Goal: Transaction & Acquisition: Purchase product/service

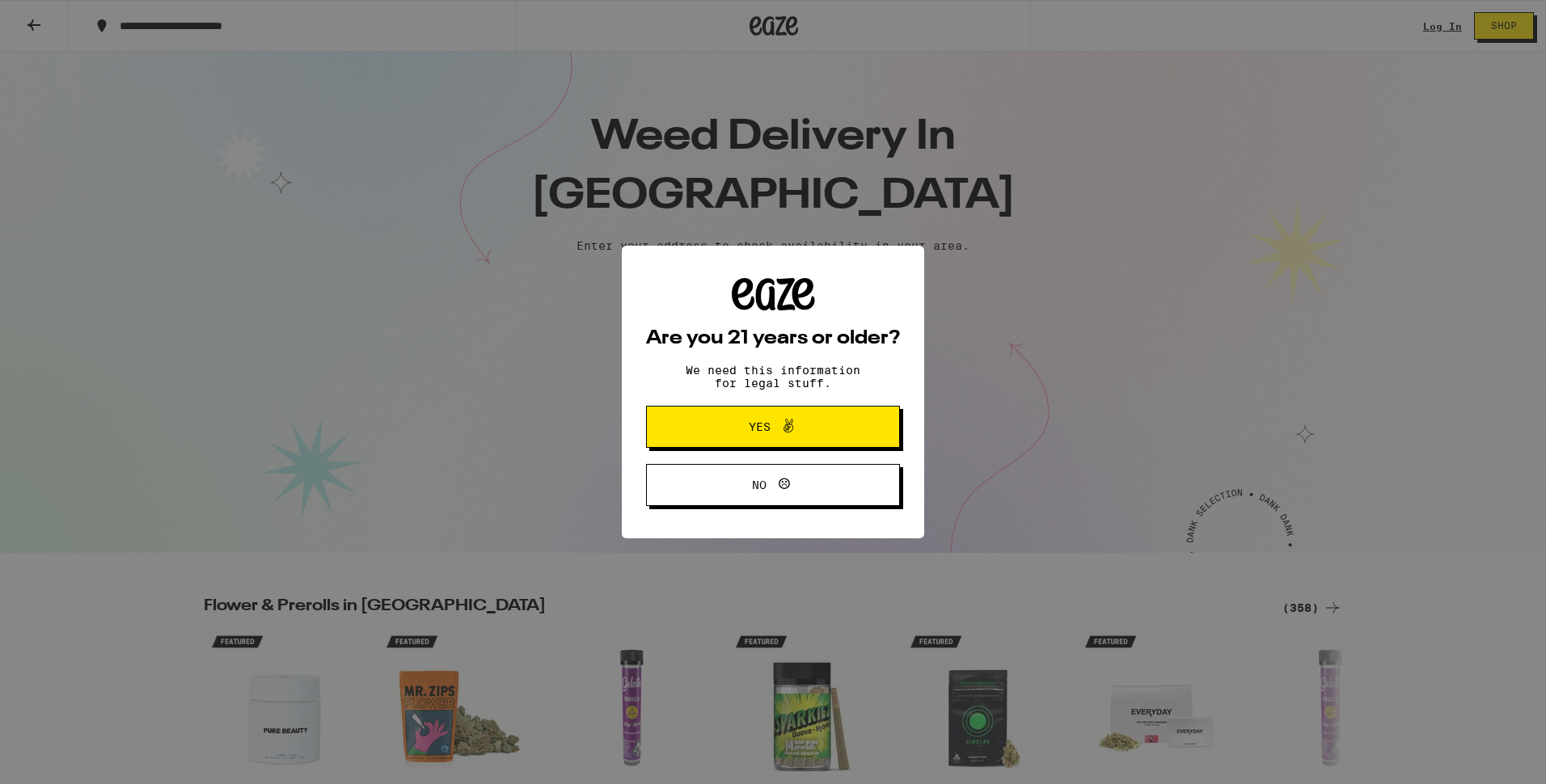
click at [838, 415] on button "Yes" at bounding box center [773, 426] width 254 height 42
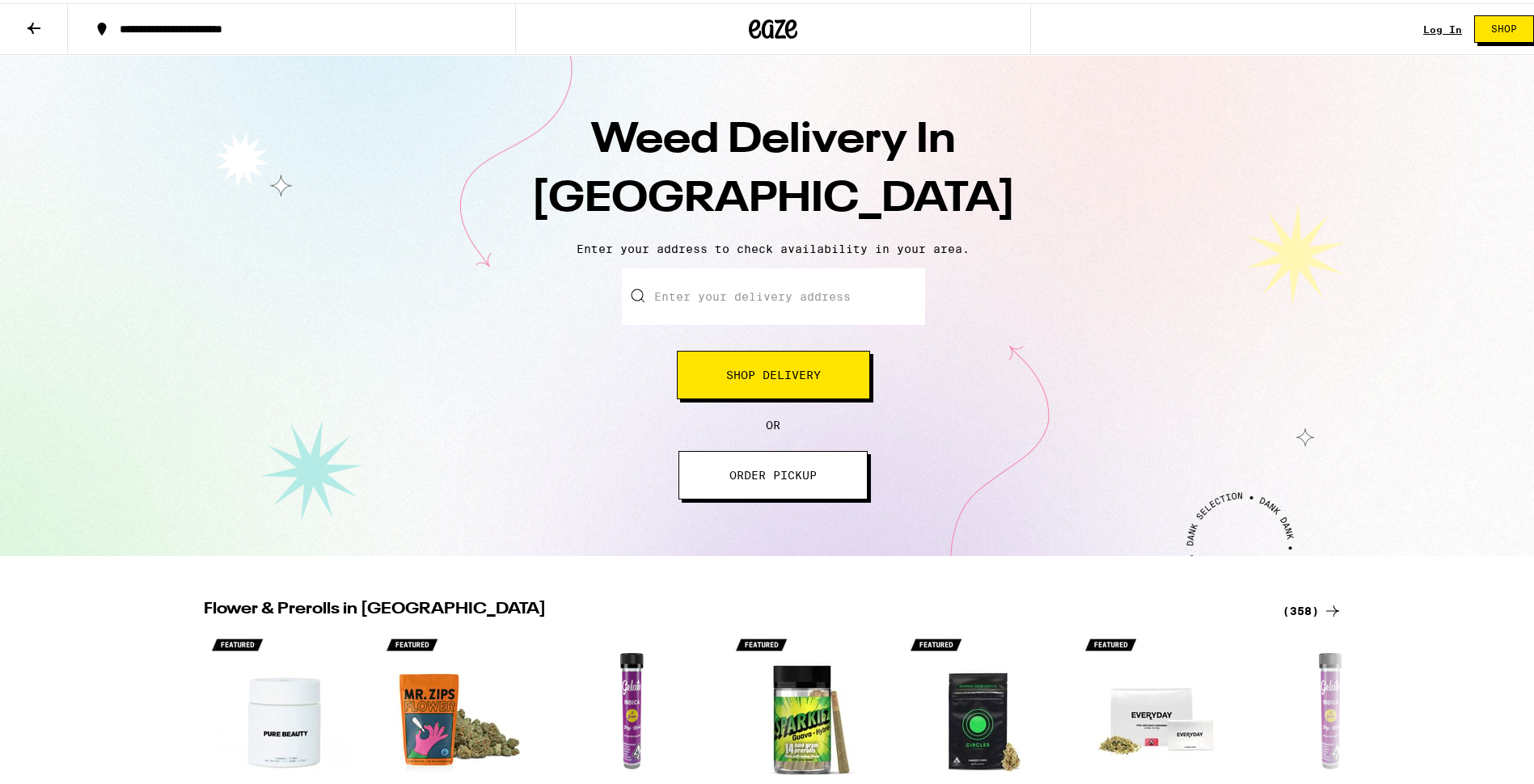
click at [727, 294] on input "Enter your delivery address" at bounding box center [773, 293] width 303 height 57
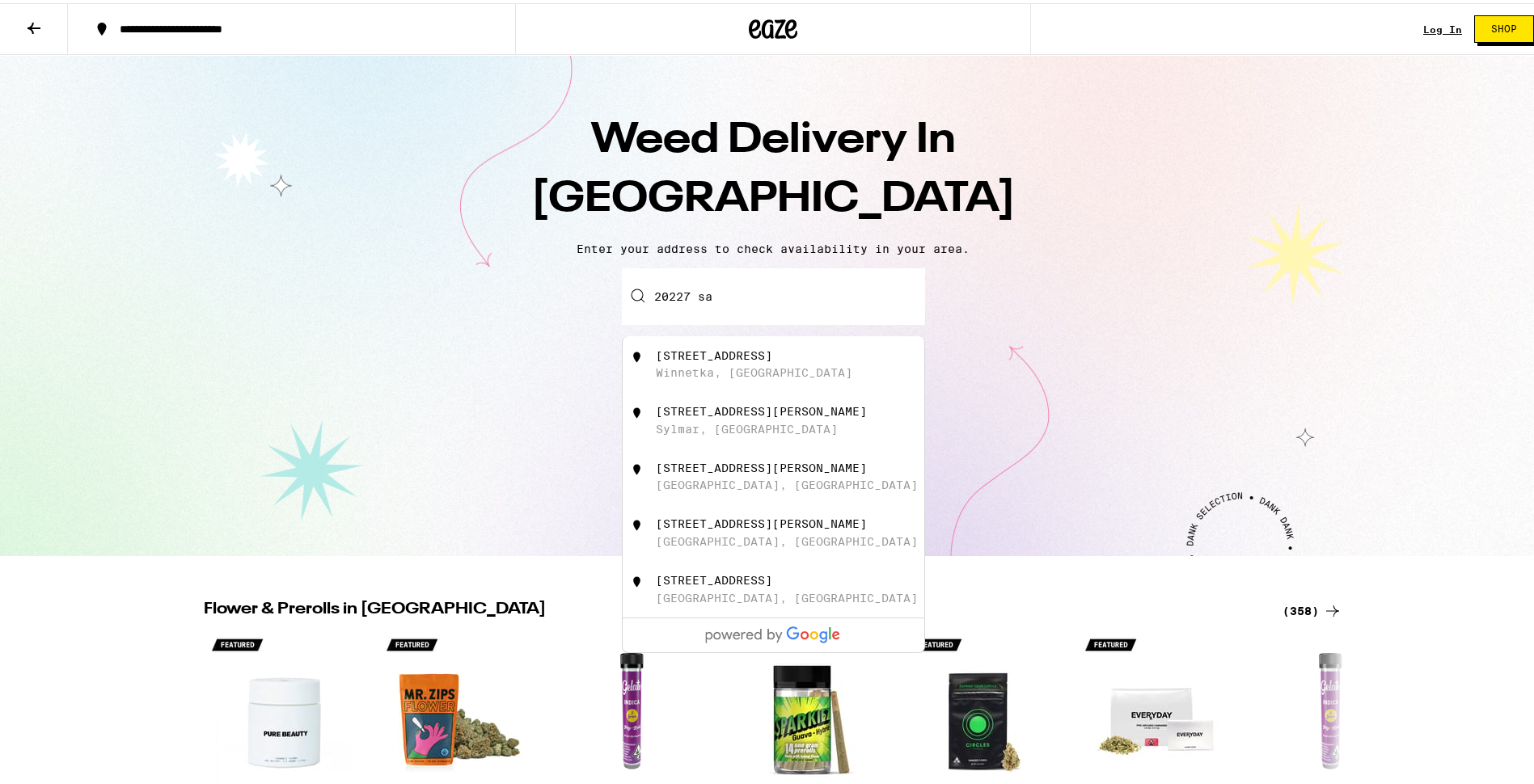
click at [699, 346] on div "[STREET_ADDRESS]" at bounding box center [773, 361] width 302 height 57
type input "[STREET_ADDRESS]"
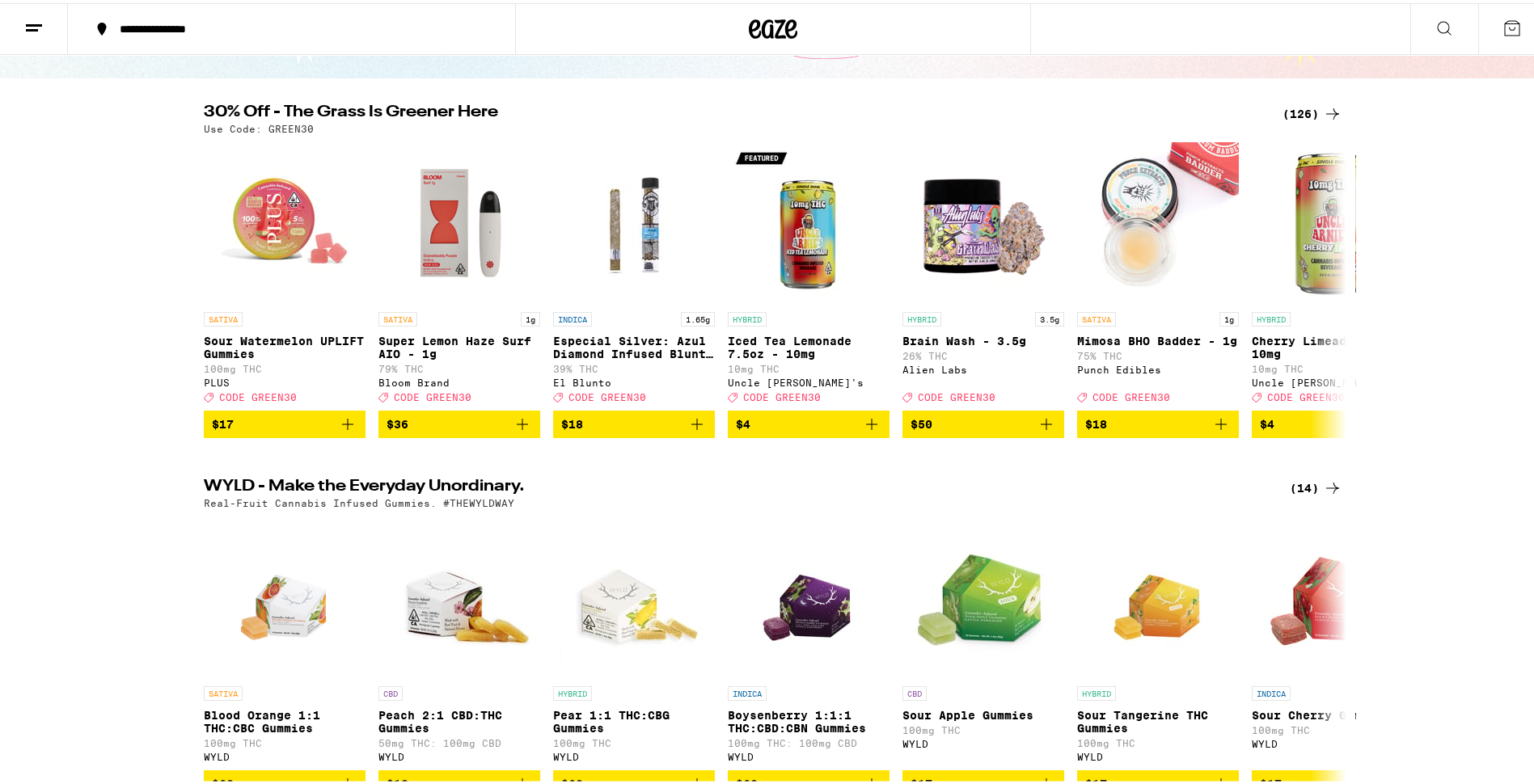
scroll to position [242, 0]
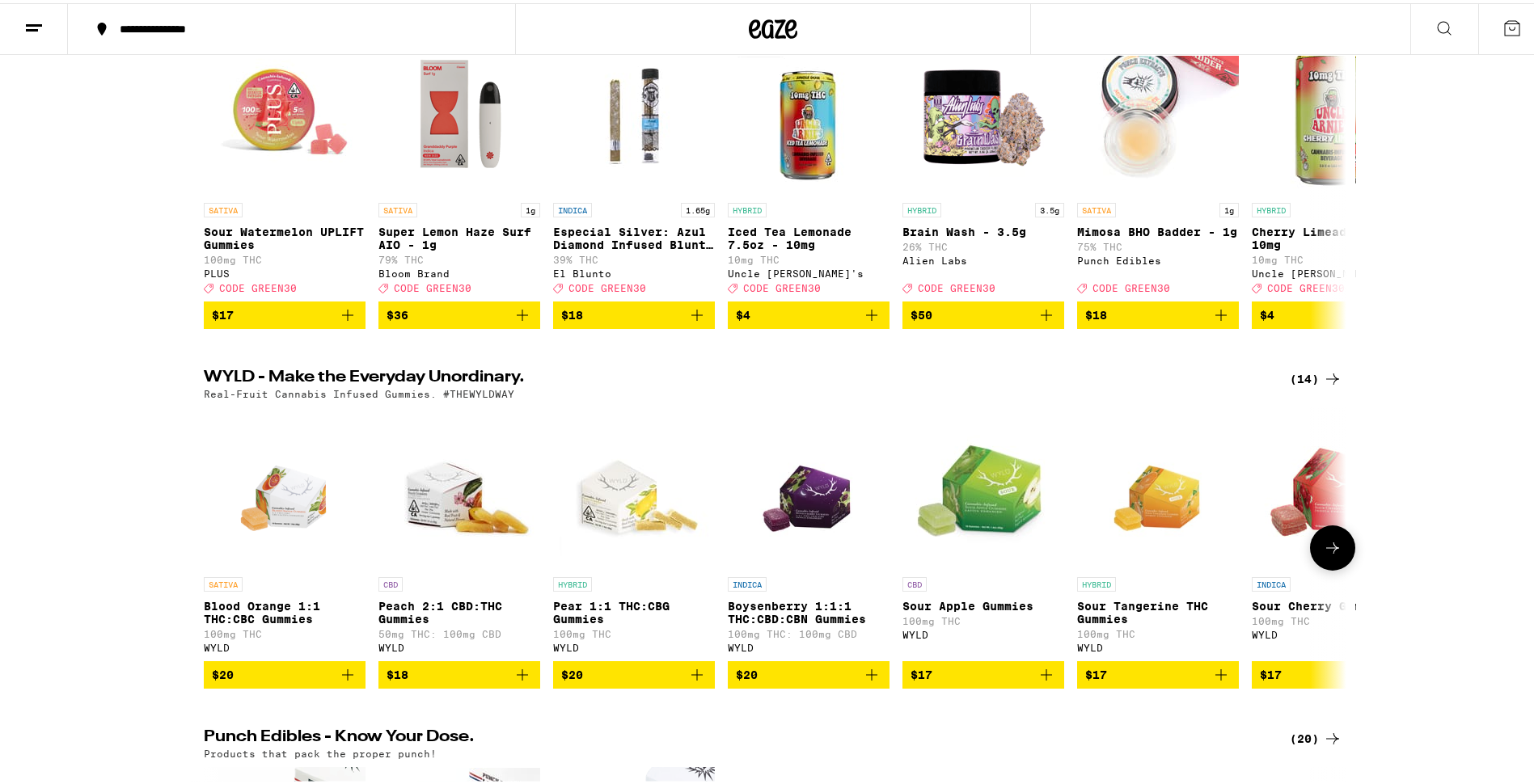
click at [1320, 568] on button at bounding box center [1332, 544] width 45 height 45
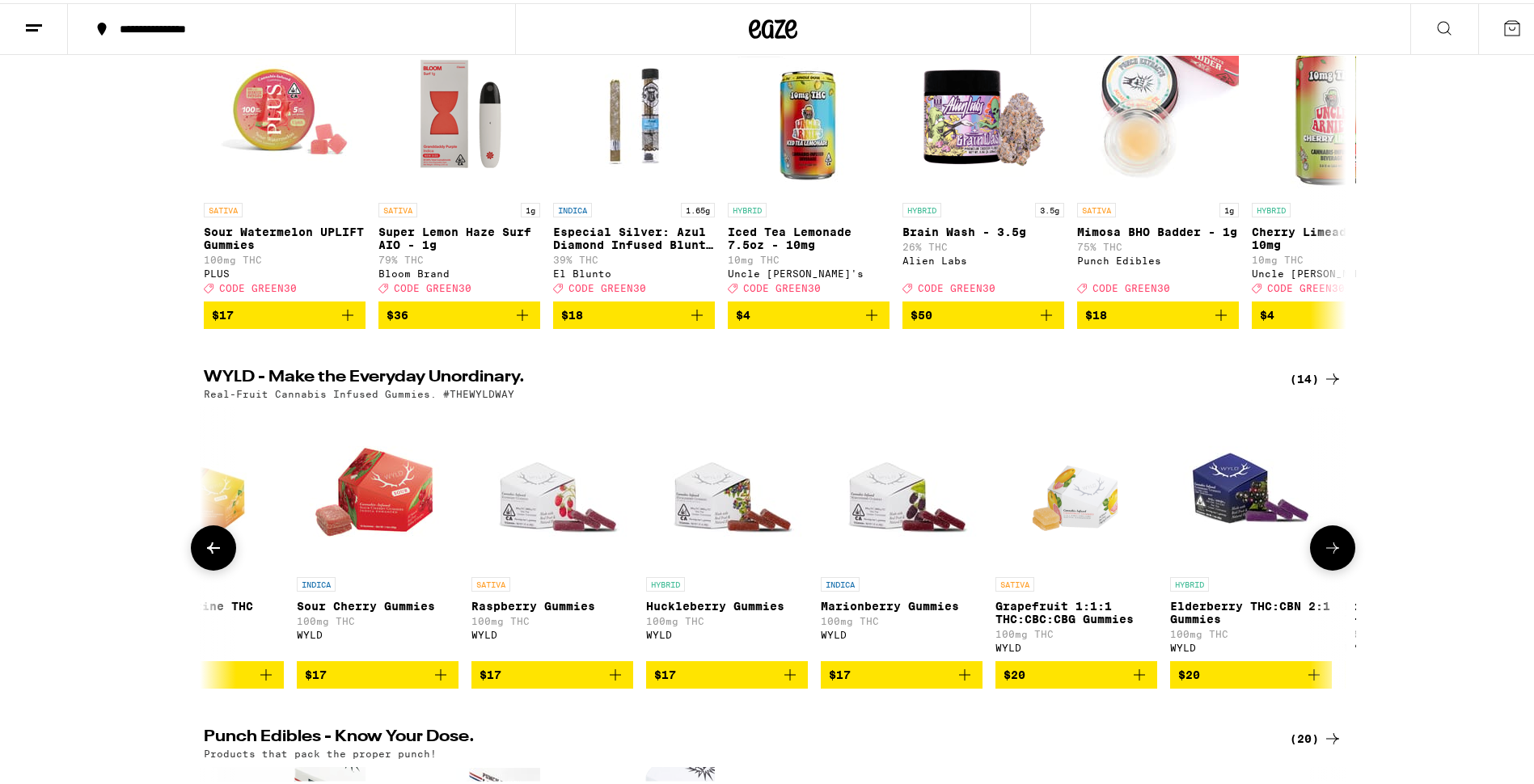
scroll to position [0, 963]
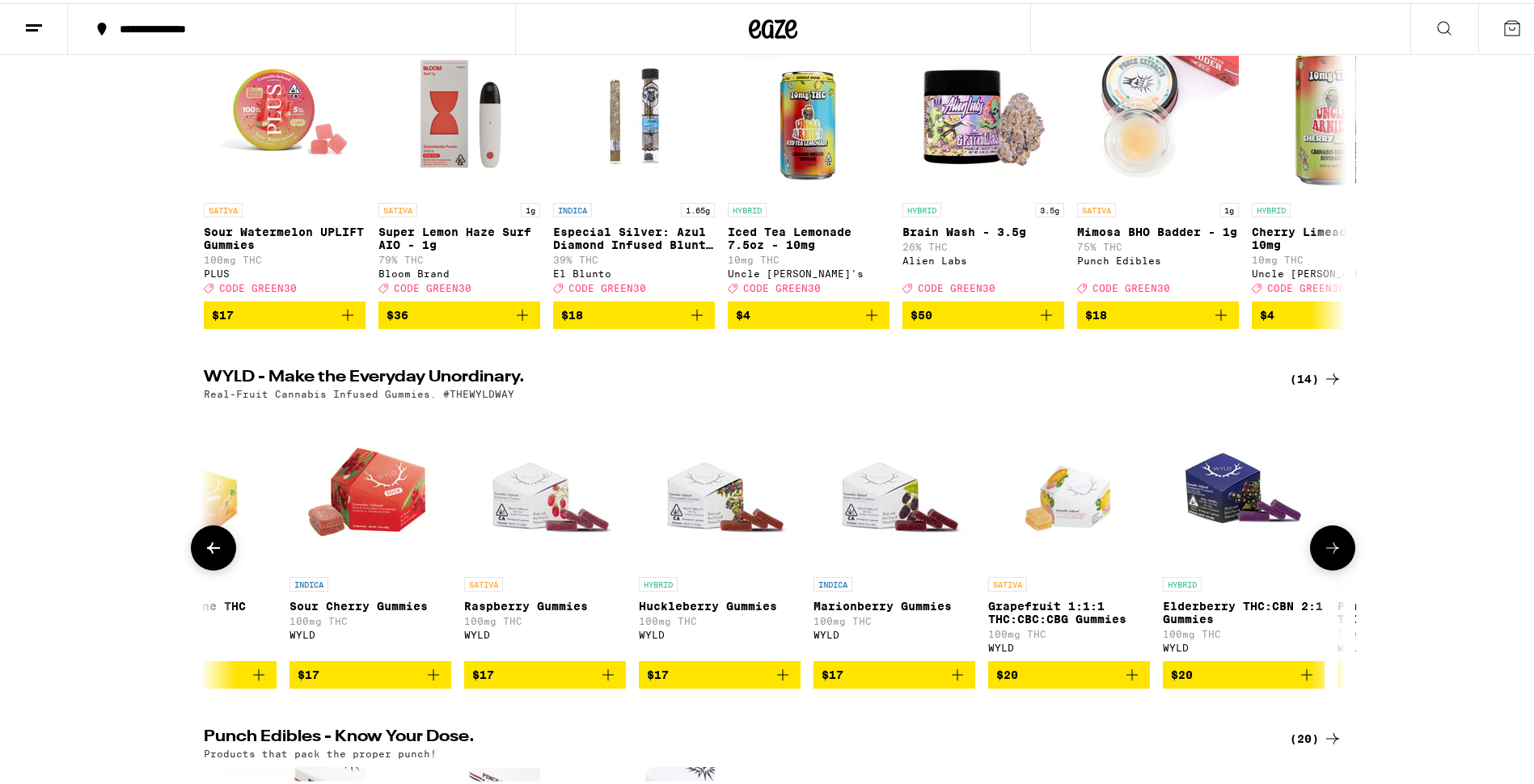
click at [1323, 555] on icon at bounding box center [1332, 544] width 19 height 19
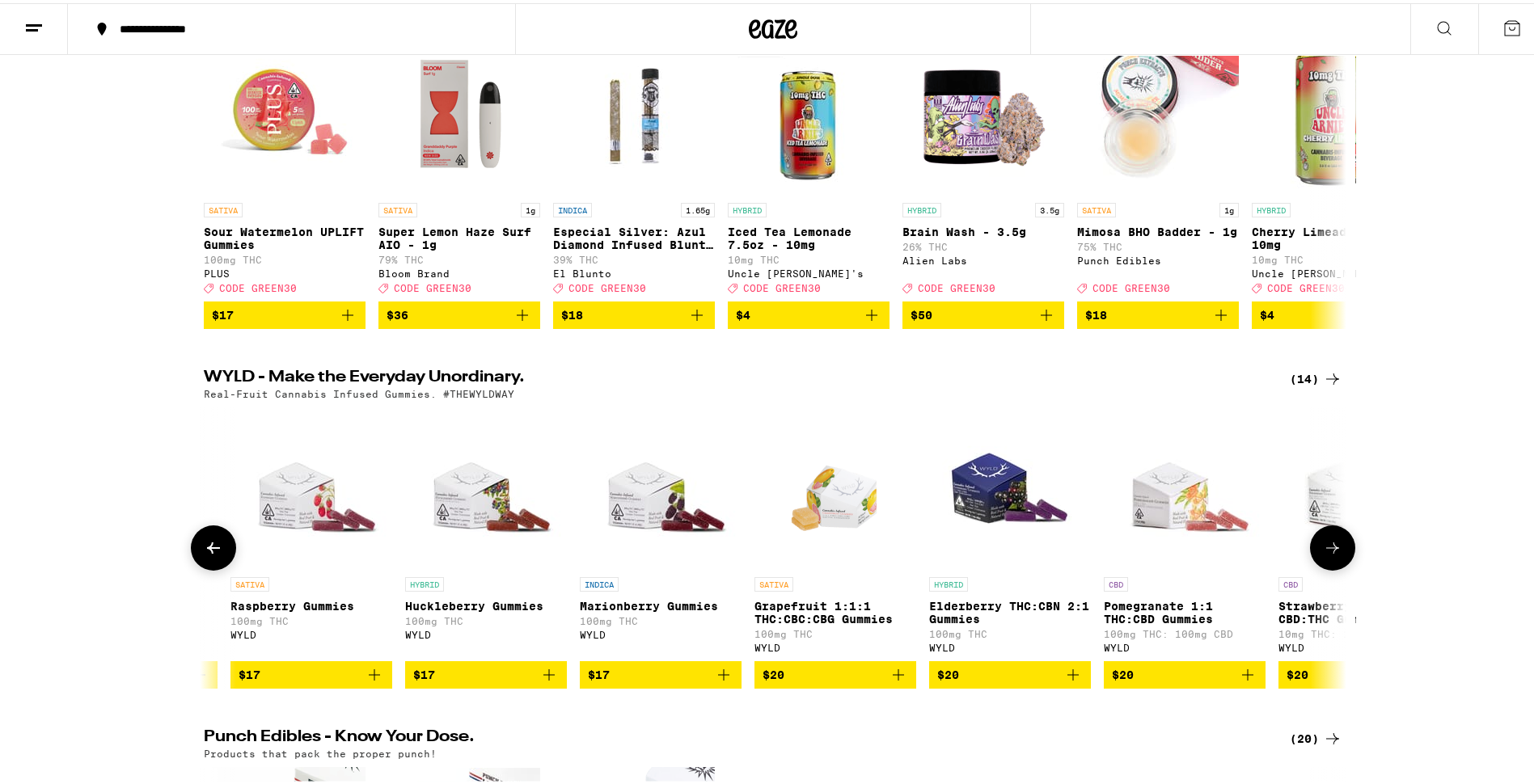
scroll to position [0, 1307]
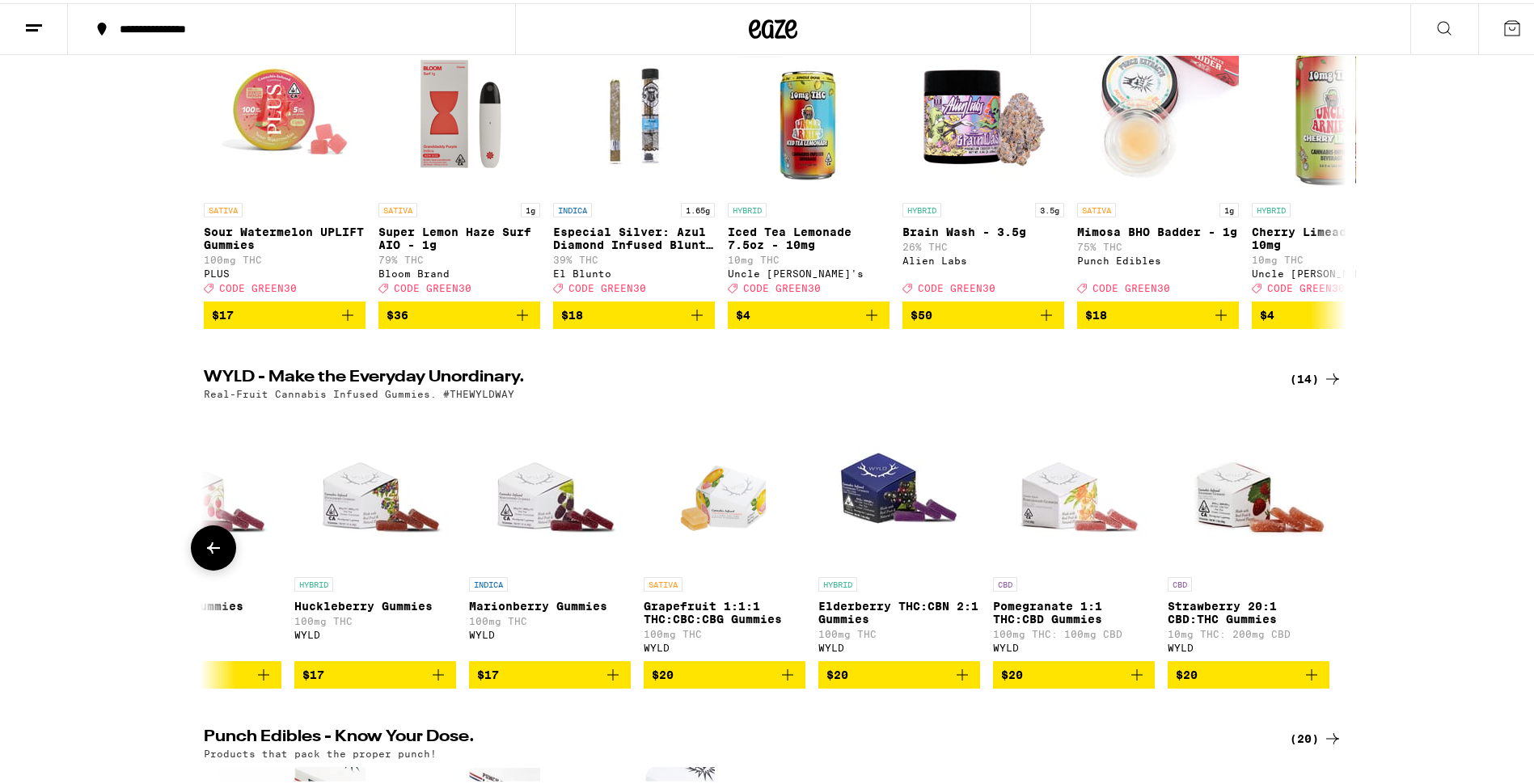
click at [1319, 565] on div at bounding box center [1332, 544] width 45 height 45
drag, startPoint x: 1325, startPoint y: 578, endPoint x: 1541, endPoint y: 636, distance: 223.7
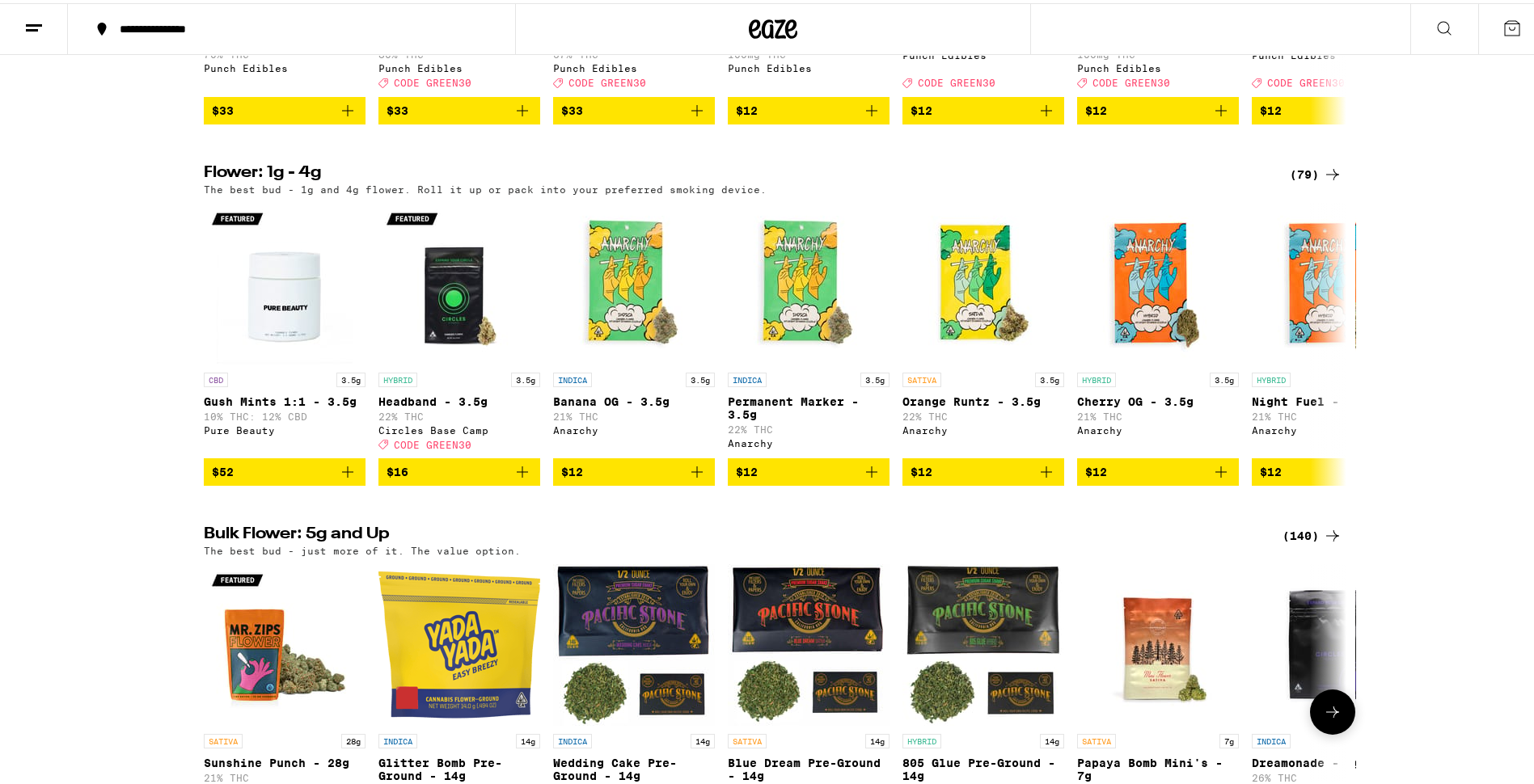
scroll to position [1454, 0]
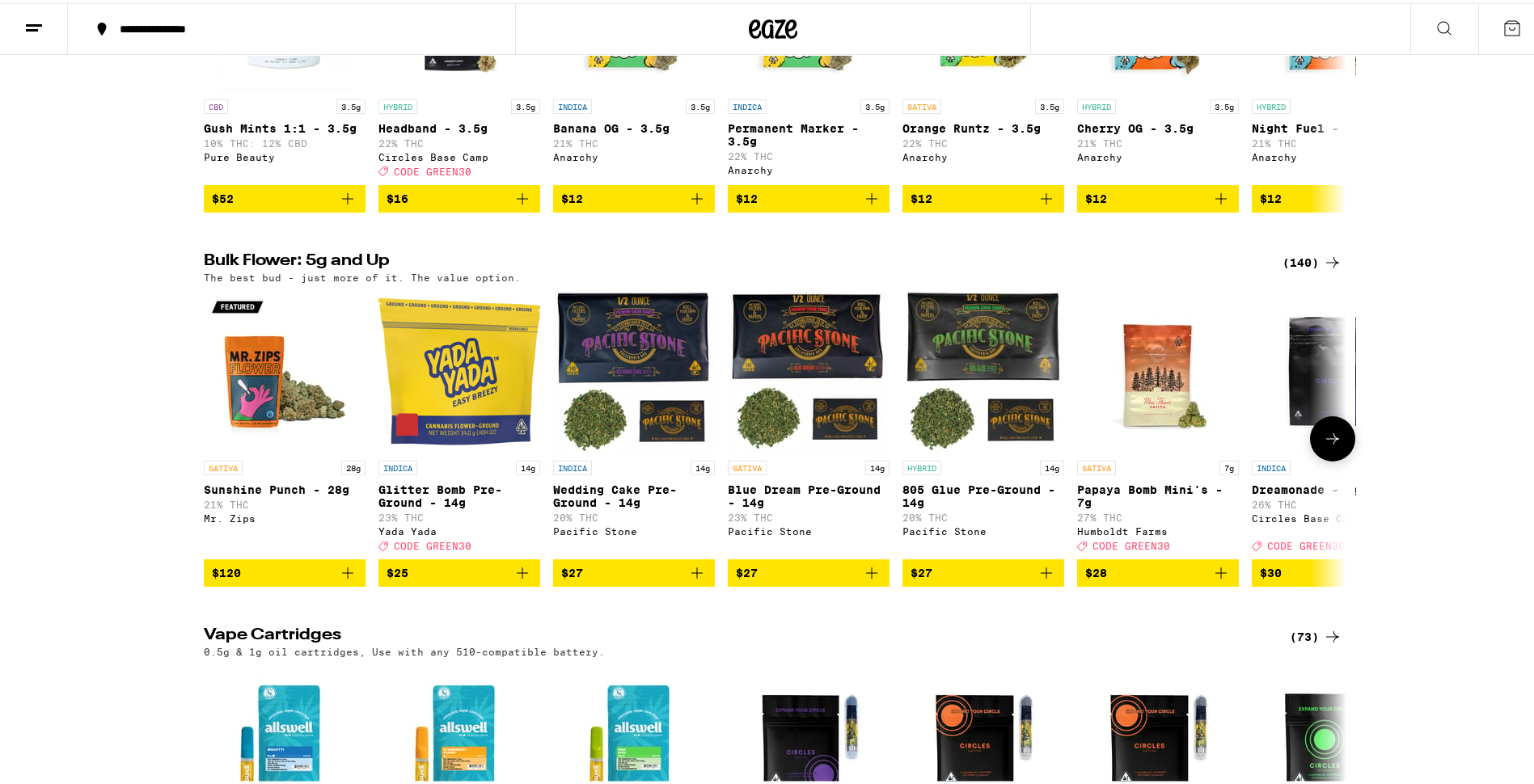
click at [1319, 458] on button at bounding box center [1332, 435] width 45 height 45
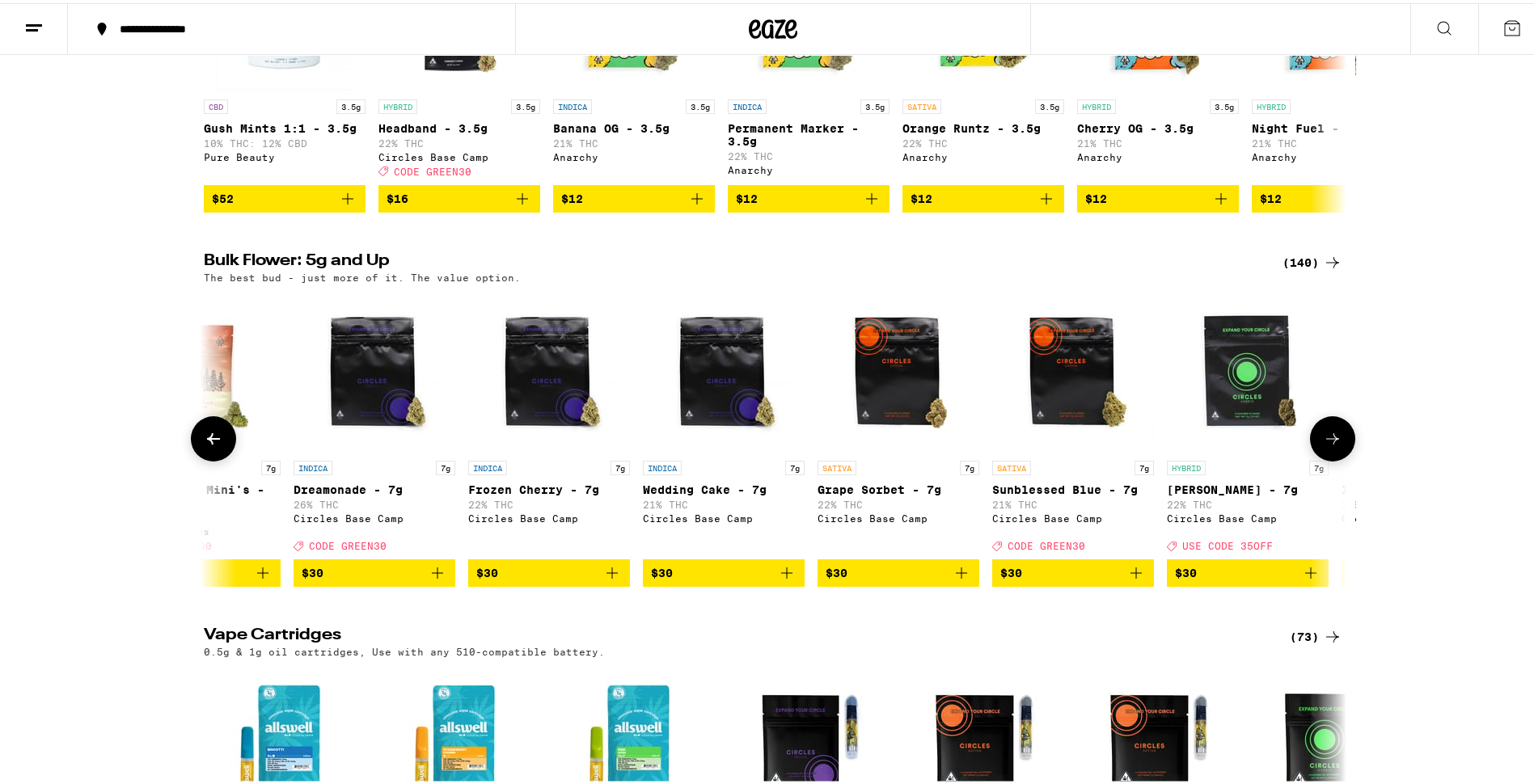
scroll to position [0, 963]
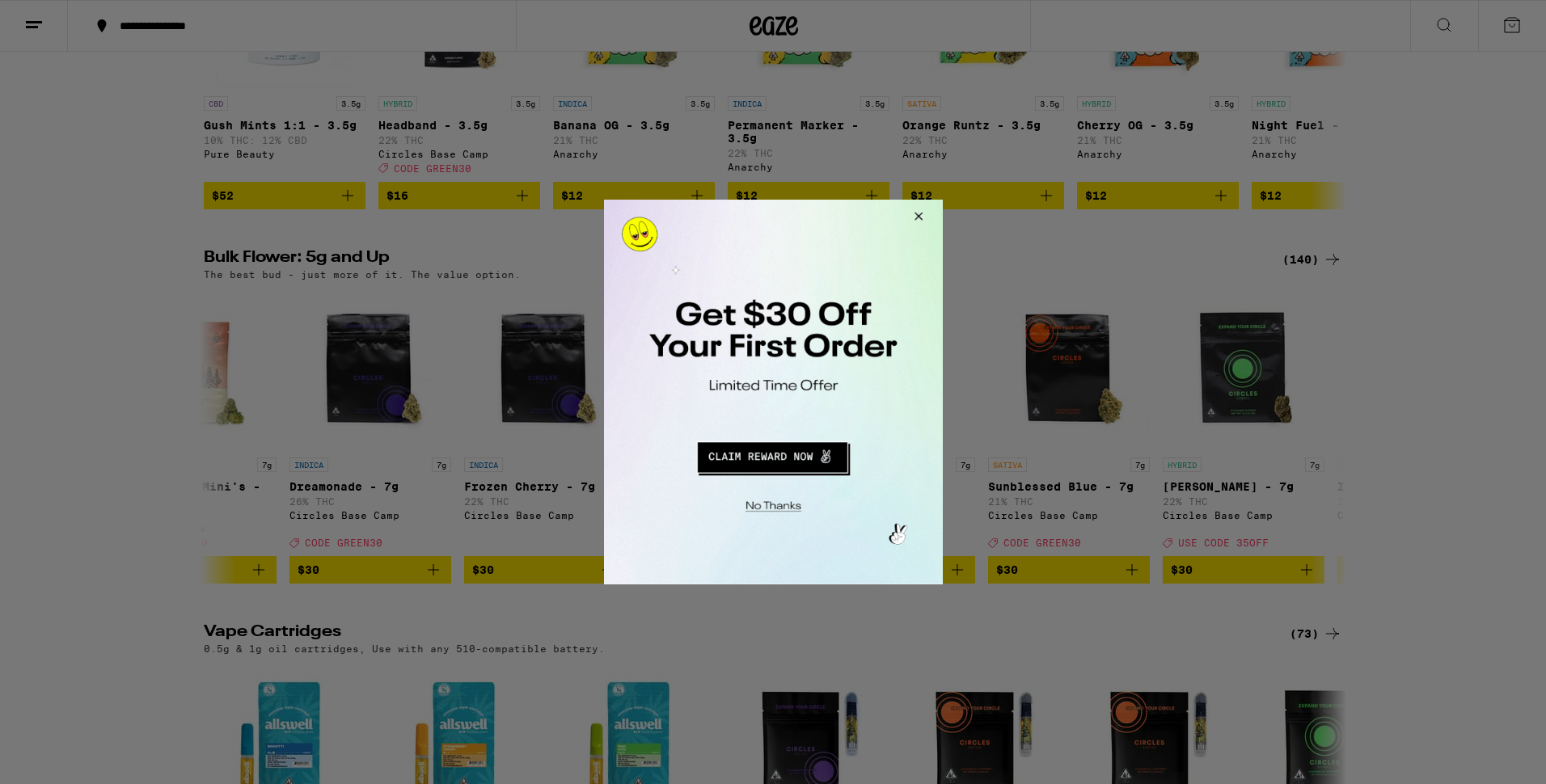
click at [917, 208] on button "Close Modal" at bounding box center [916, 218] width 44 height 39
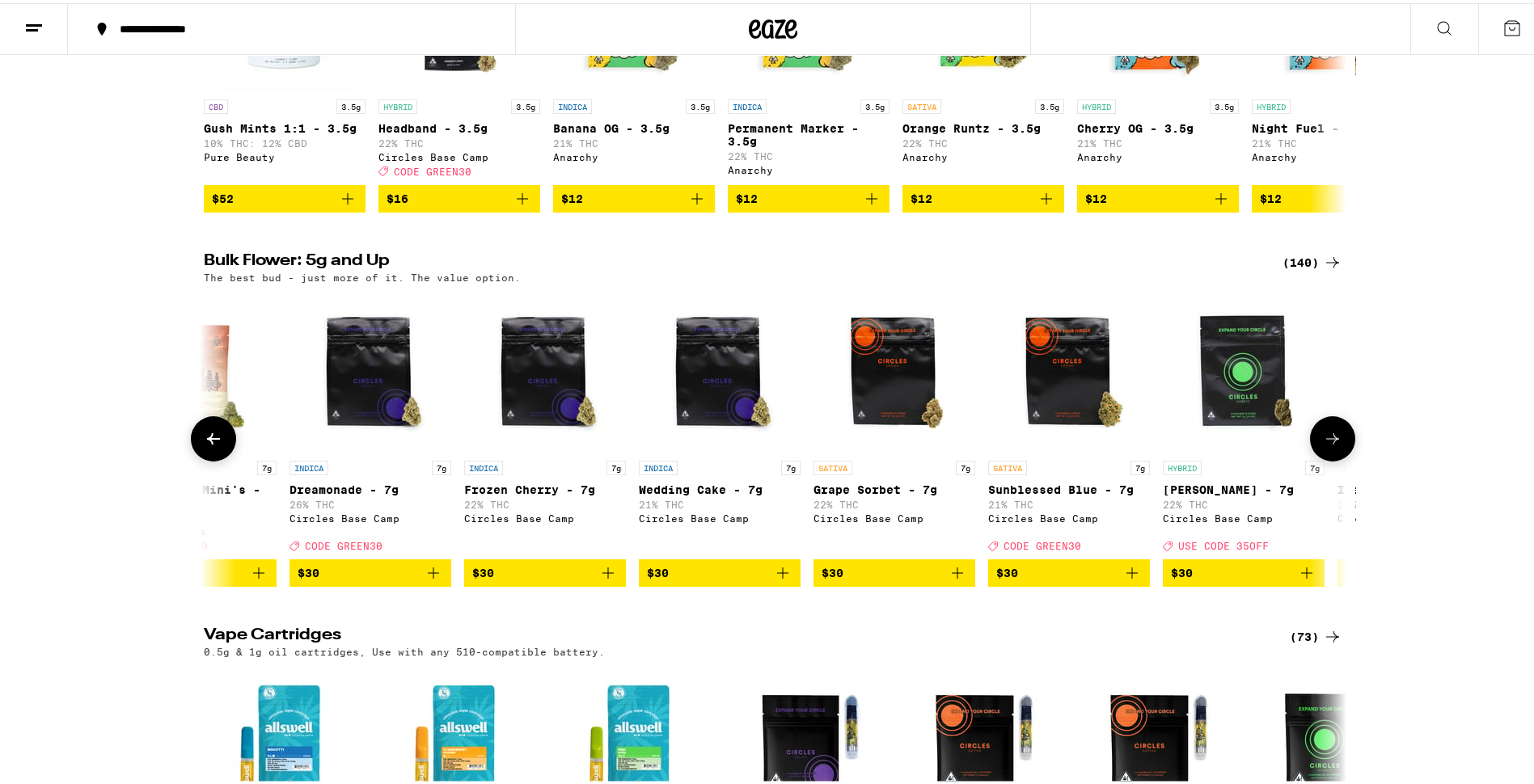
click at [216, 458] on button at bounding box center [212, 435] width 45 height 45
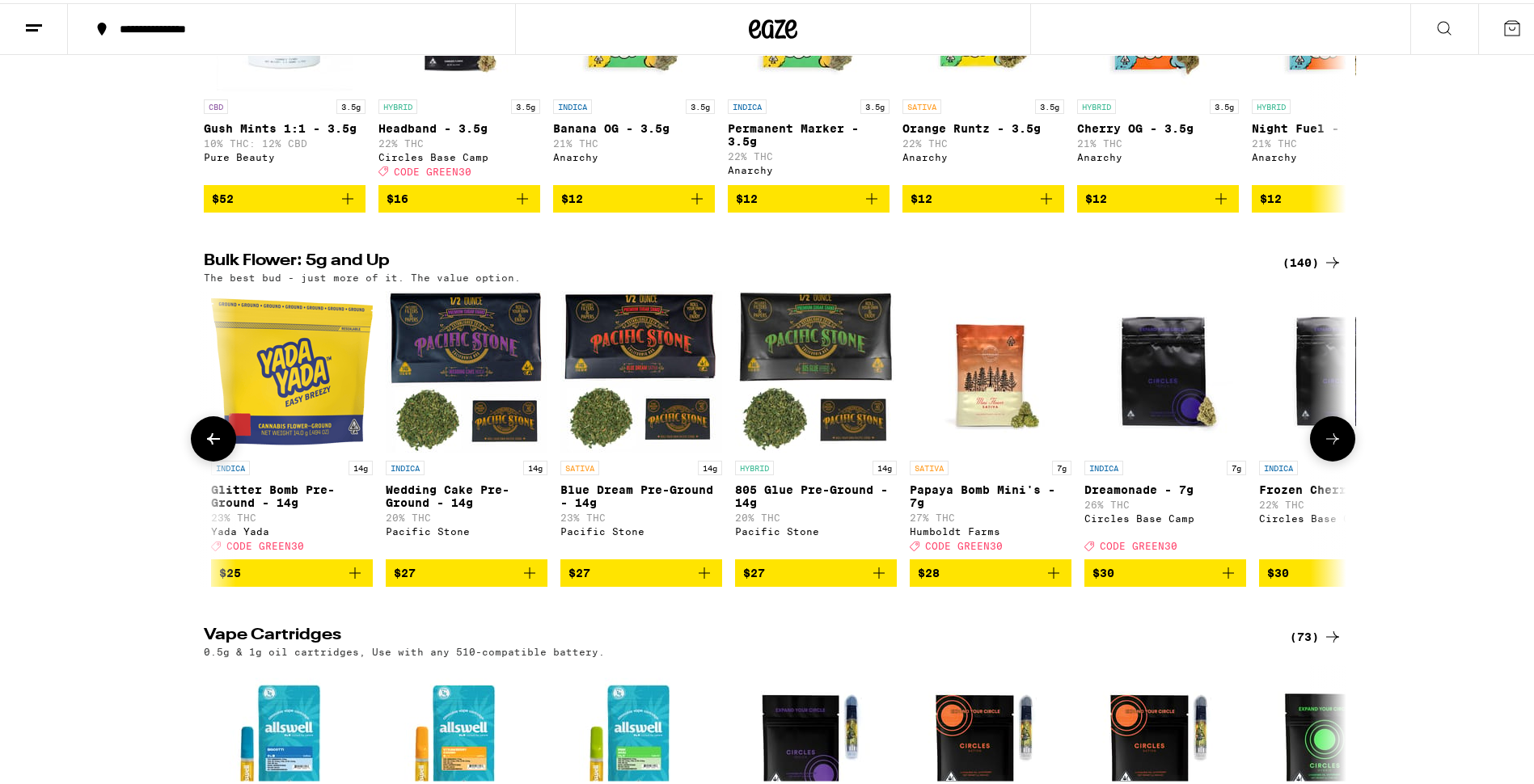
scroll to position [0, 0]
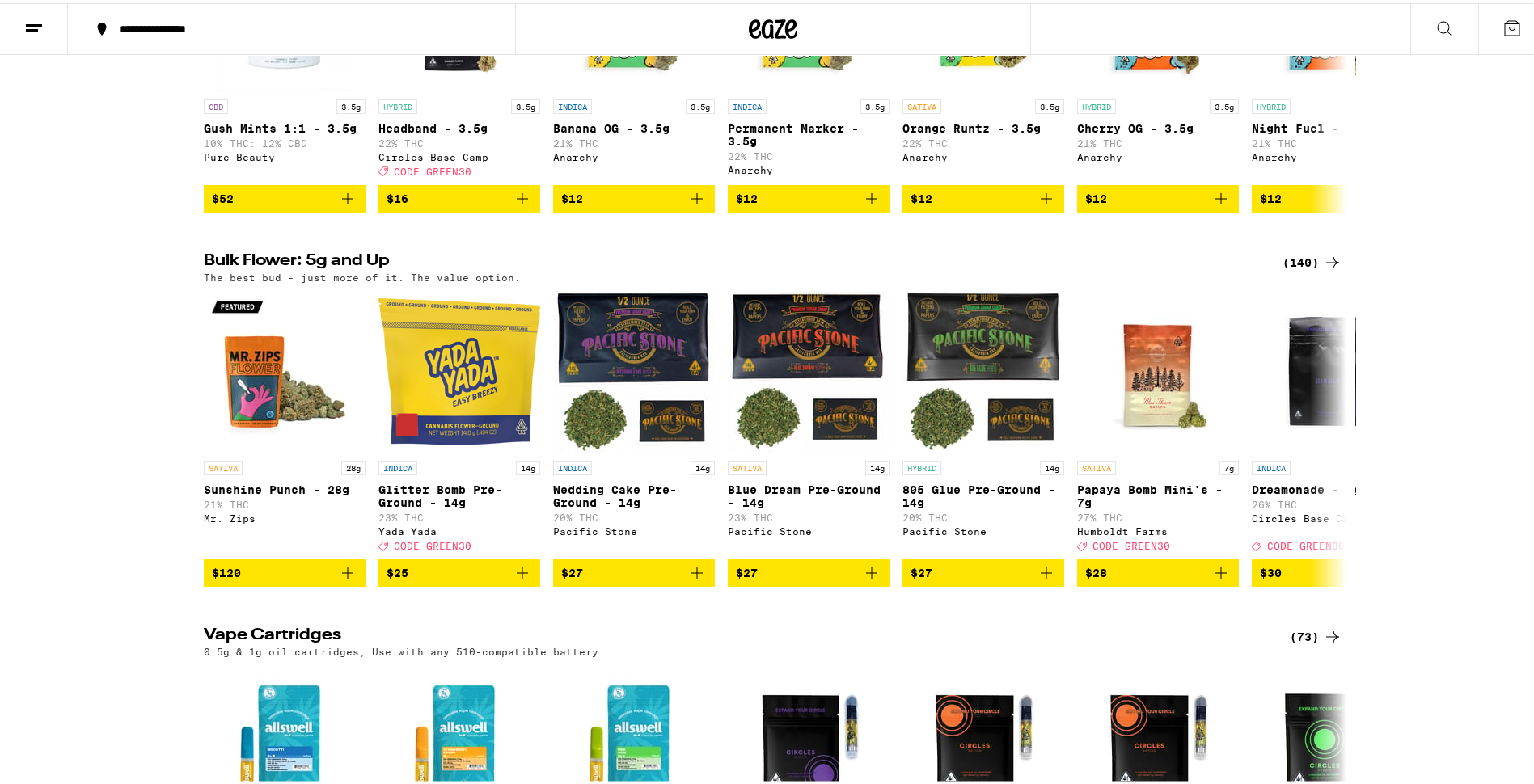
drag, startPoint x: 481, startPoint y: 392, endPoint x: 108, endPoint y: 387, distance: 373.0
drag, startPoint x: 108, startPoint y: 387, endPoint x: 0, endPoint y: 313, distance: 130.9
click at [0, 313] on div "Bulk Flower: 5g and Up (140) The best bud - just more of it. The value option. …" at bounding box center [772, 416] width 1546 height 334
click at [862, 580] on icon "Add to bag" at bounding box center [871, 569] width 19 height 19
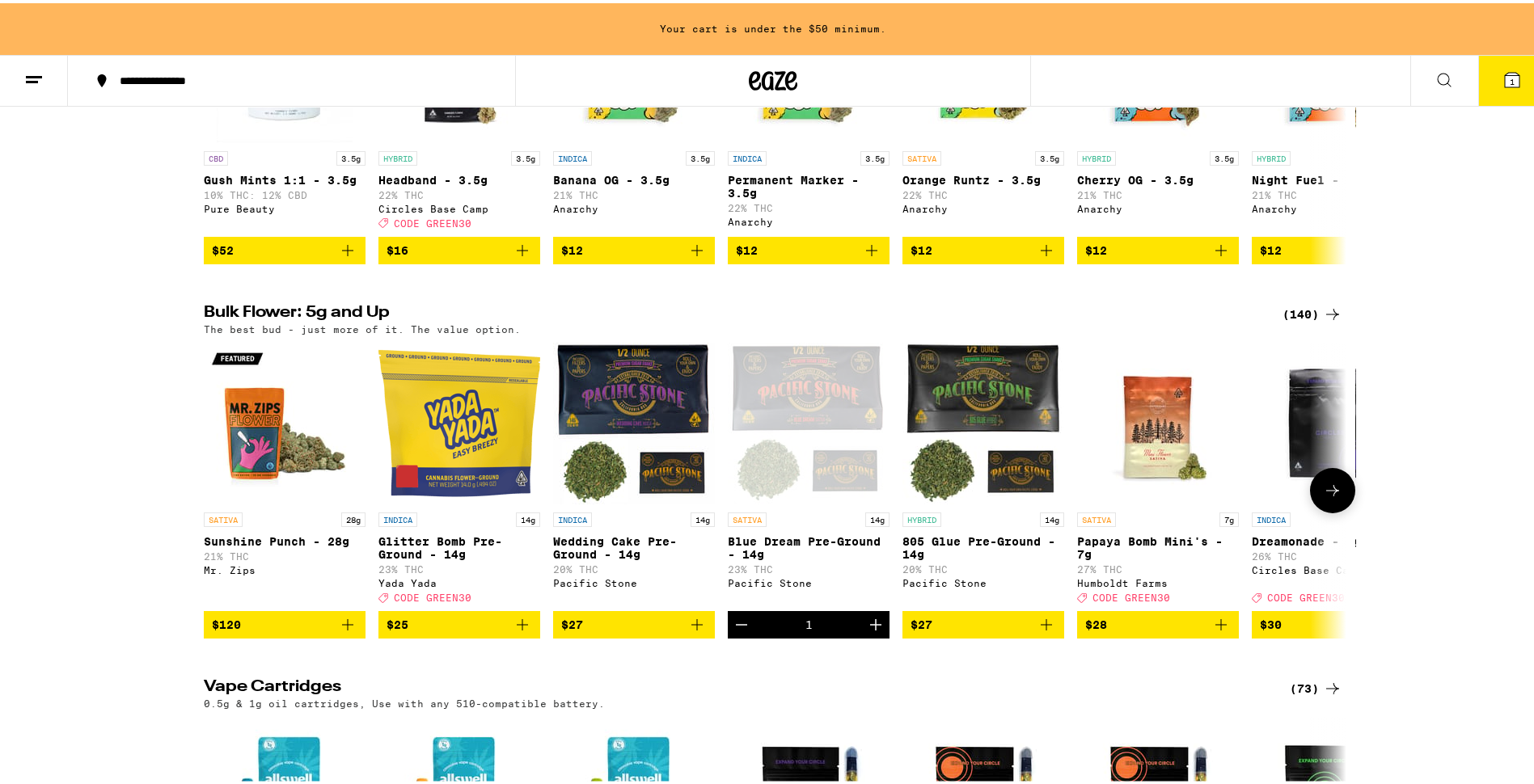
scroll to position [1506, 0]
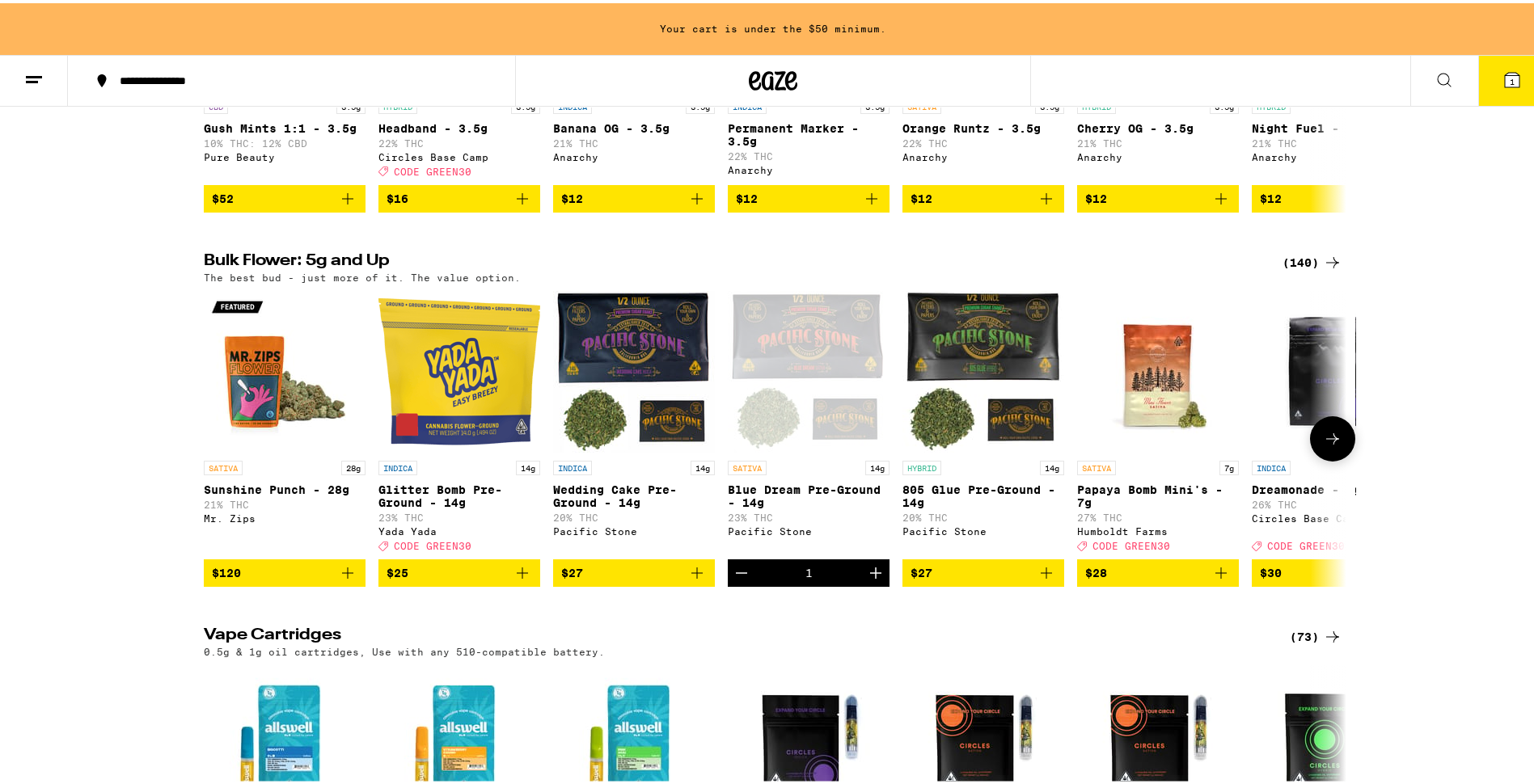
click at [528, 584] on button "$25" at bounding box center [460, 570] width 161 height 28
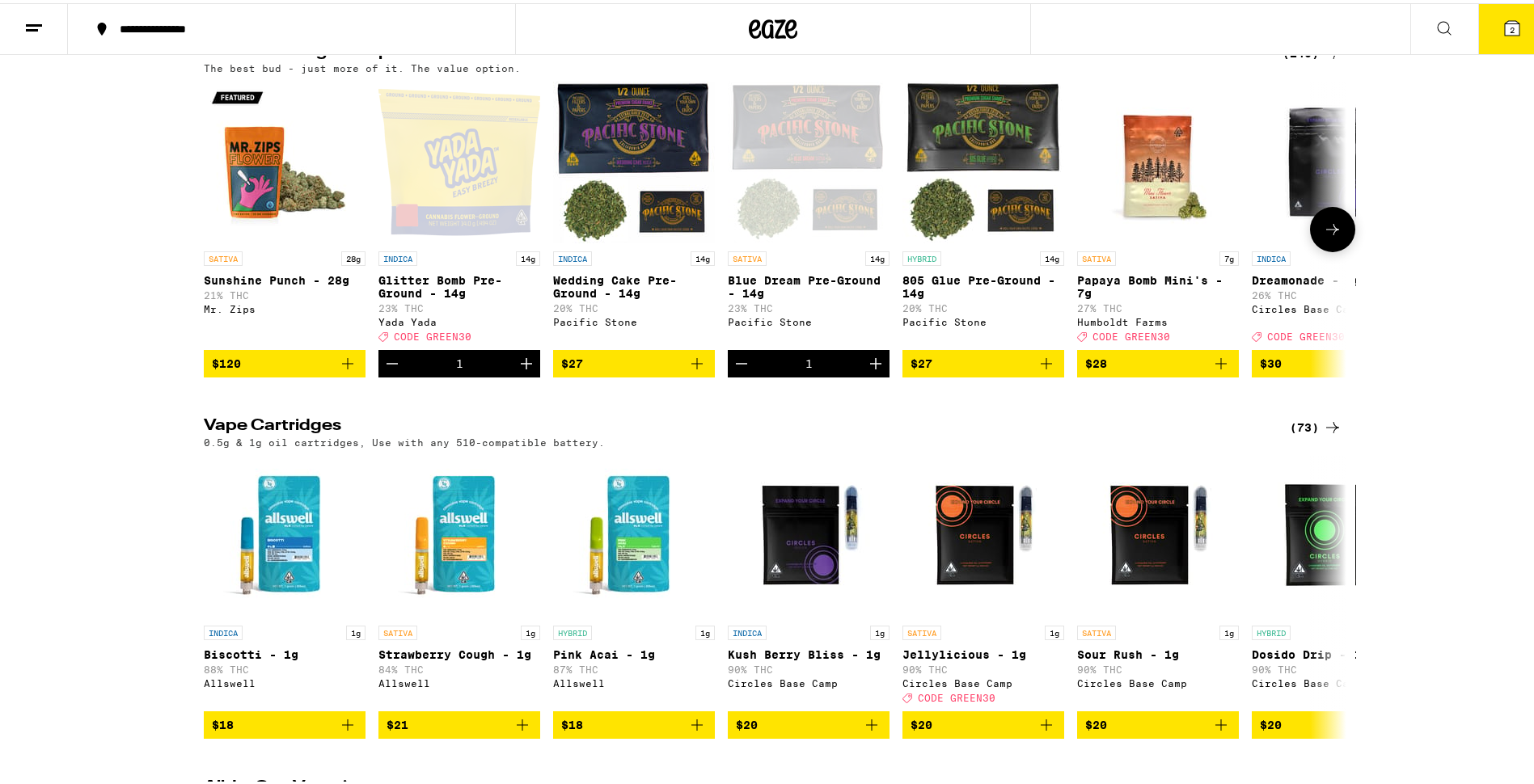
scroll to position [1859, 0]
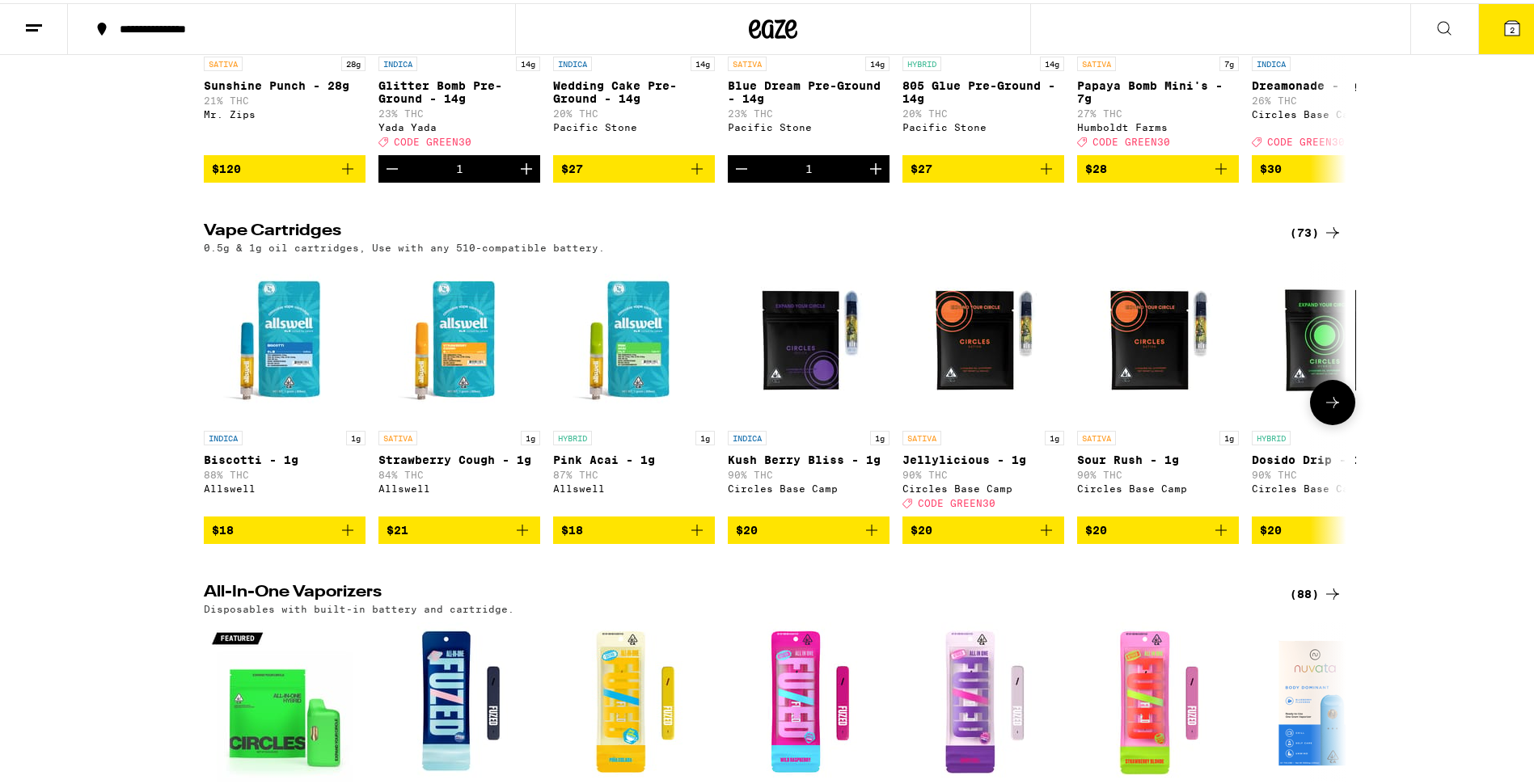
click at [1319, 422] on button at bounding box center [1332, 398] width 45 height 45
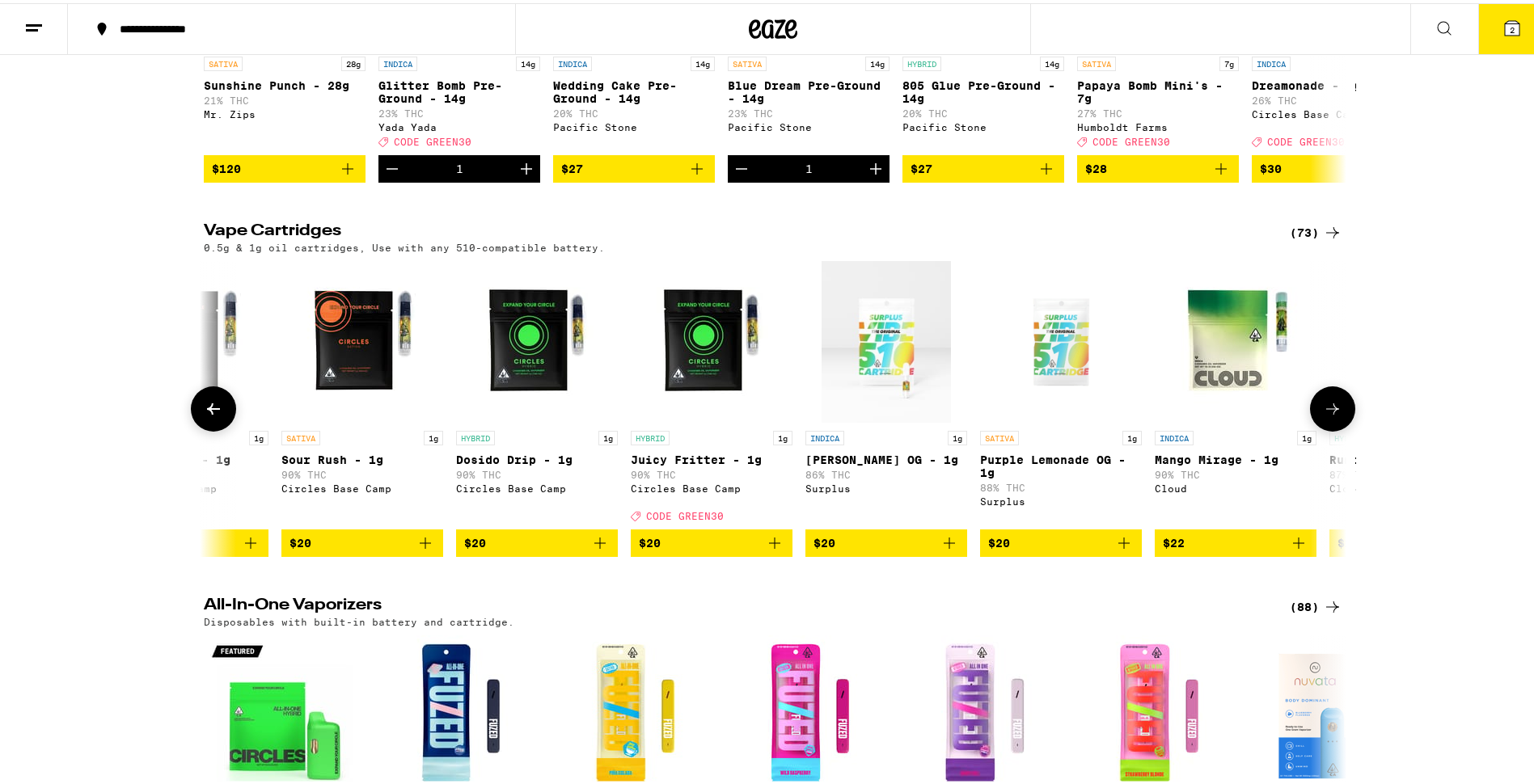
scroll to position [0, 963]
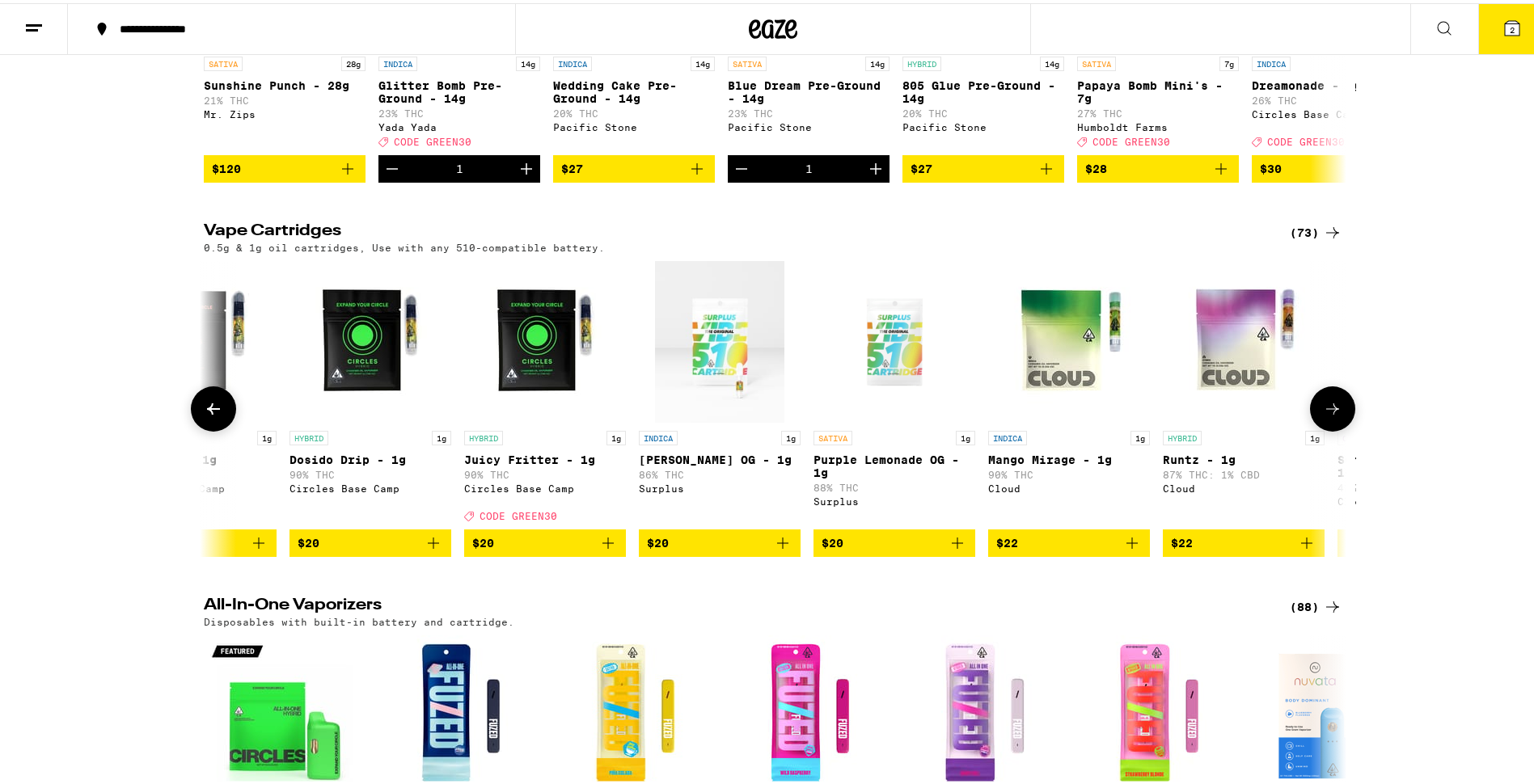
click at [1323, 415] on icon at bounding box center [1332, 405] width 19 height 19
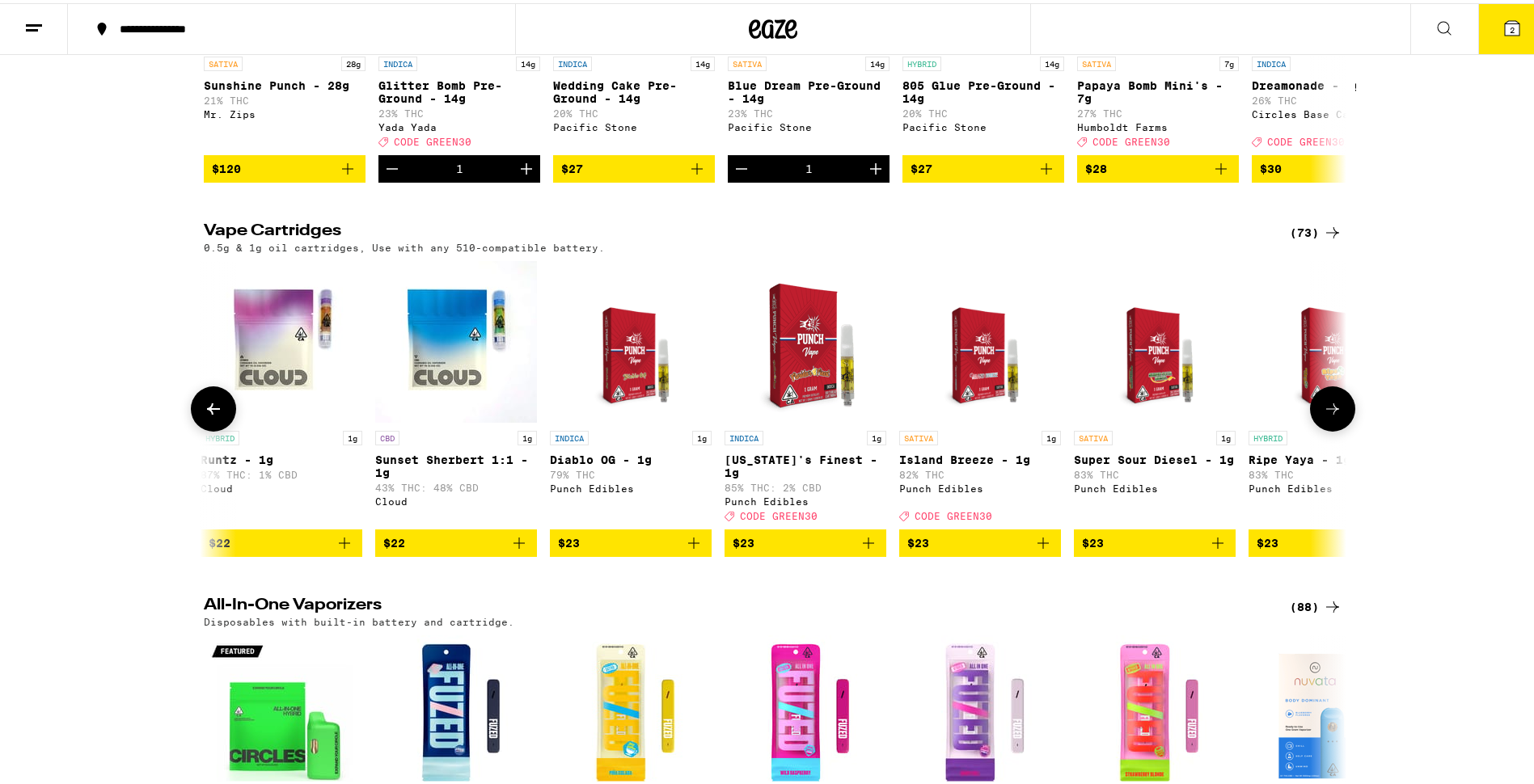
click at [1323, 415] on icon at bounding box center [1332, 405] width 19 height 19
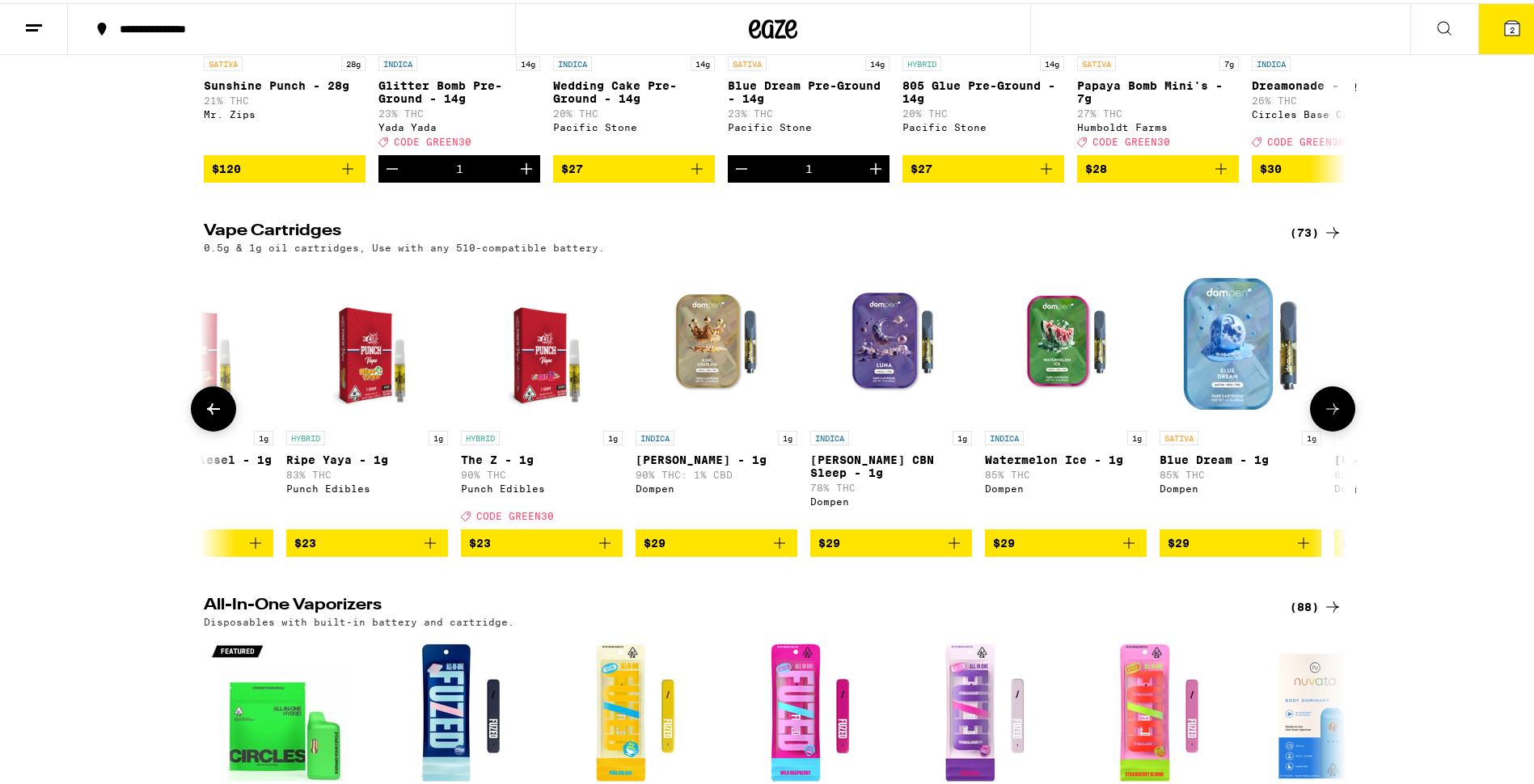
click at [1314, 428] on button at bounding box center [1332, 405] width 45 height 45
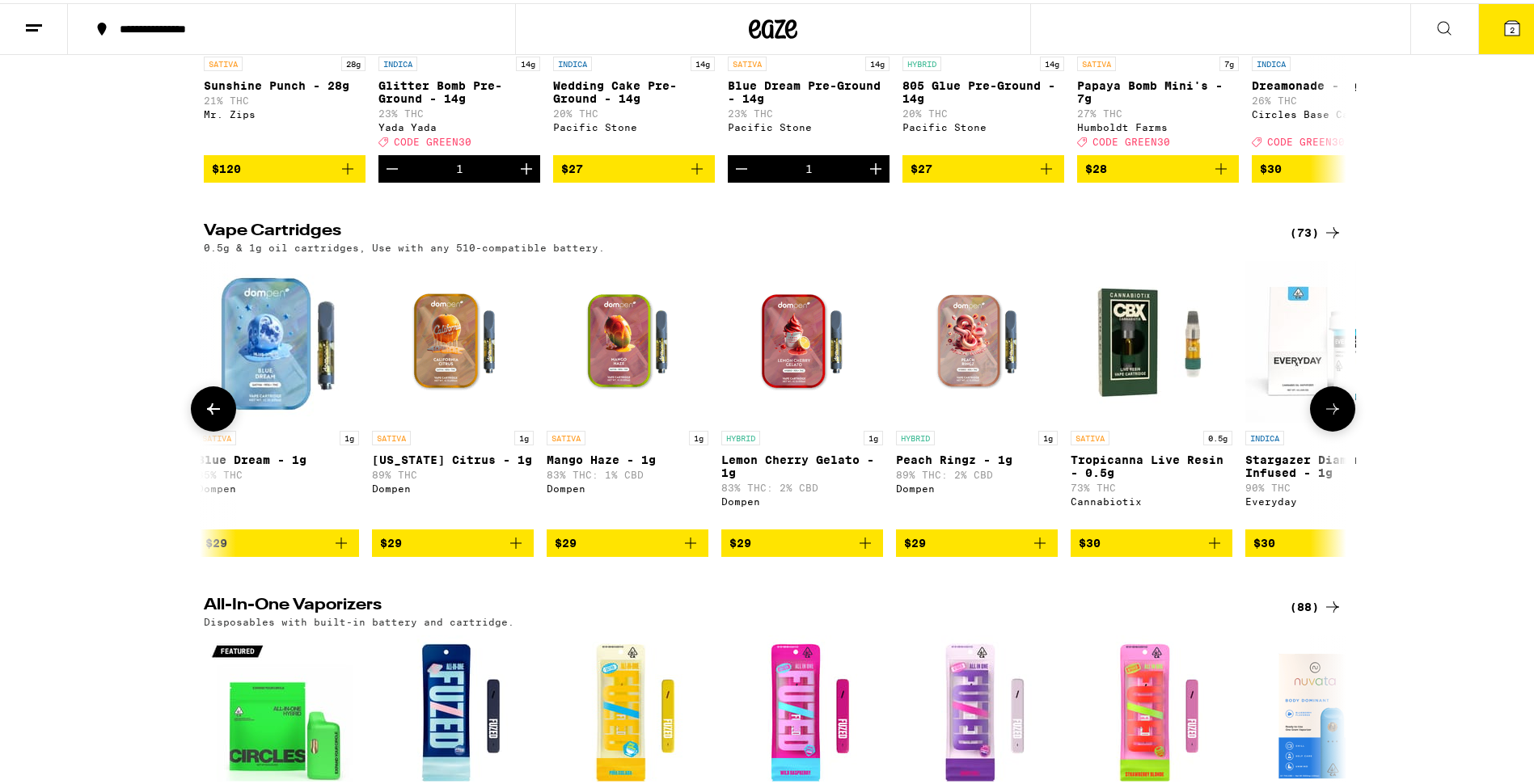
click at [1314, 428] on button at bounding box center [1332, 405] width 45 height 45
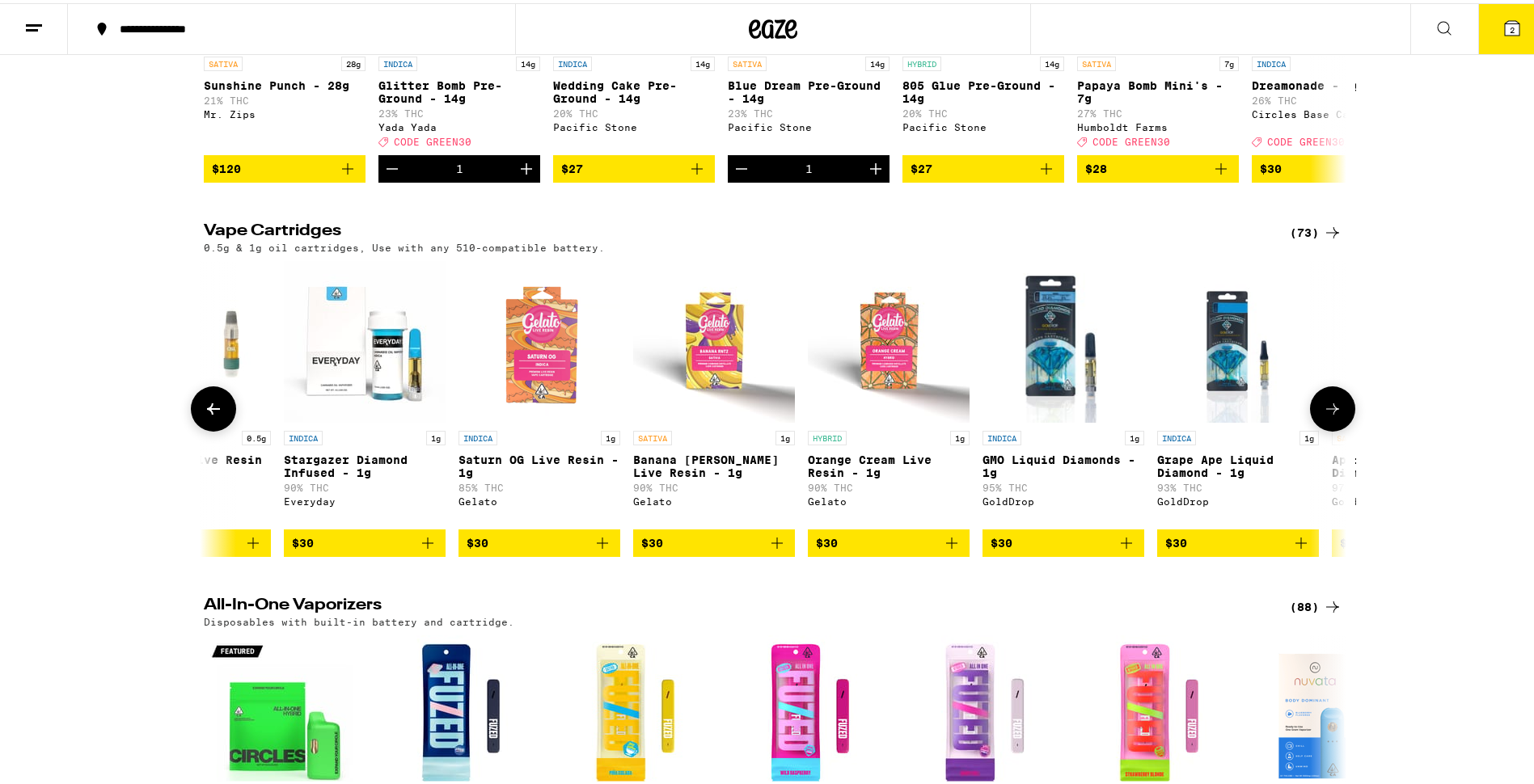
scroll to position [0, 4812]
click at [1324, 428] on button at bounding box center [1332, 405] width 45 height 45
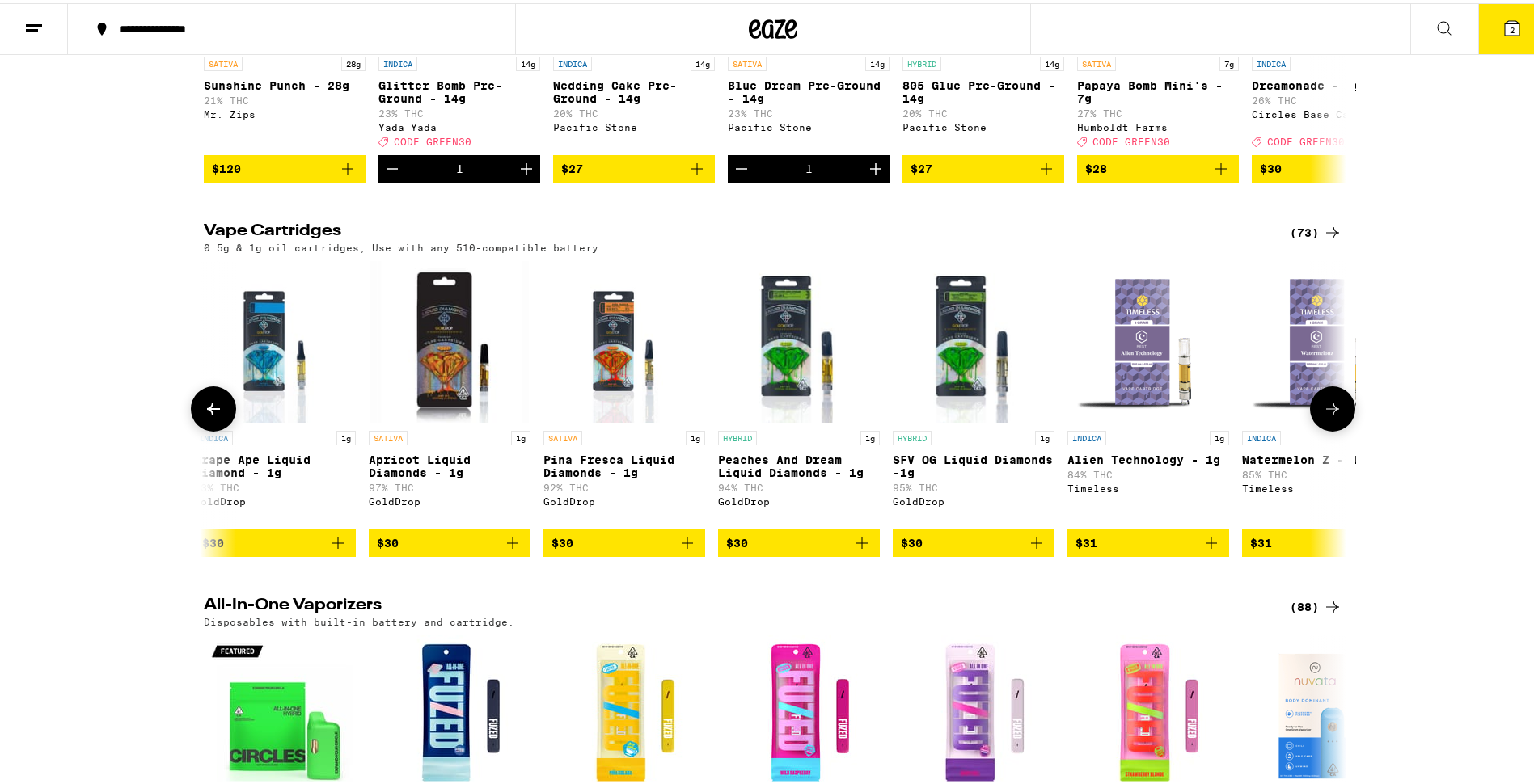
click at [1326, 428] on button at bounding box center [1332, 405] width 45 height 45
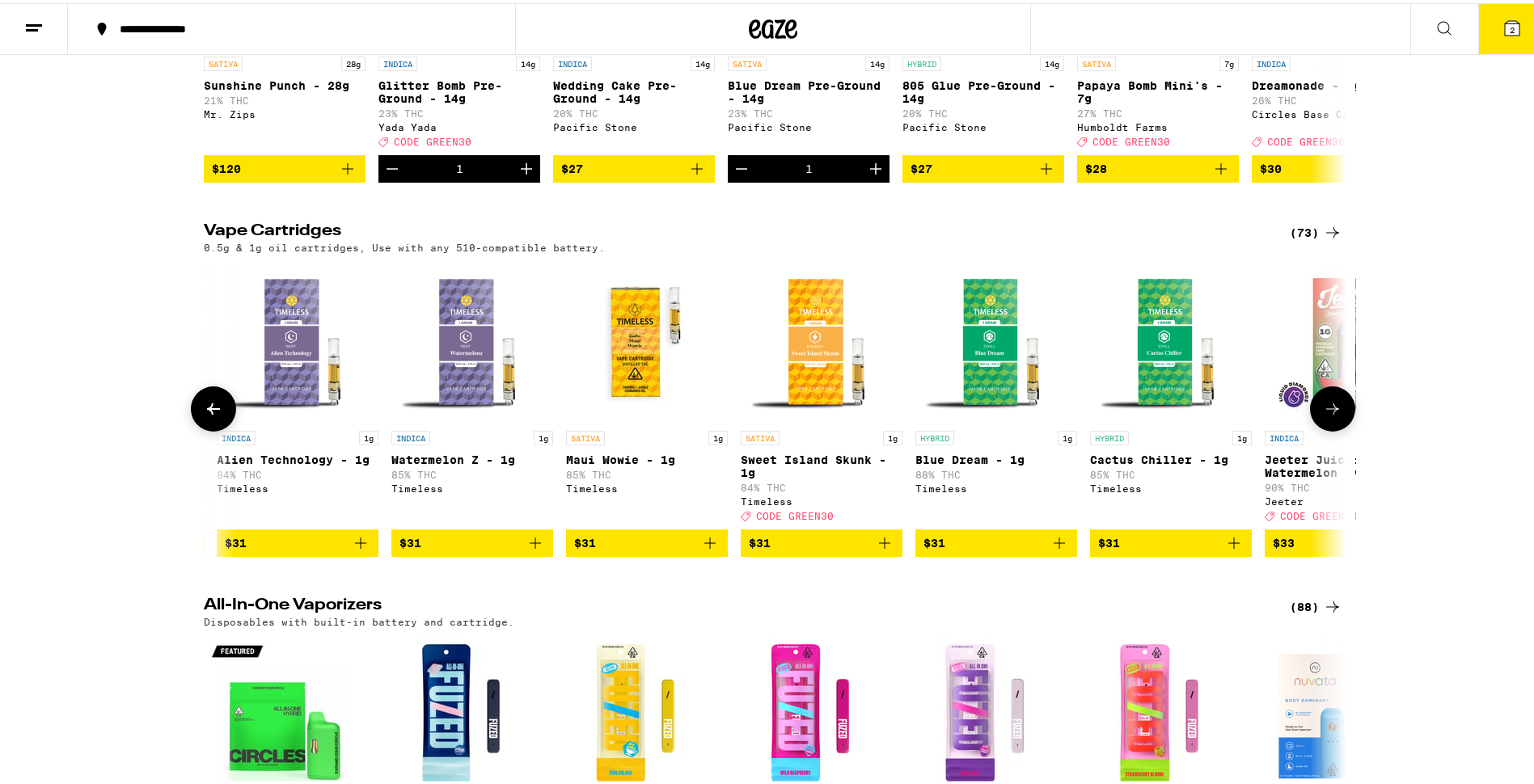
scroll to position [0, 6737]
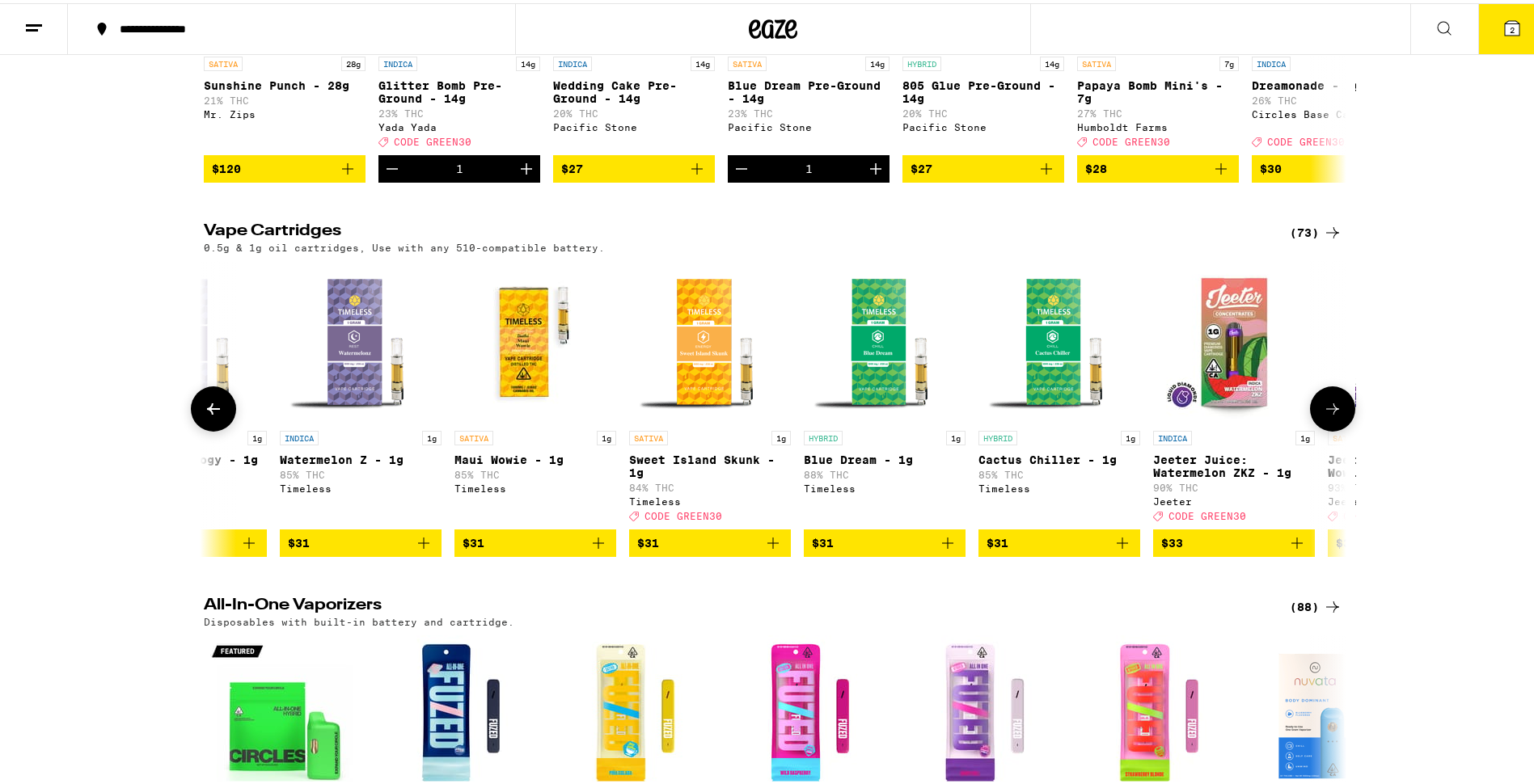
click at [1322, 428] on div at bounding box center [1332, 405] width 45 height 45
click at [1330, 415] on icon at bounding box center [1332, 405] width 19 height 19
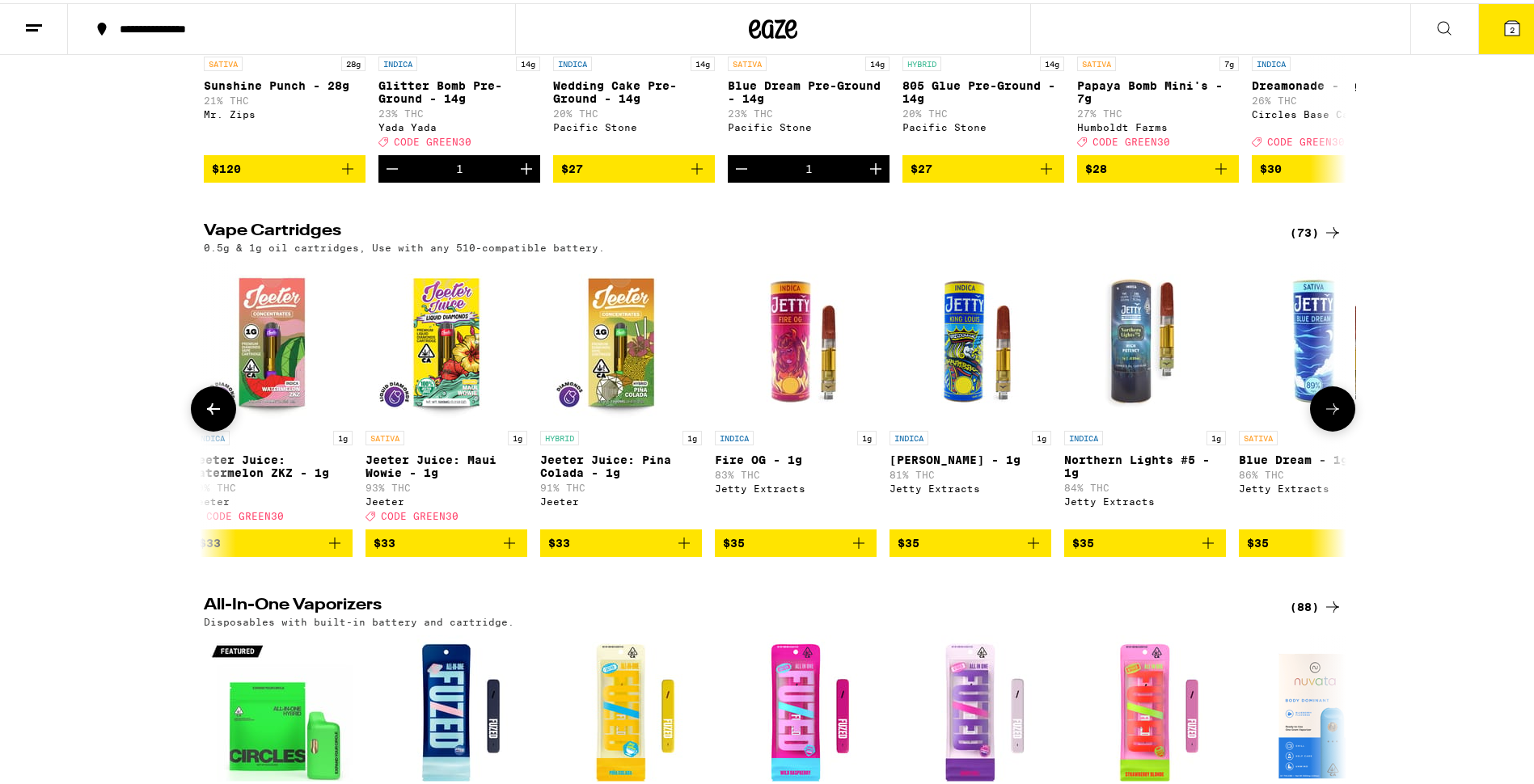
click at [1327, 428] on button at bounding box center [1332, 405] width 45 height 45
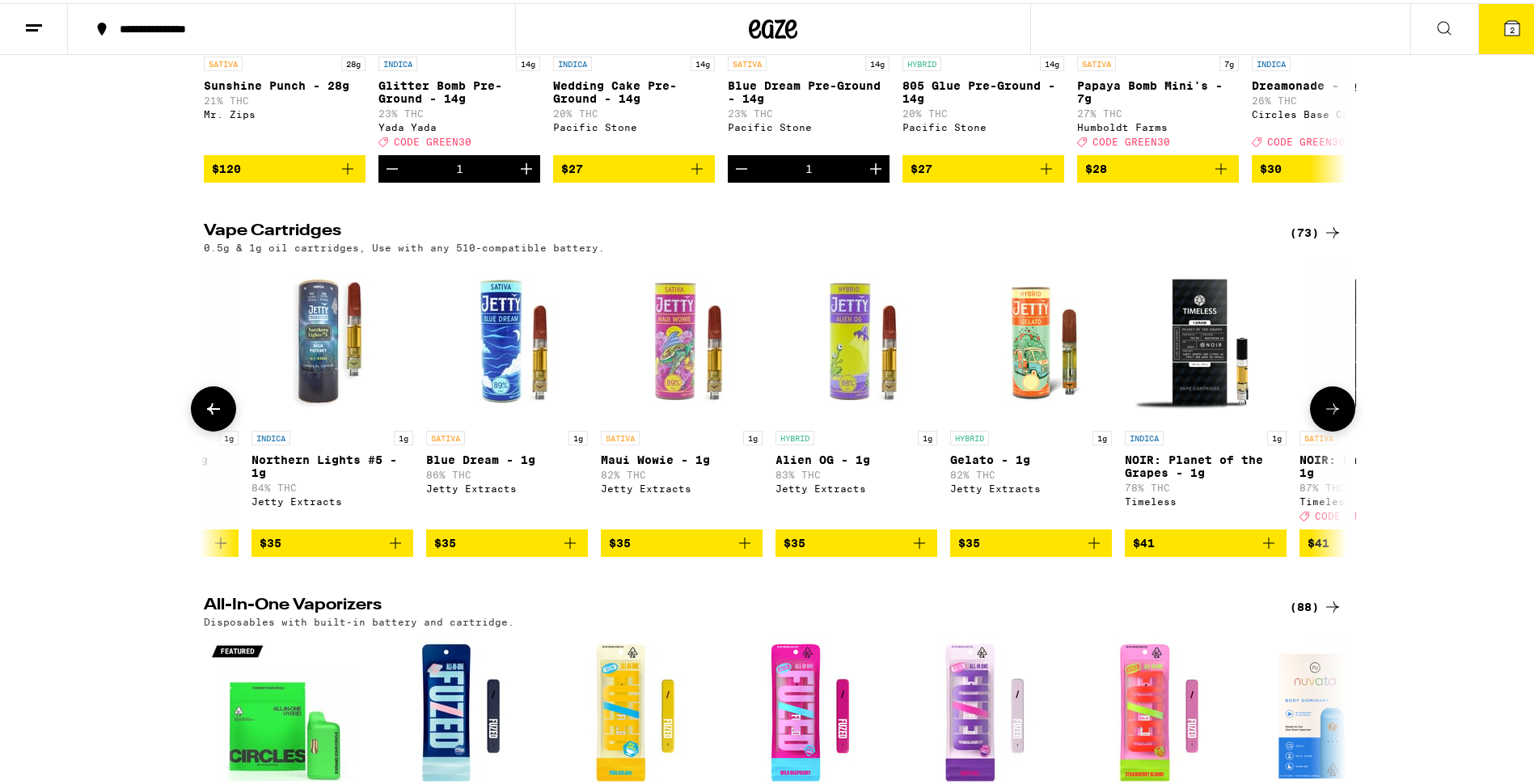
scroll to position [0, 8662]
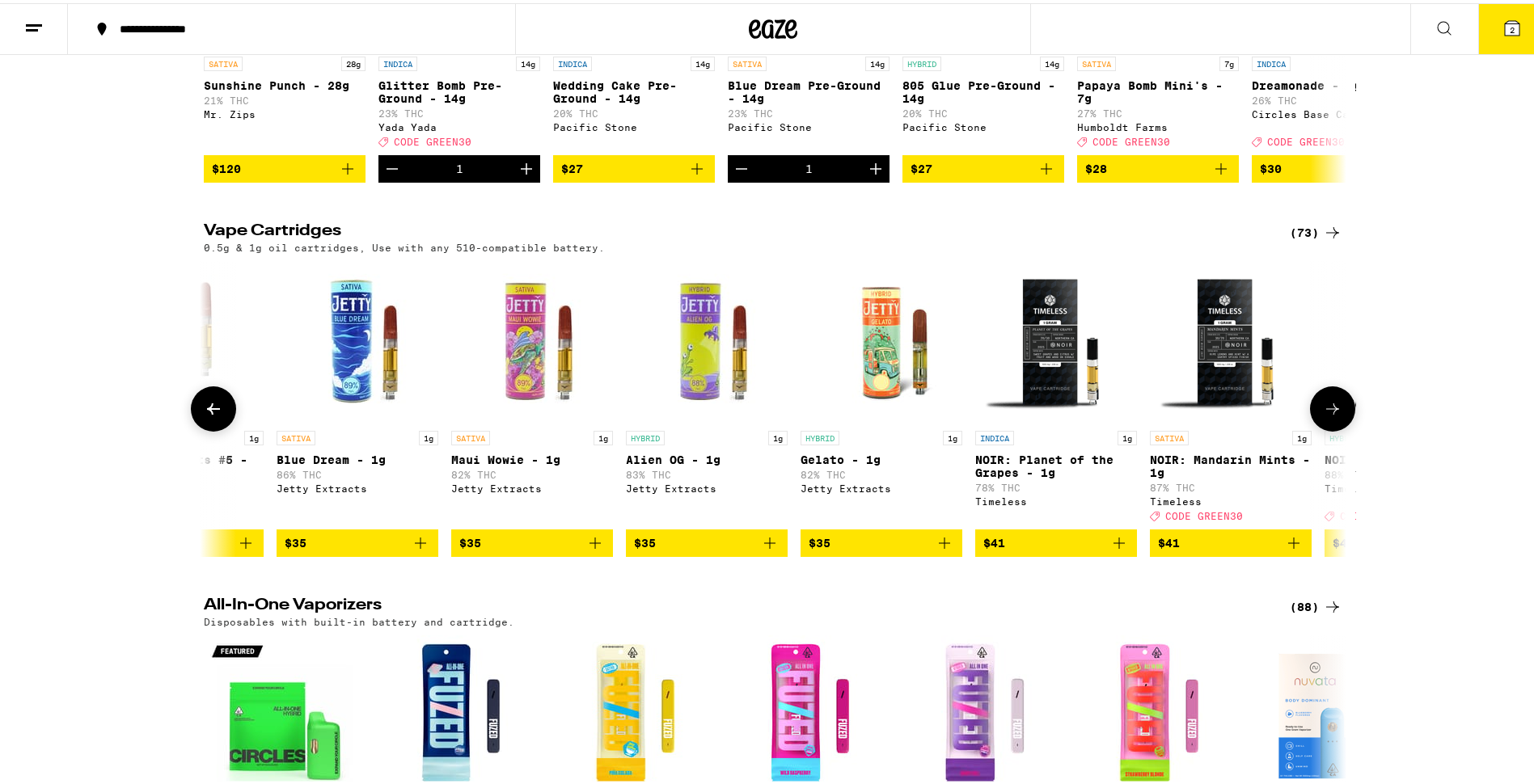
click at [1324, 428] on button at bounding box center [1332, 405] width 45 height 45
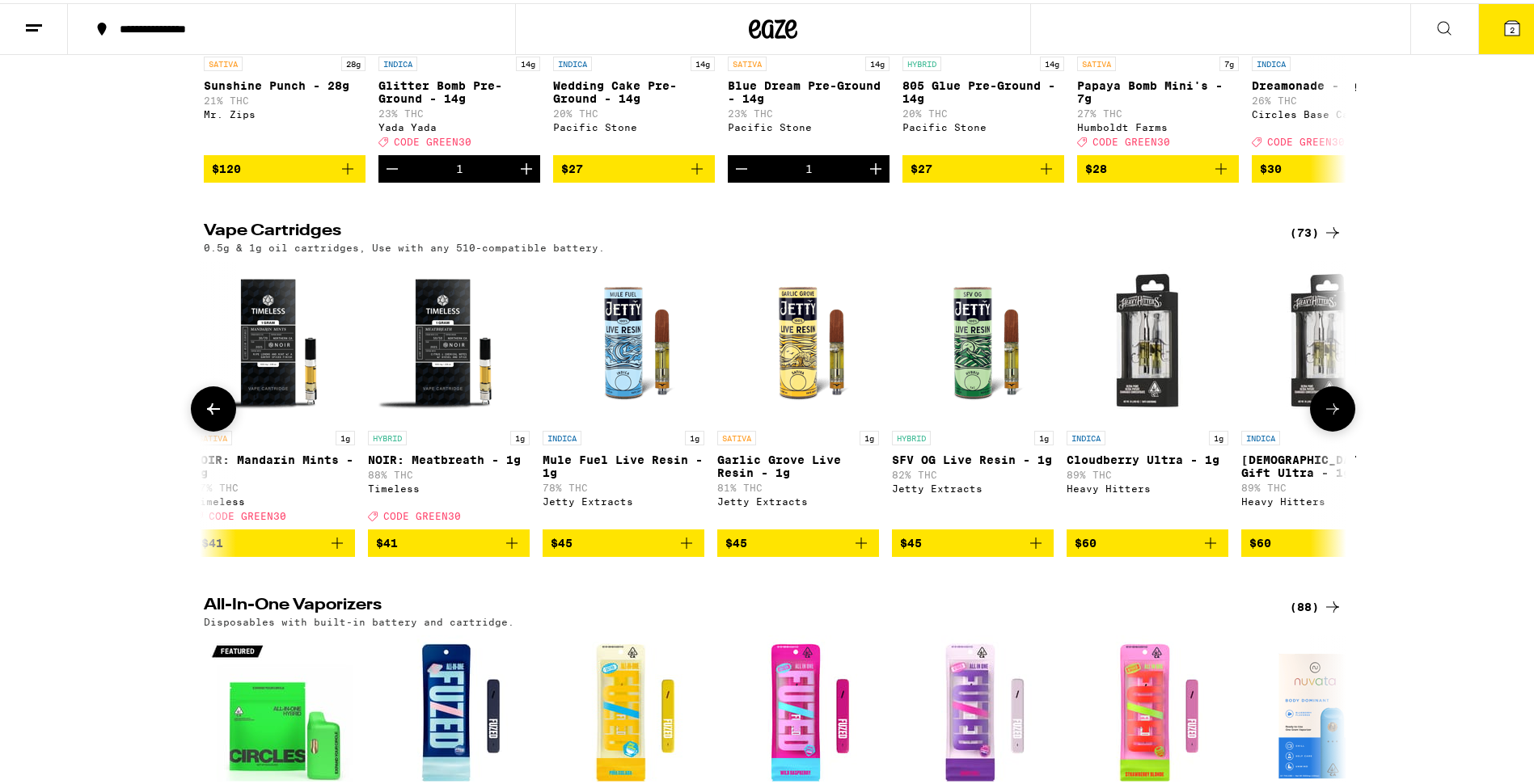
scroll to position [0, 9624]
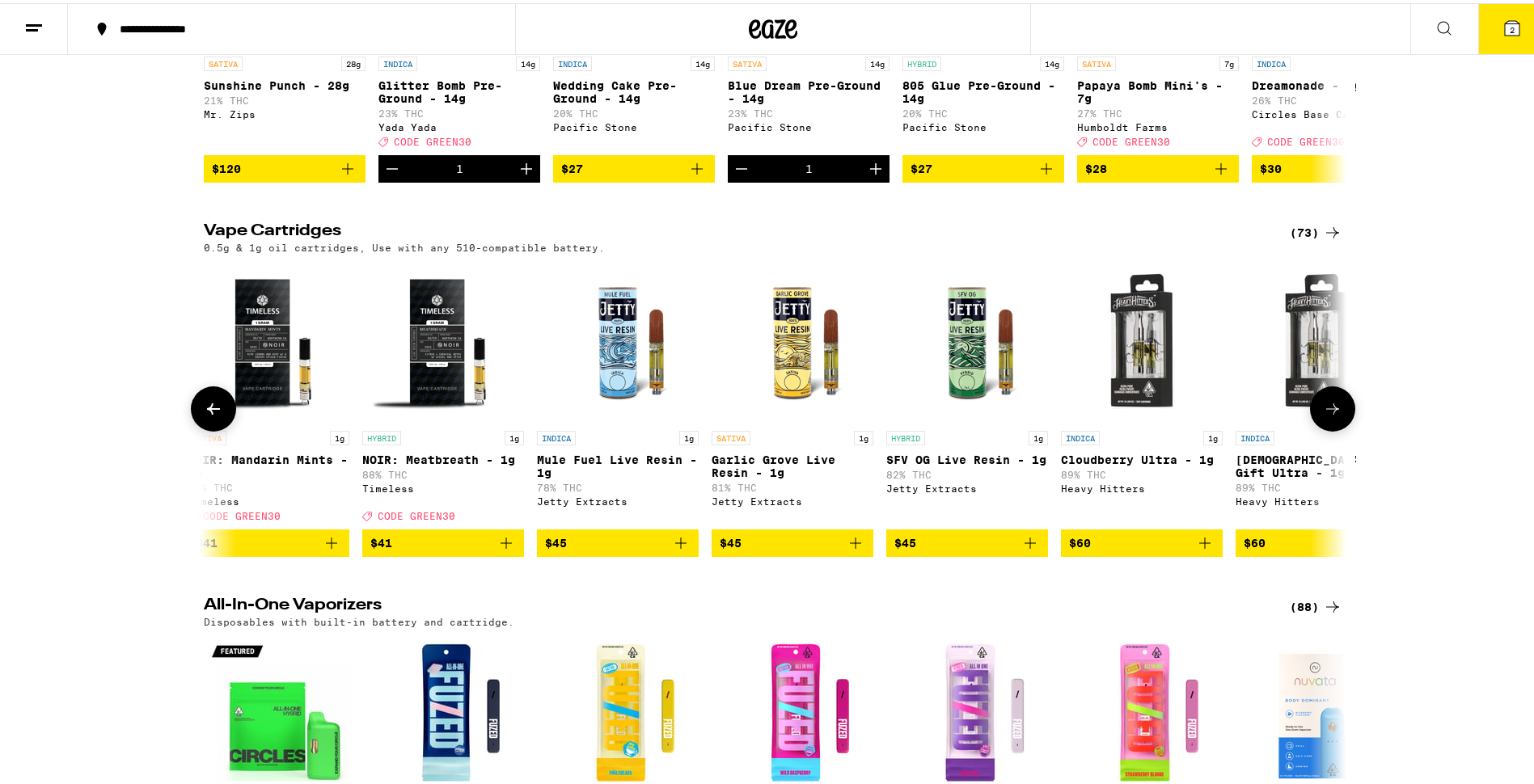
click at [1317, 428] on button at bounding box center [1332, 405] width 45 height 45
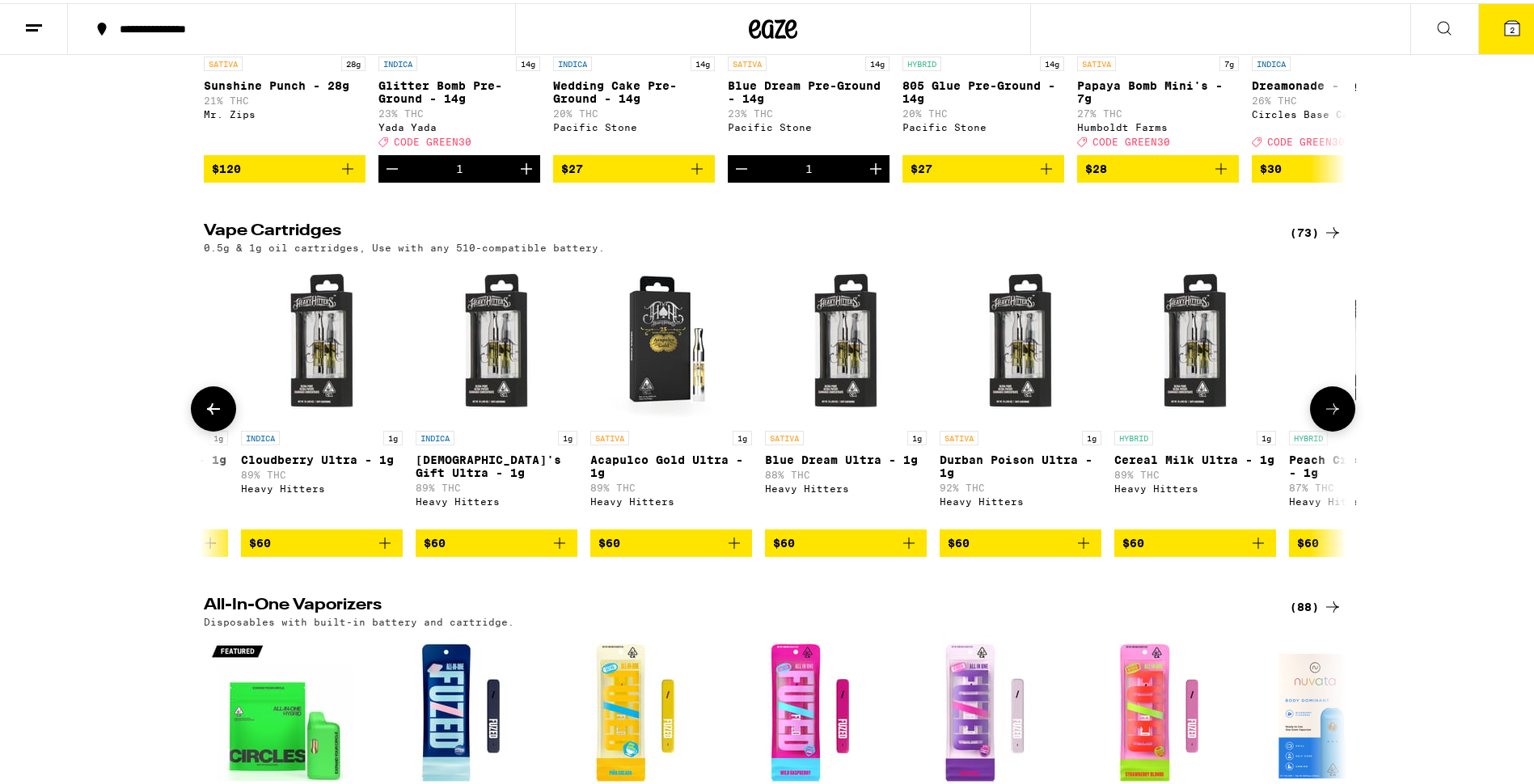
scroll to position [0, 10586]
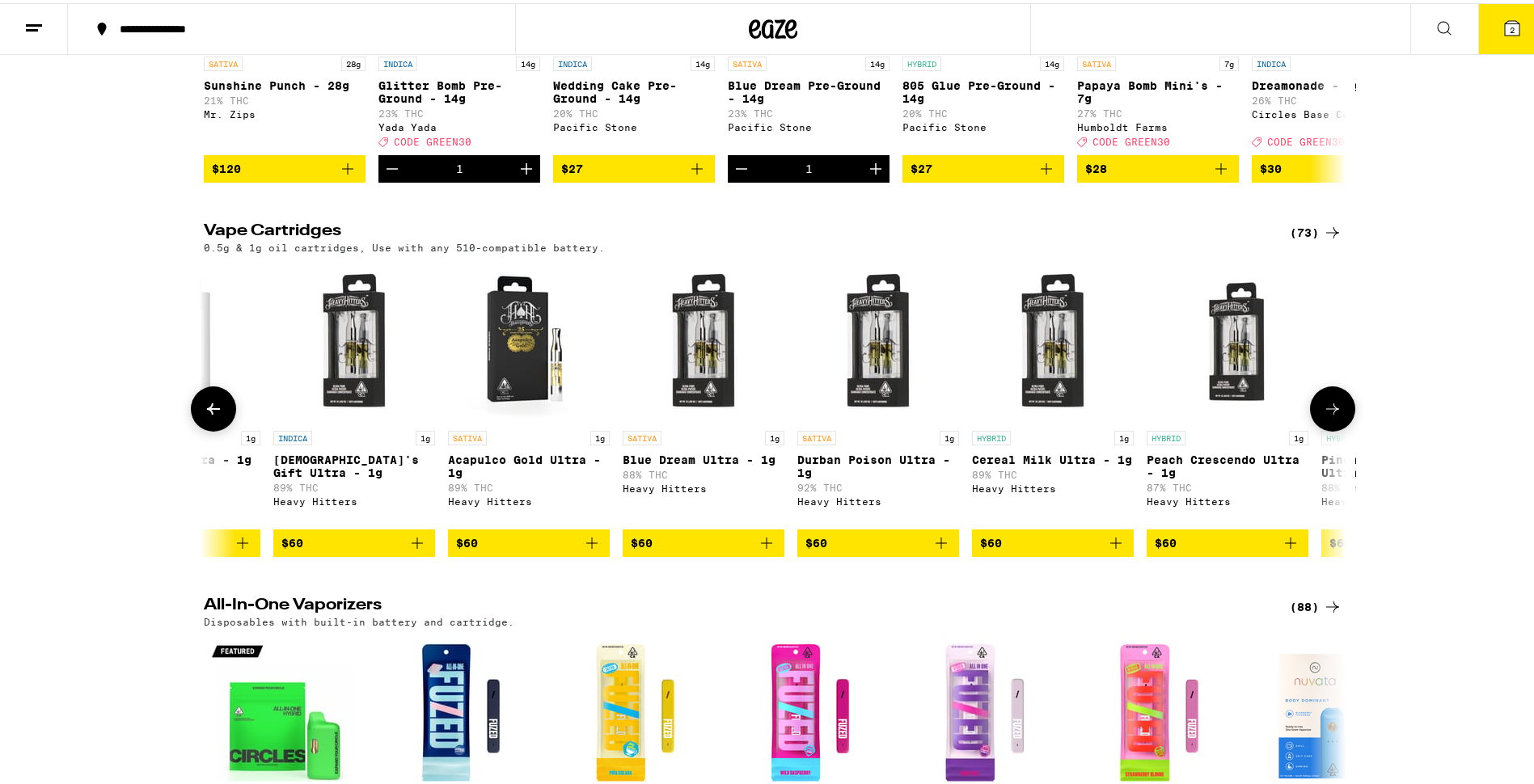
click at [1323, 415] on icon at bounding box center [1332, 405] width 19 height 19
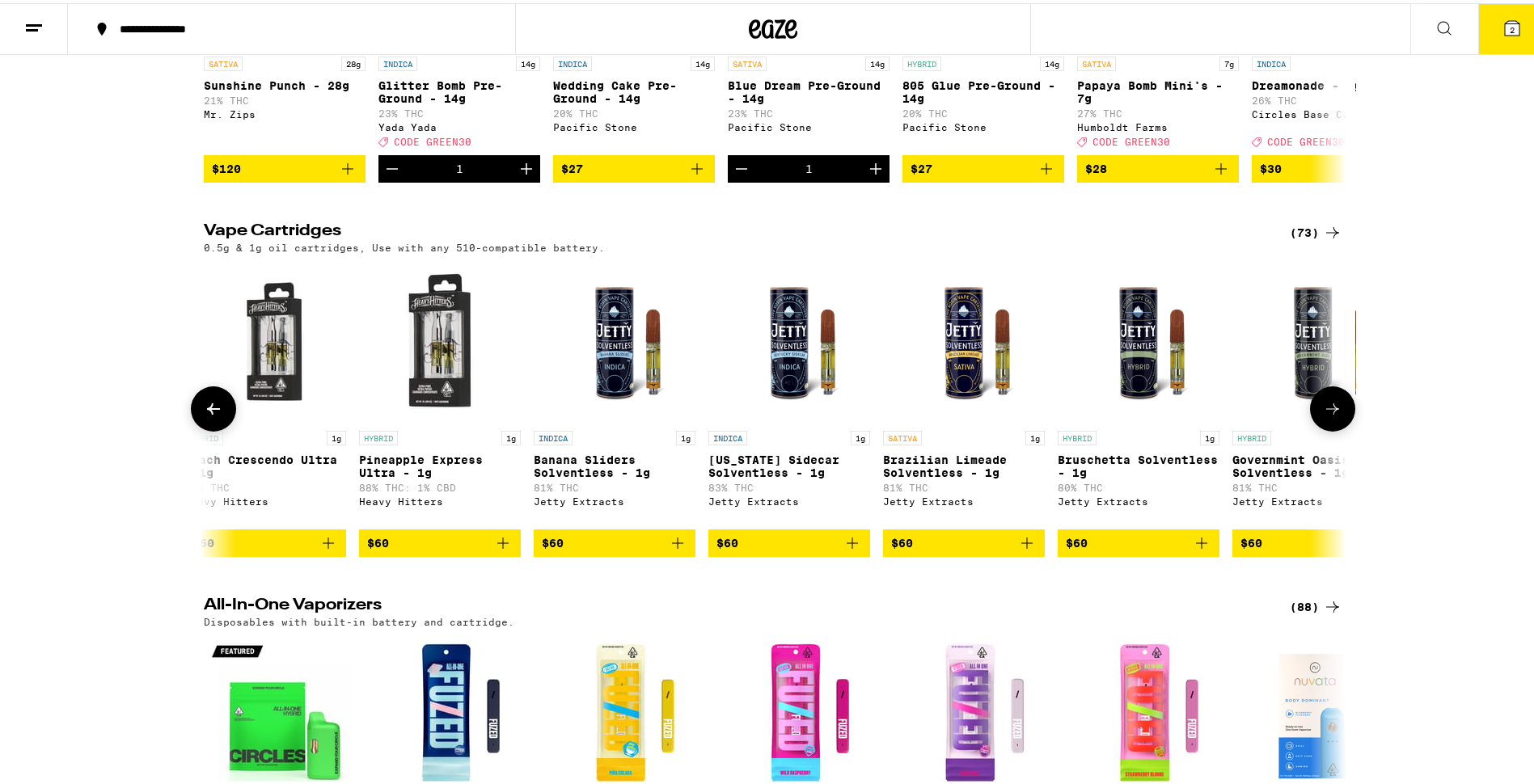
click at [1323, 415] on icon at bounding box center [1332, 405] width 19 height 19
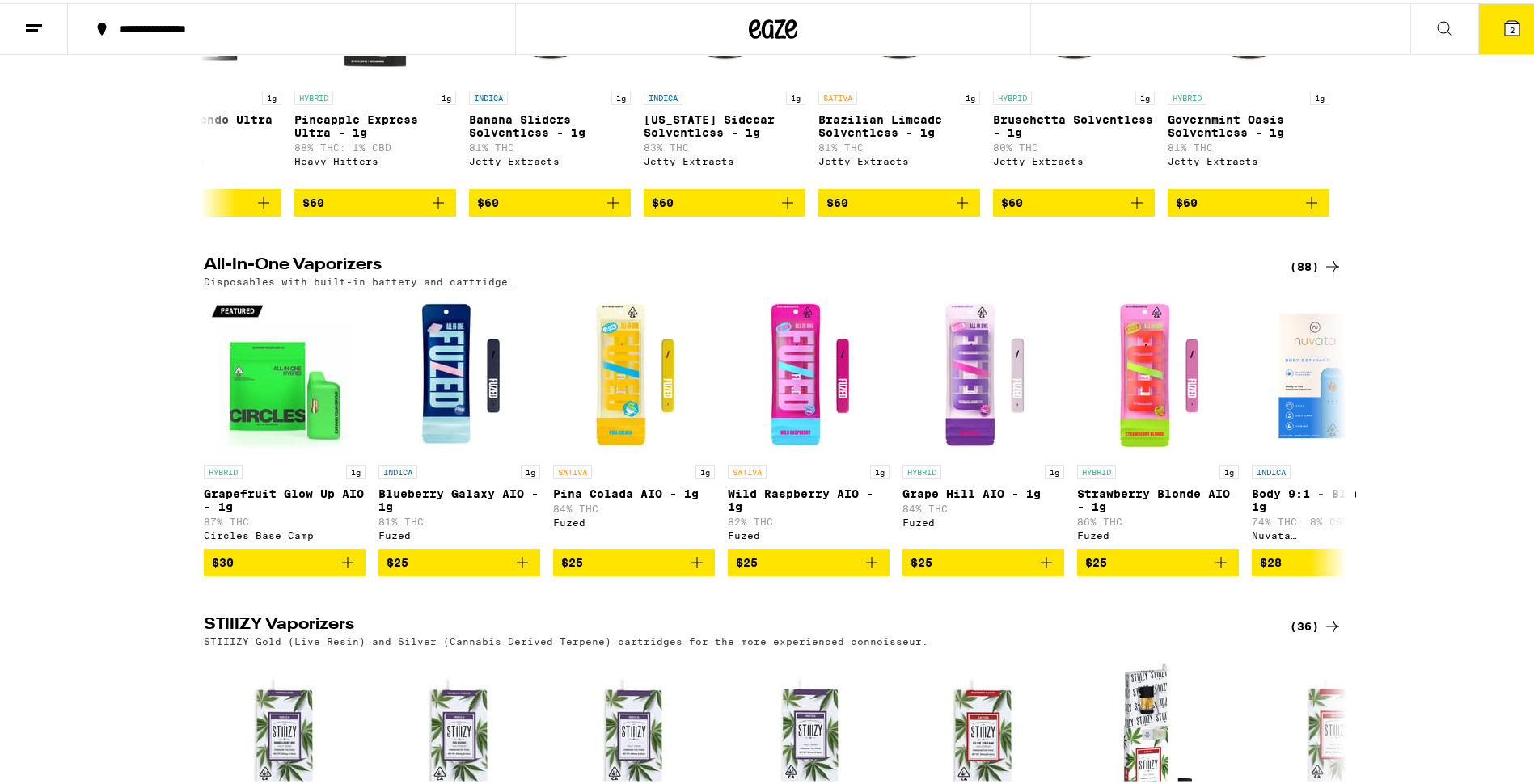
scroll to position [2183, 0]
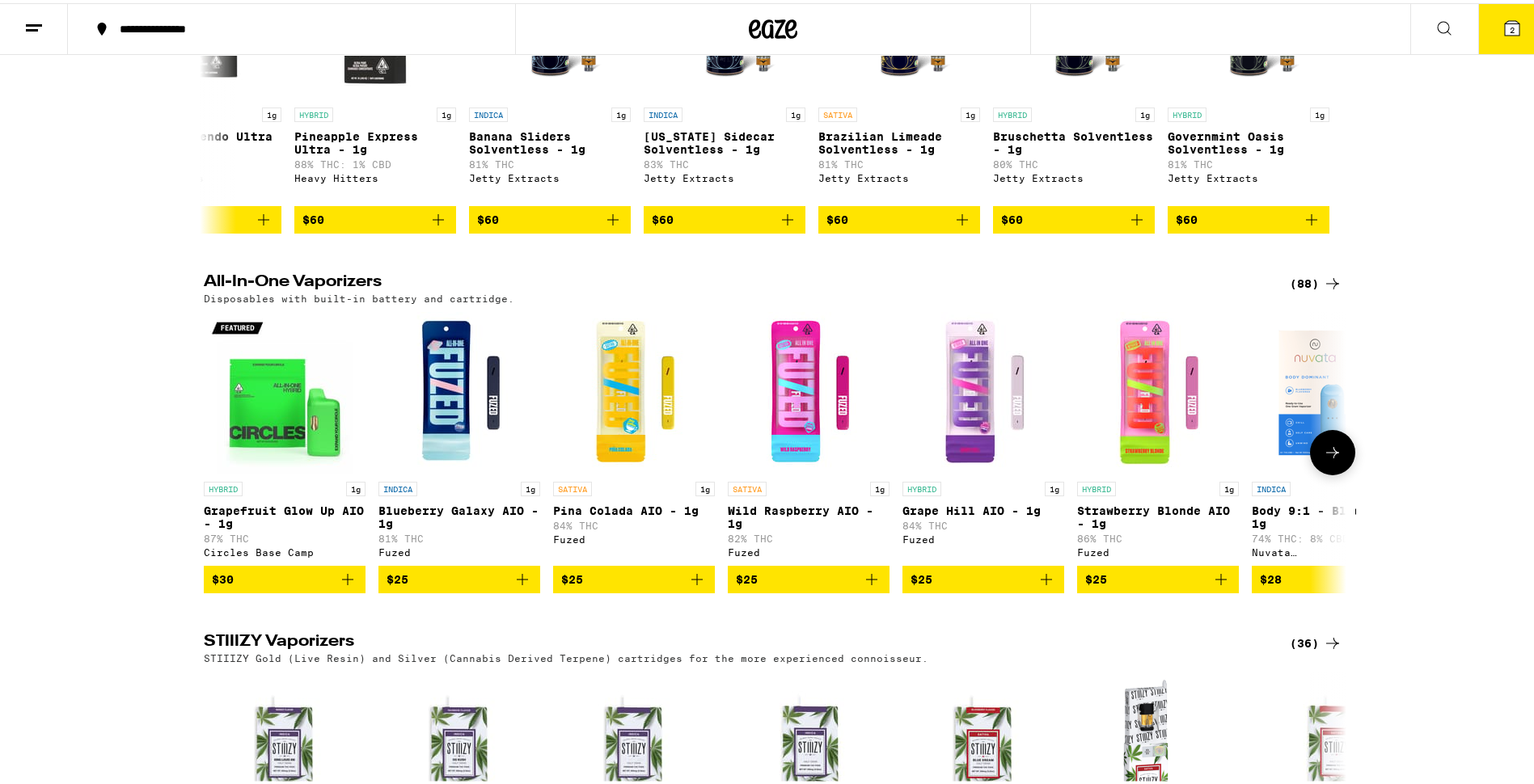
click at [1328, 472] on button at bounding box center [1332, 448] width 45 height 45
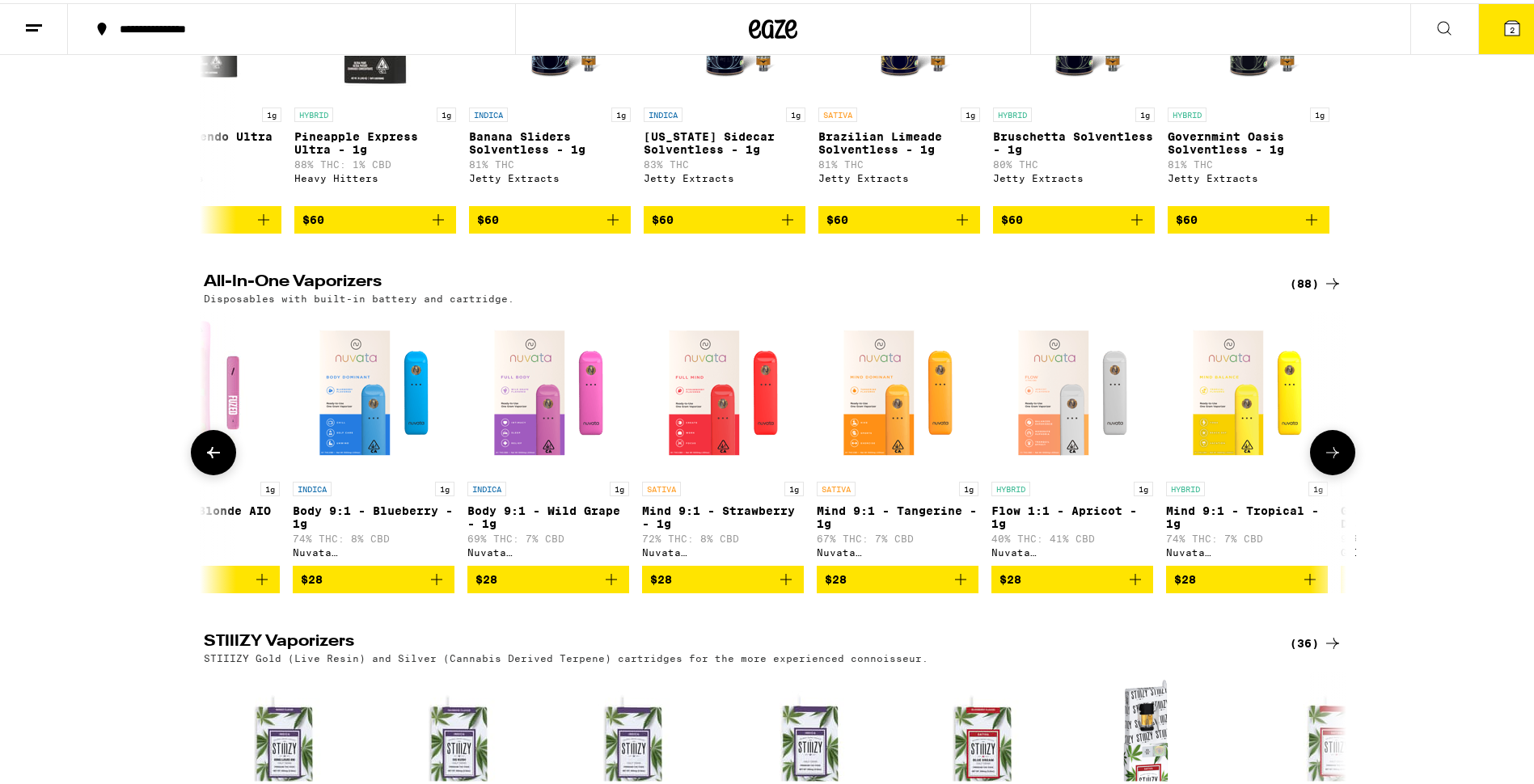
scroll to position [0, 963]
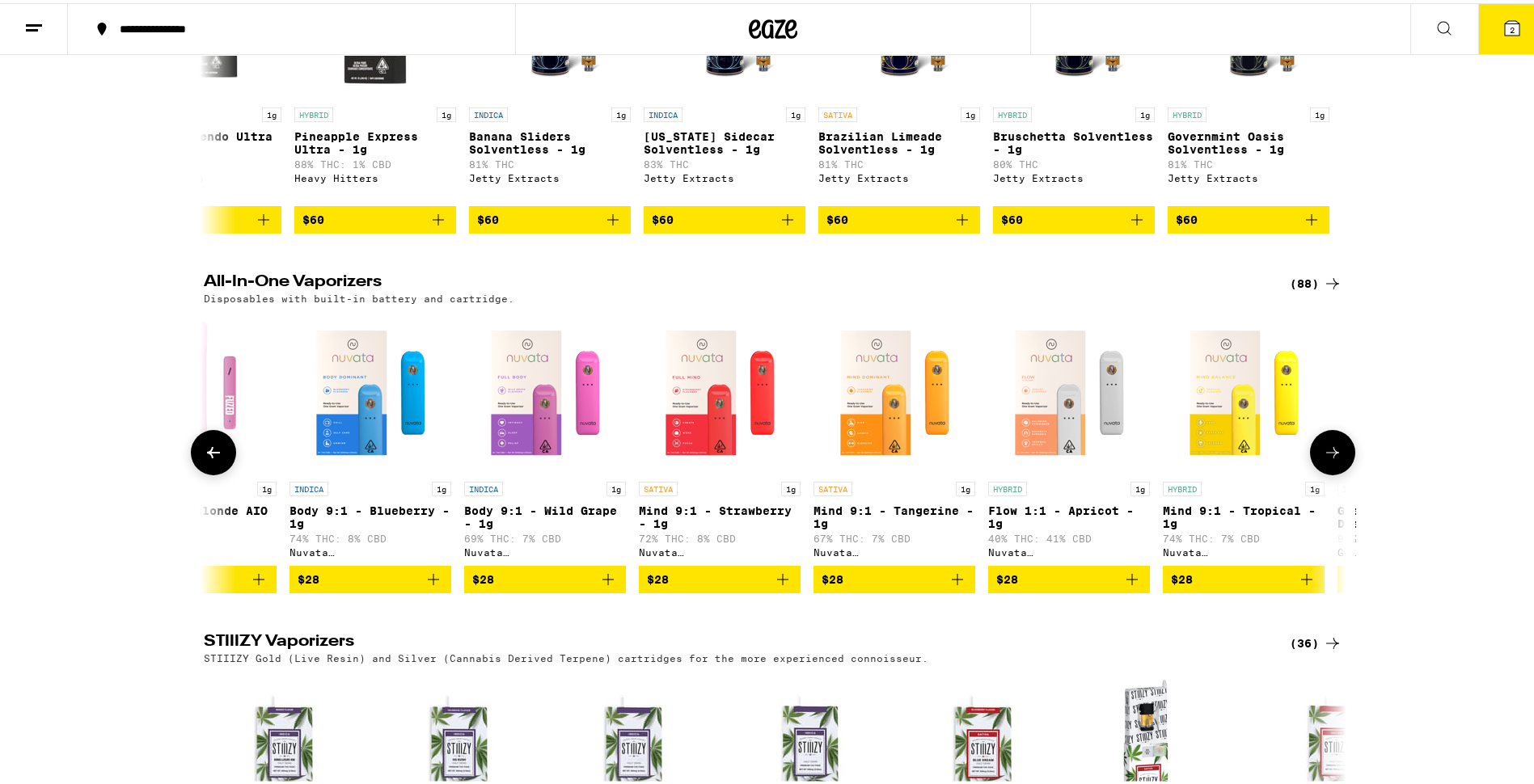
click at [1343, 472] on button at bounding box center [1332, 448] width 45 height 45
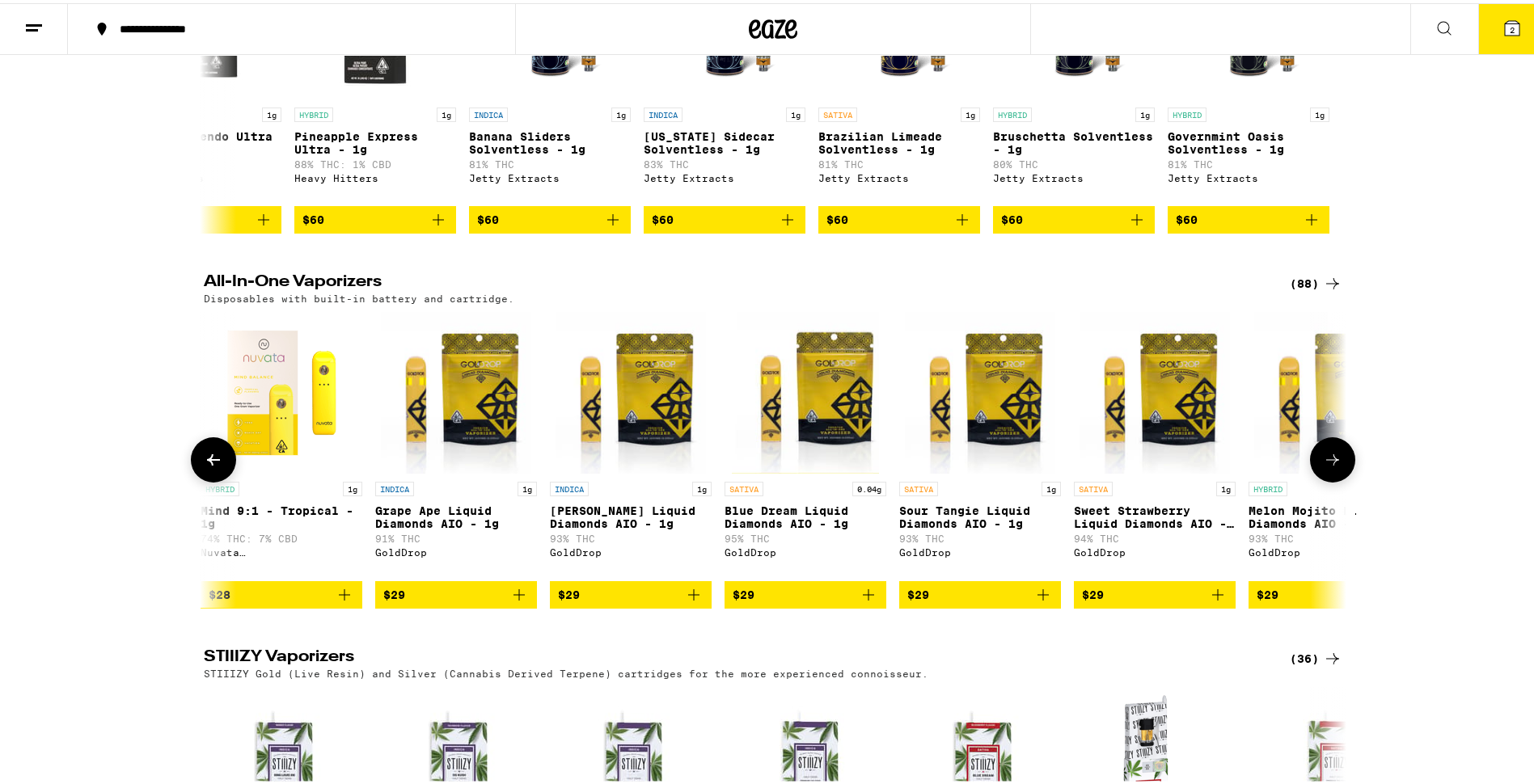
click at [1336, 466] on icon at bounding box center [1332, 456] width 19 height 19
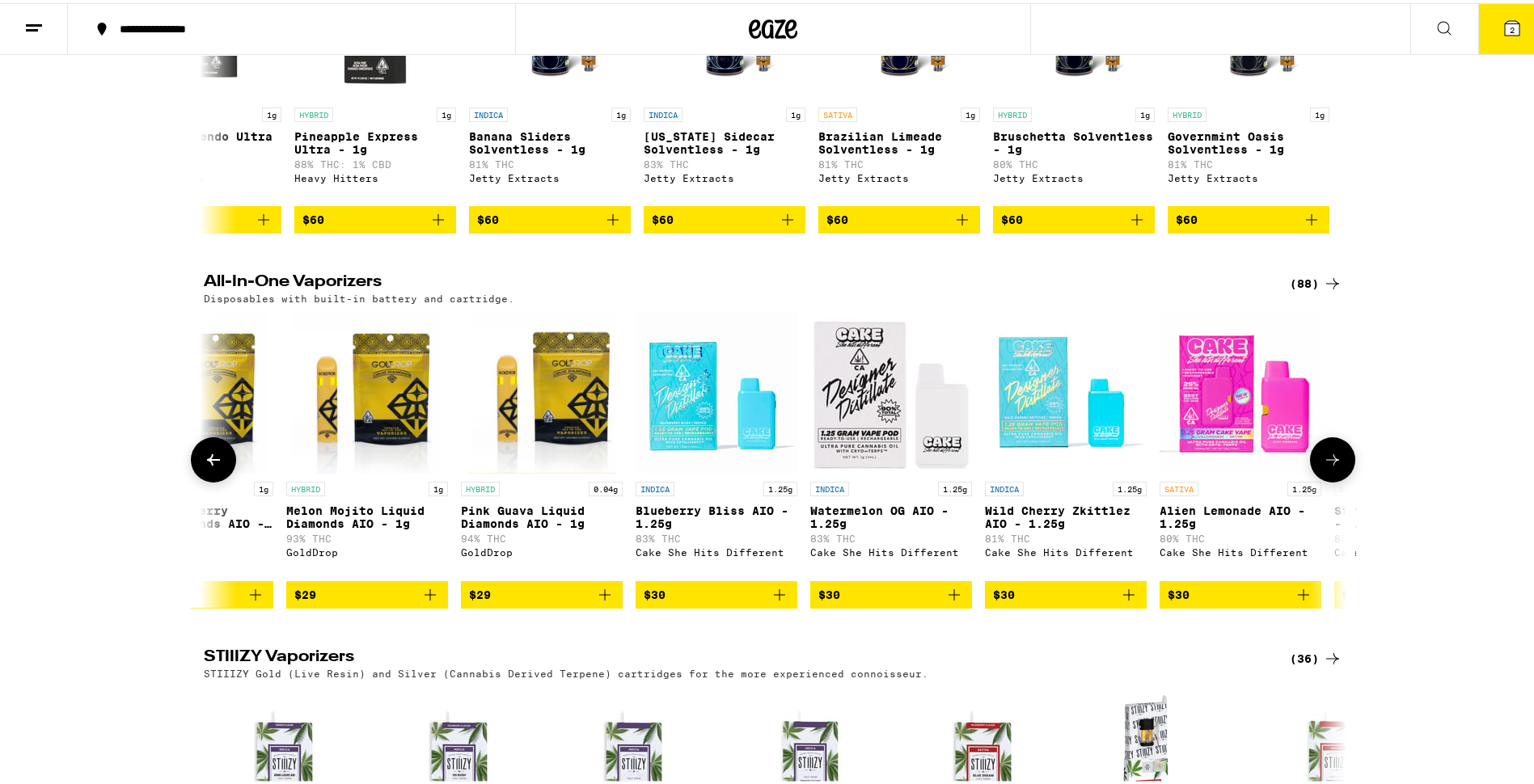
click at [1335, 466] on icon at bounding box center [1332, 456] width 19 height 19
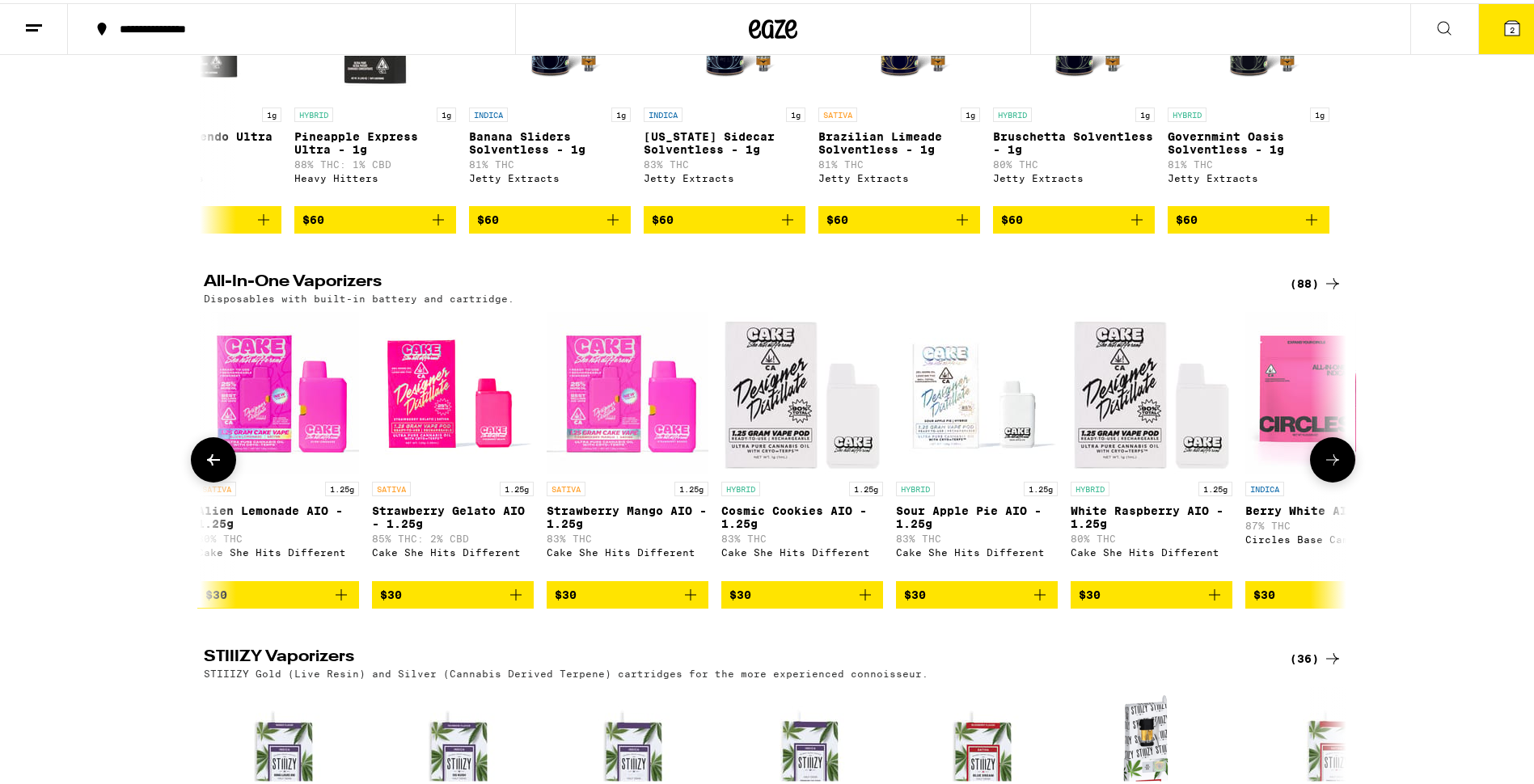
click at [1327, 462] on icon at bounding box center [1333, 456] width 13 height 11
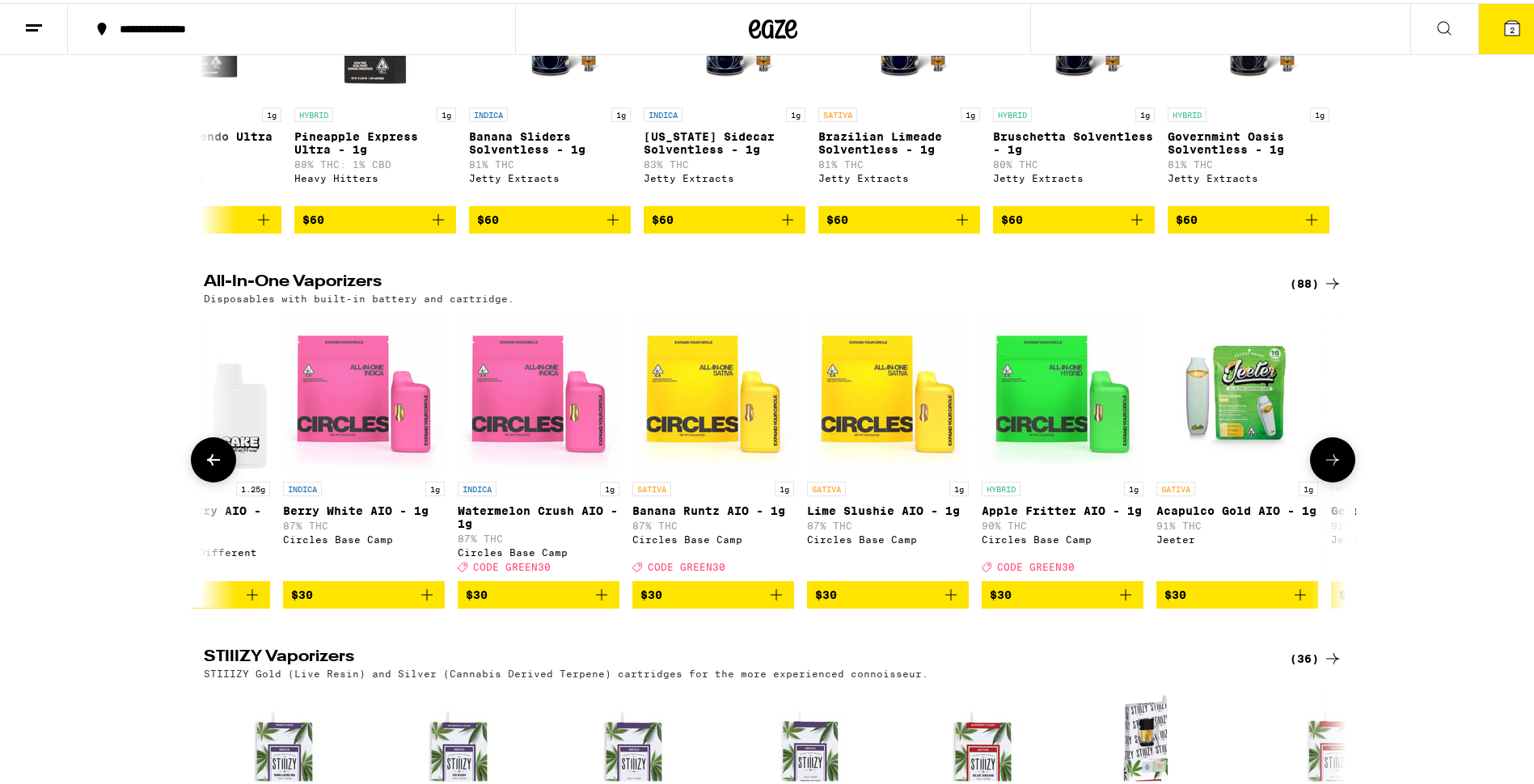
click at [1310, 479] on button at bounding box center [1332, 456] width 45 height 45
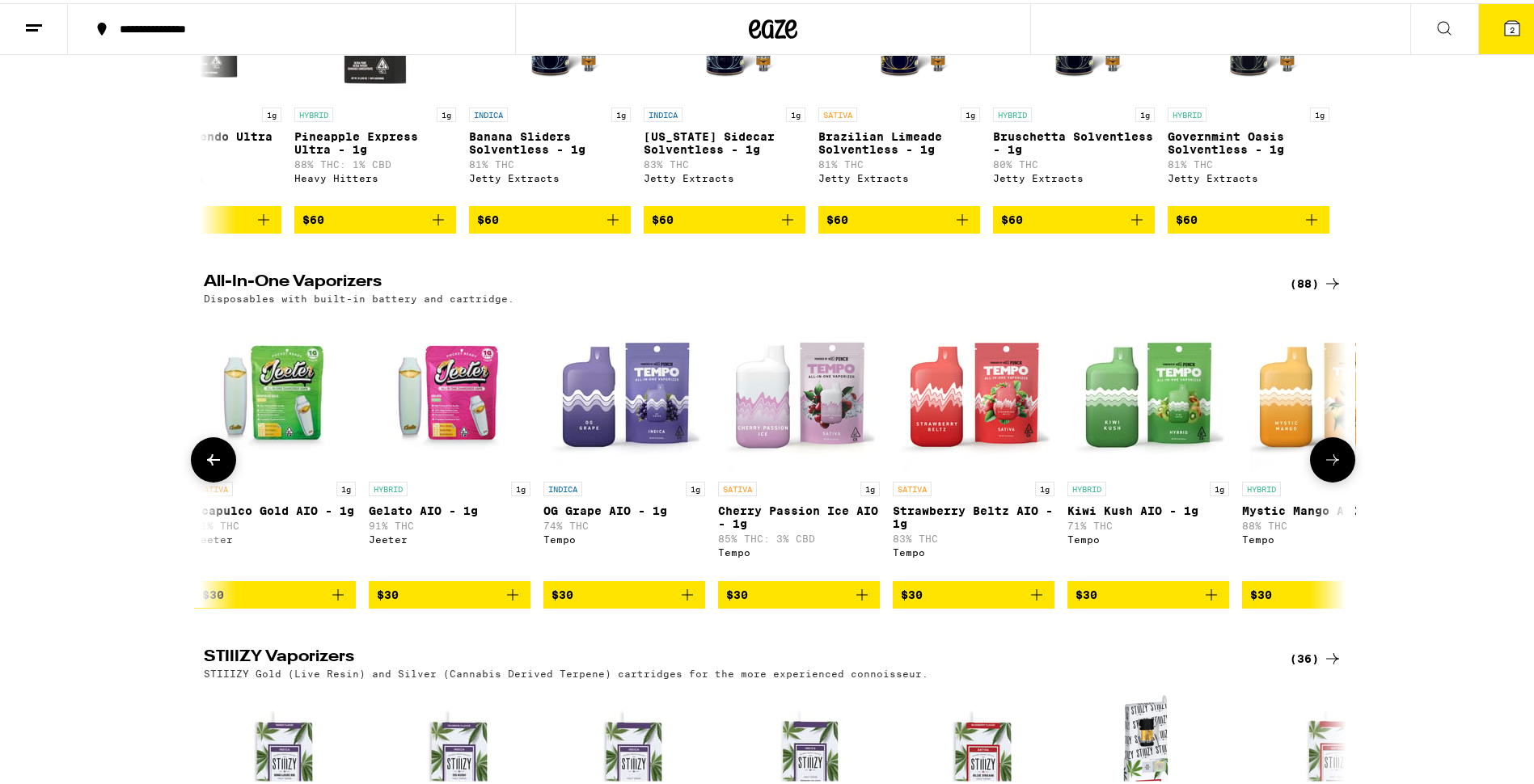
click at [1310, 479] on button at bounding box center [1332, 456] width 45 height 45
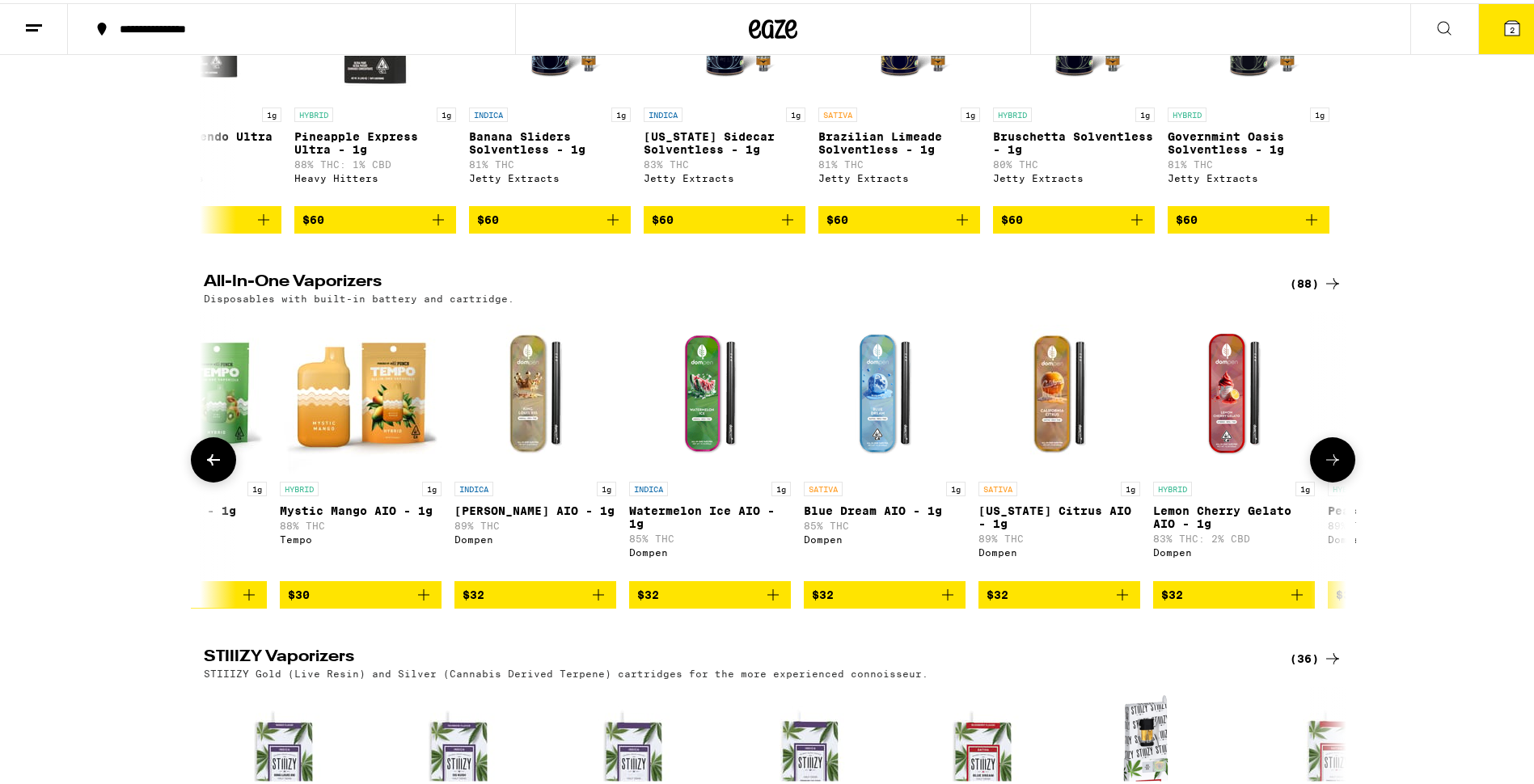
click at [1310, 479] on button at bounding box center [1332, 456] width 45 height 45
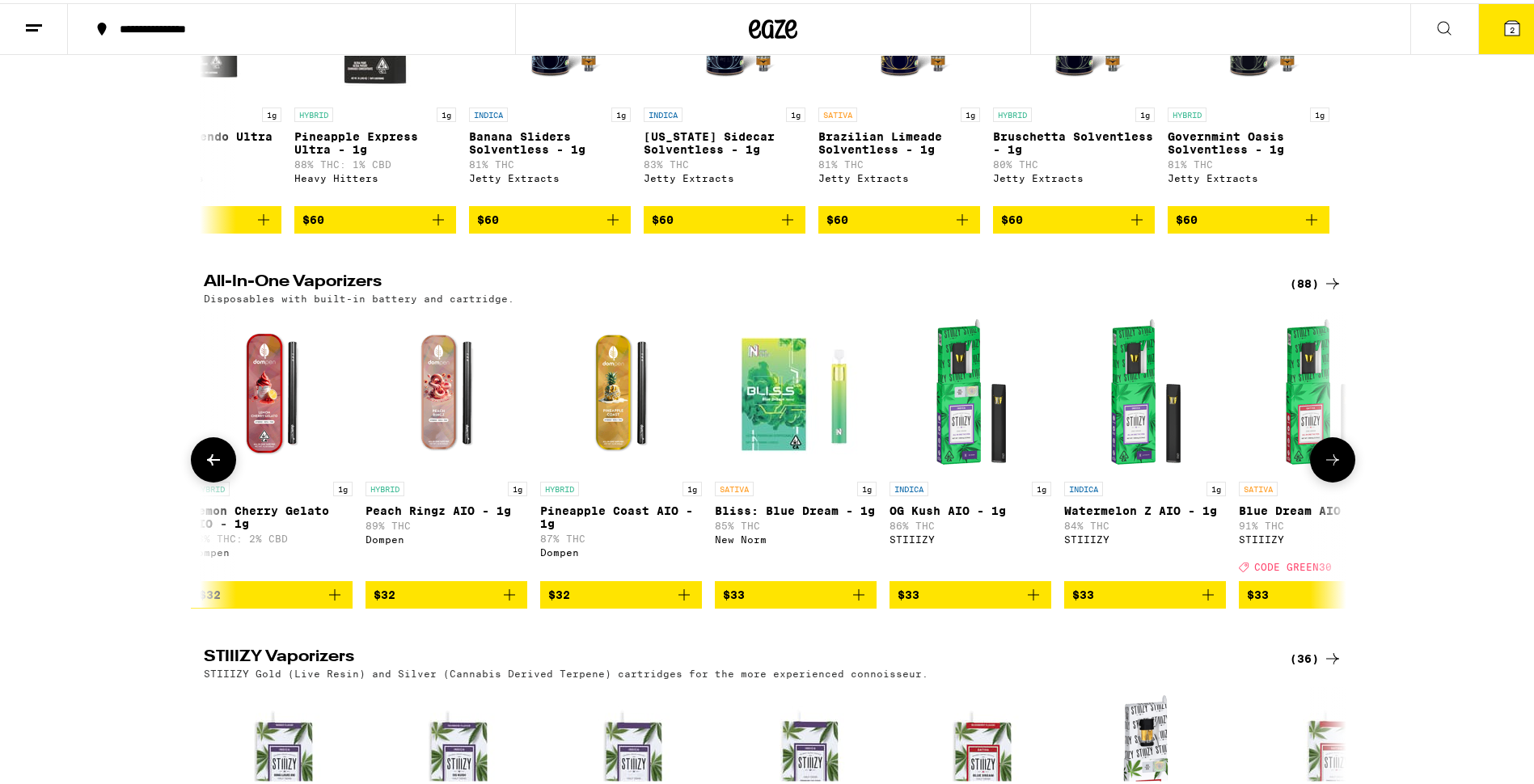
click at [1312, 479] on button at bounding box center [1332, 456] width 45 height 45
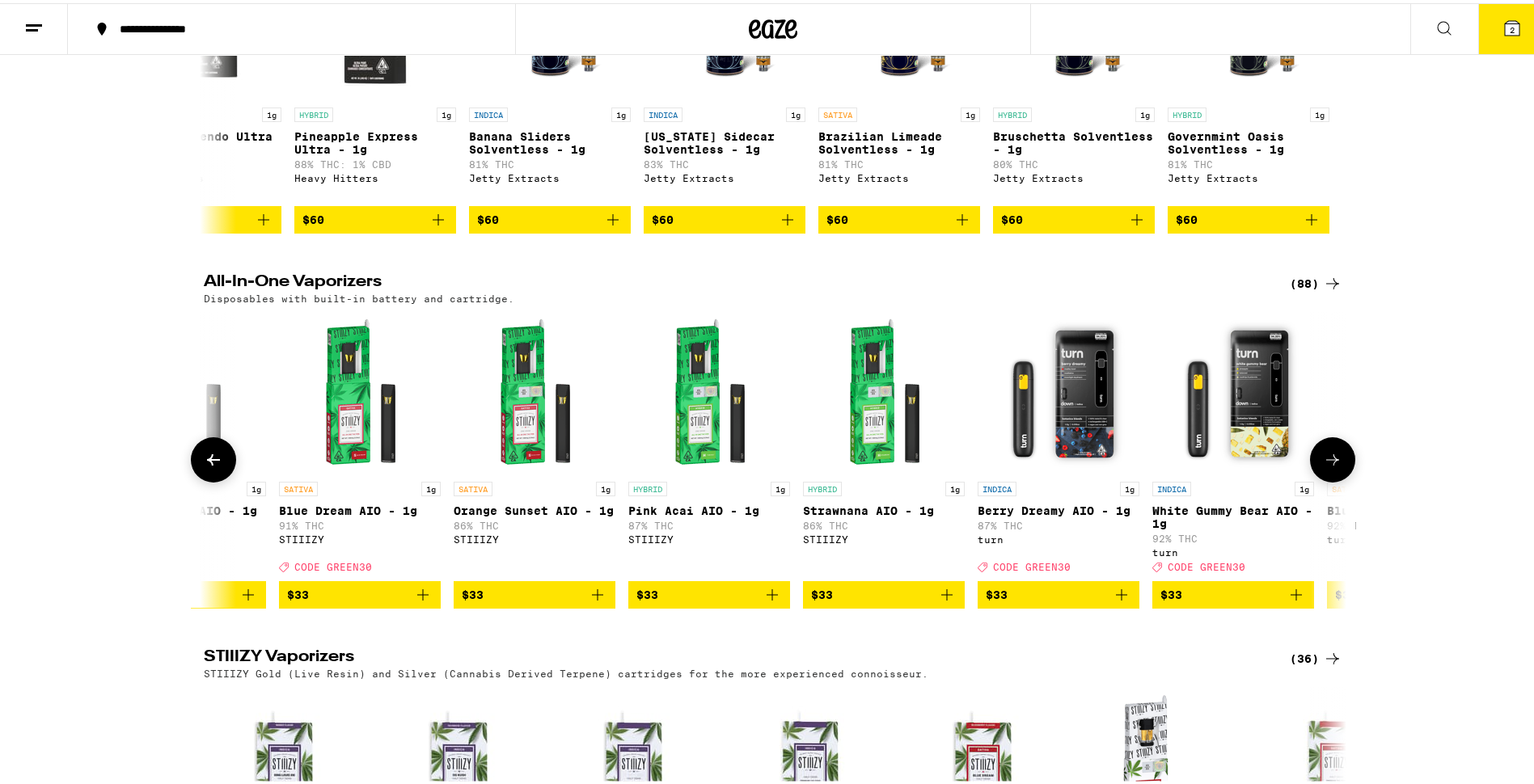
scroll to position [0, 8662]
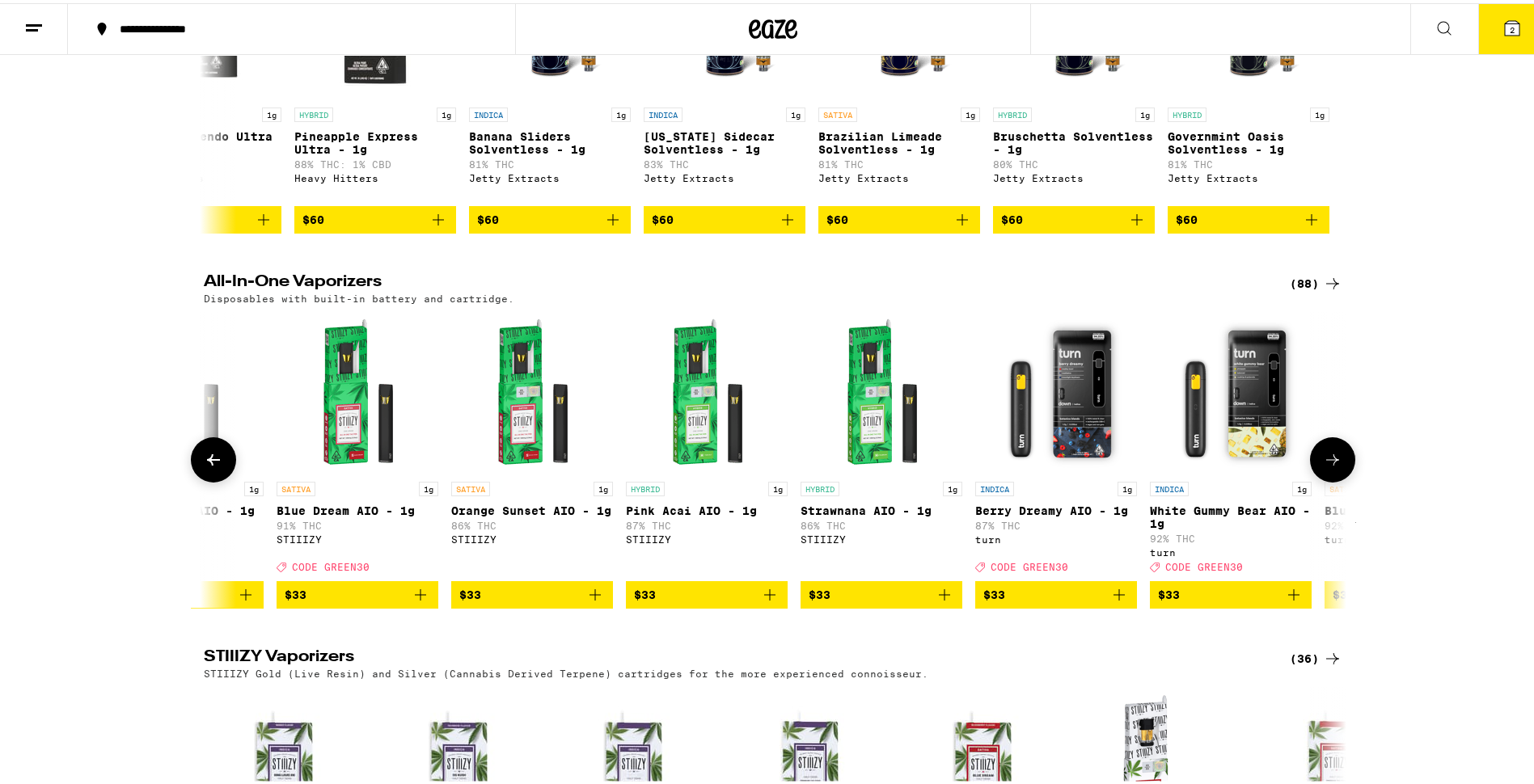
click at [1337, 479] on button at bounding box center [1332, 456] width 45 height 45
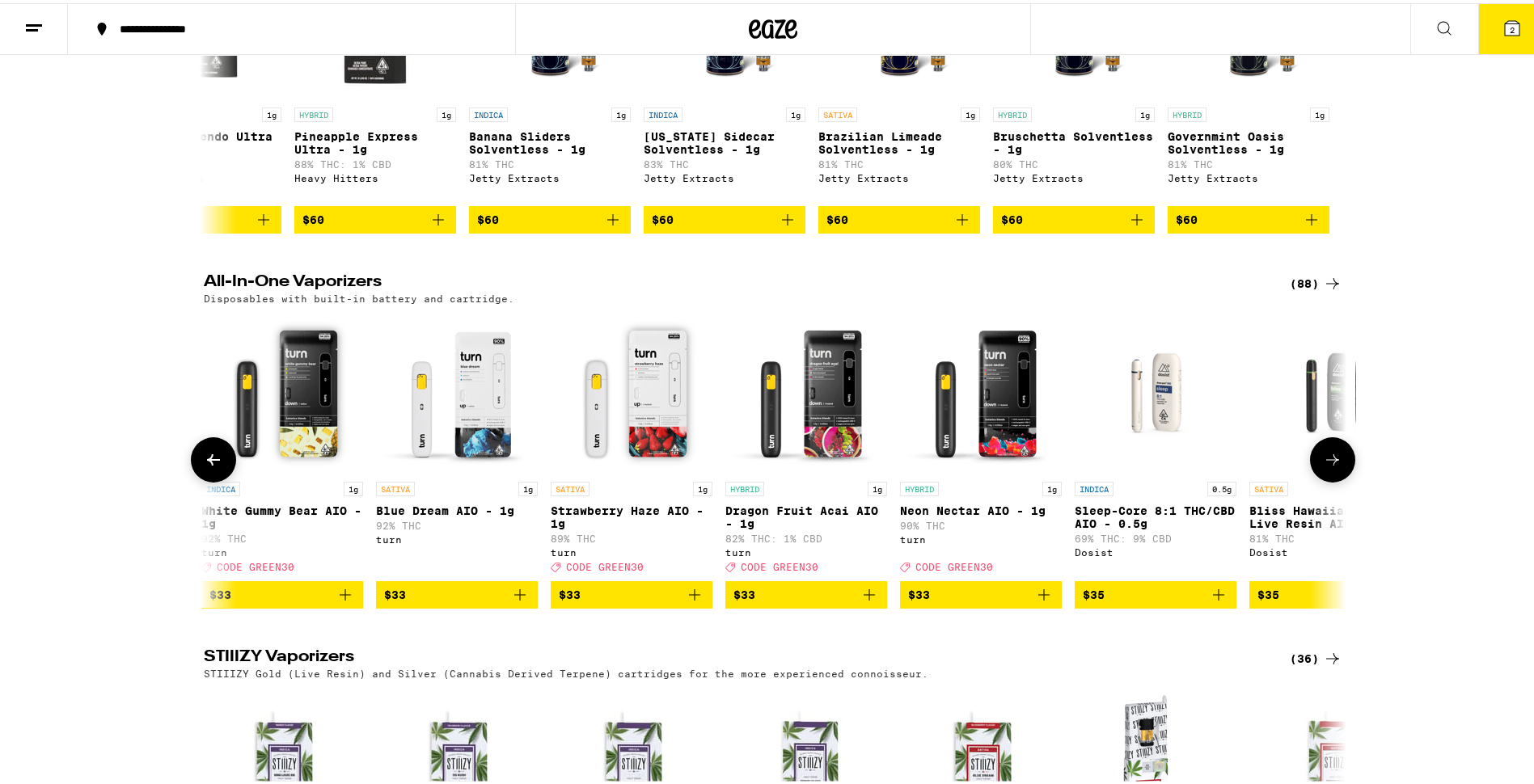
scroll to position [0, 9624]
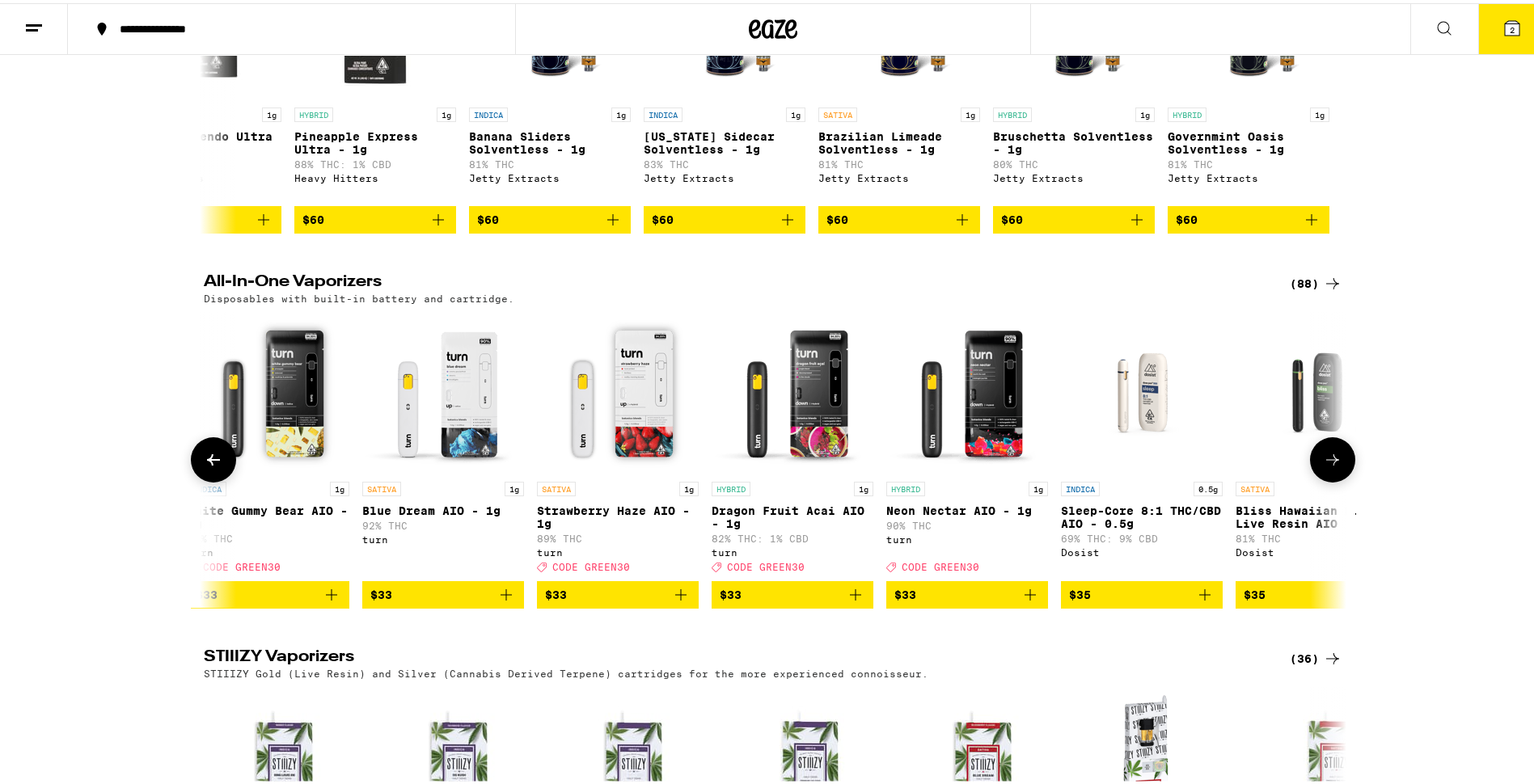
click at [1334, 479] on button at bounding box center [1332, 456] width 45 height 45
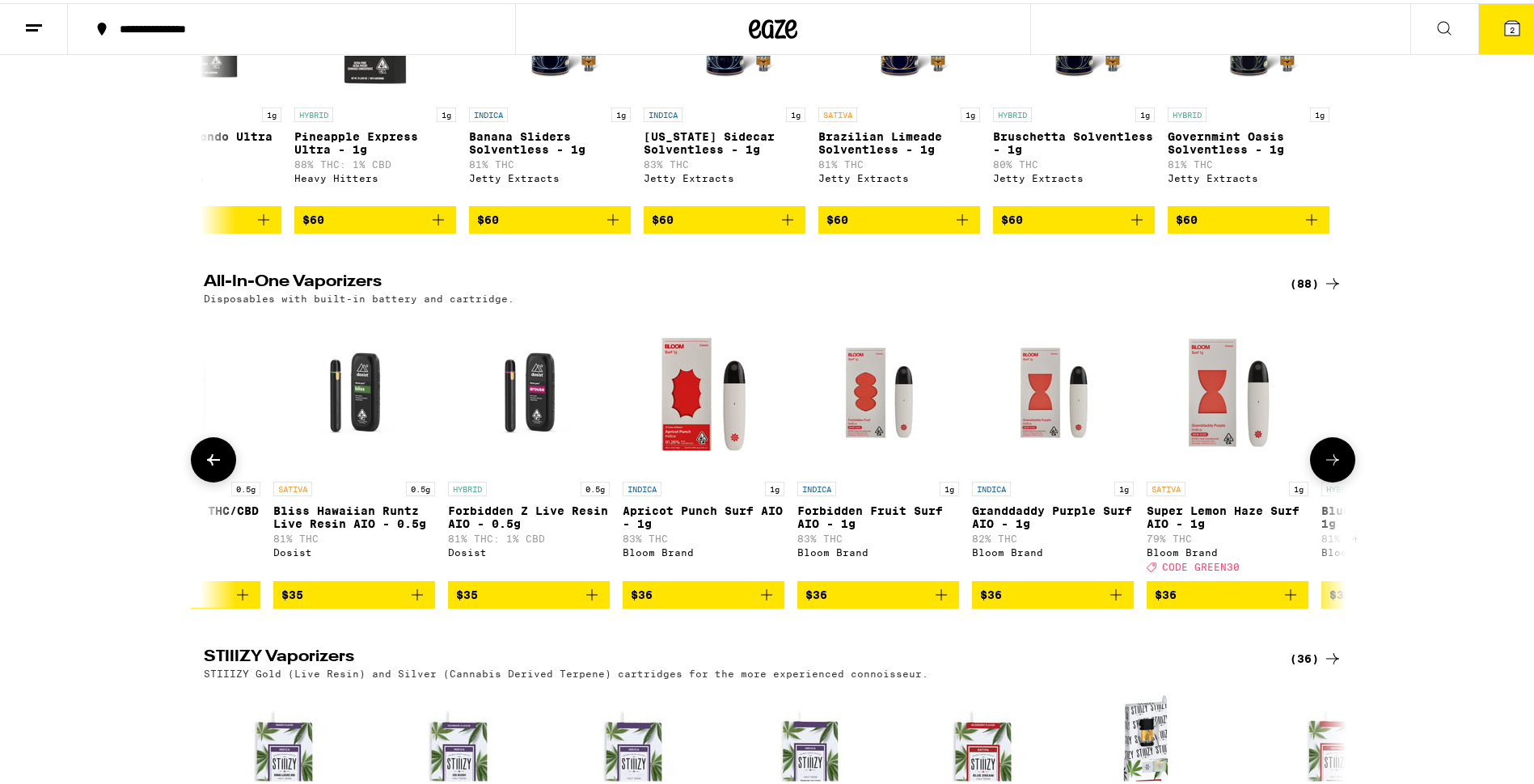
click at [1327, 466] on icon at bounding box center [1332, 456] width 19 height 19
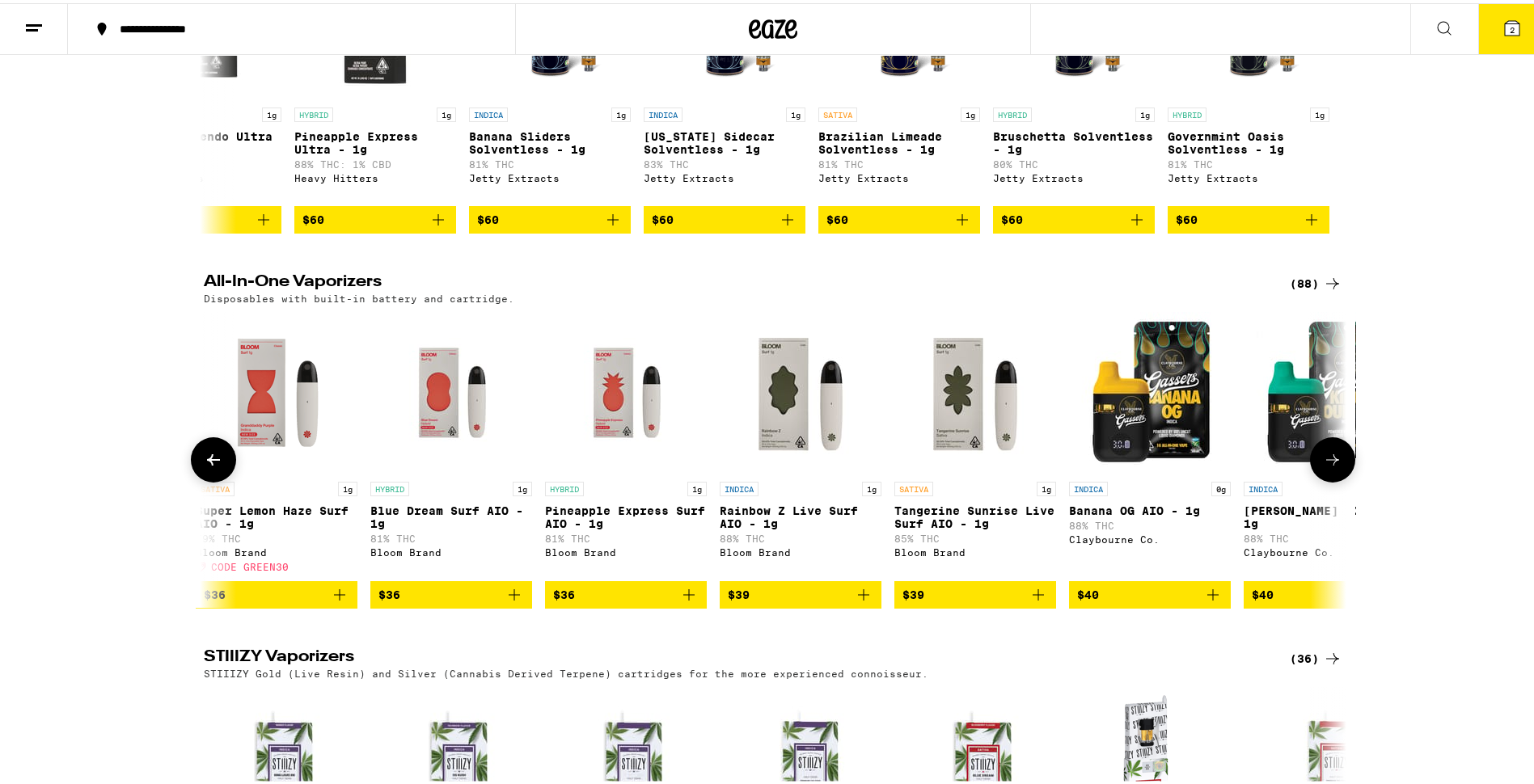
scroll to position [0, 11548]
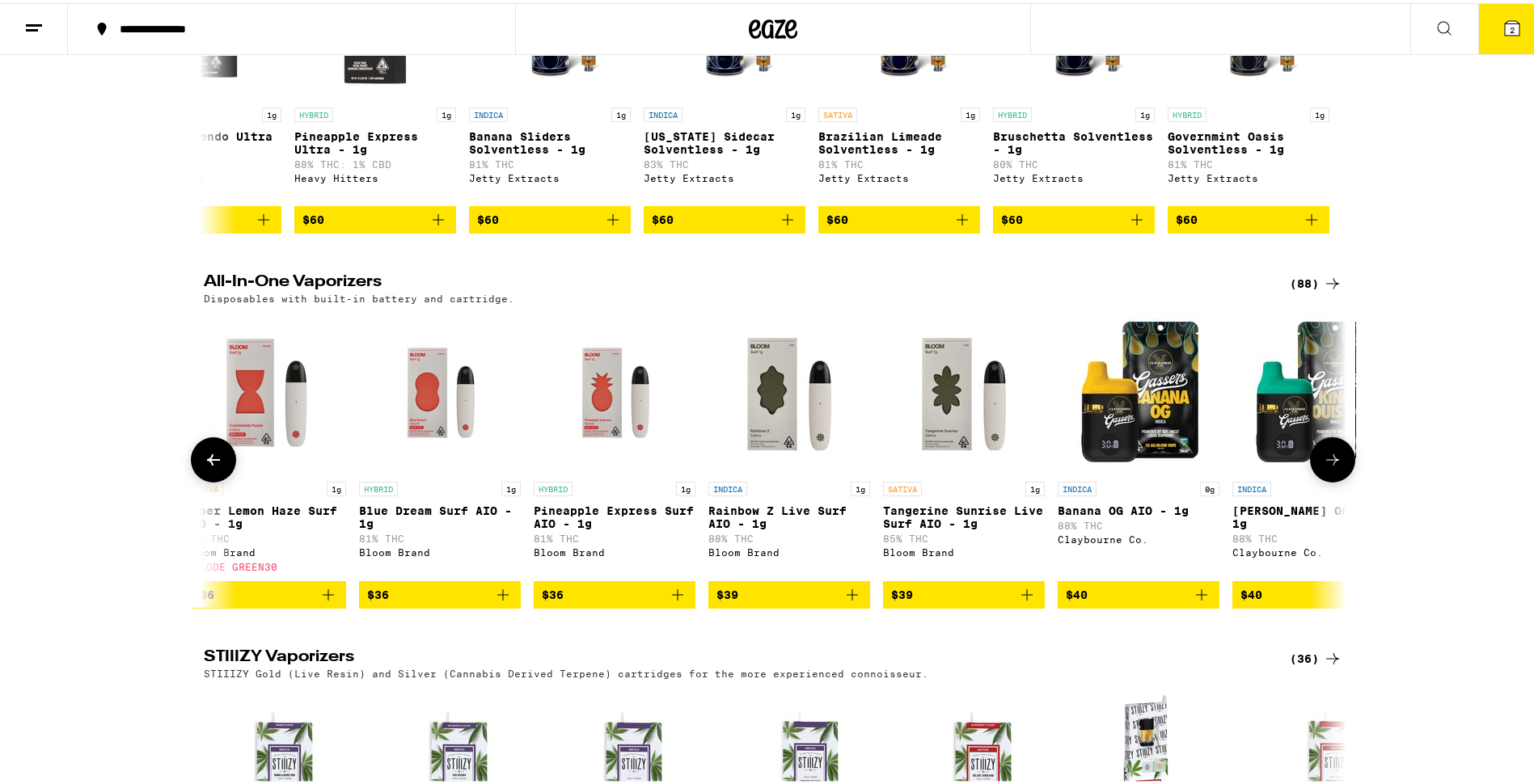
click at [1323, 466] on icon at bounding box center [1332, 456] width 19 height 19
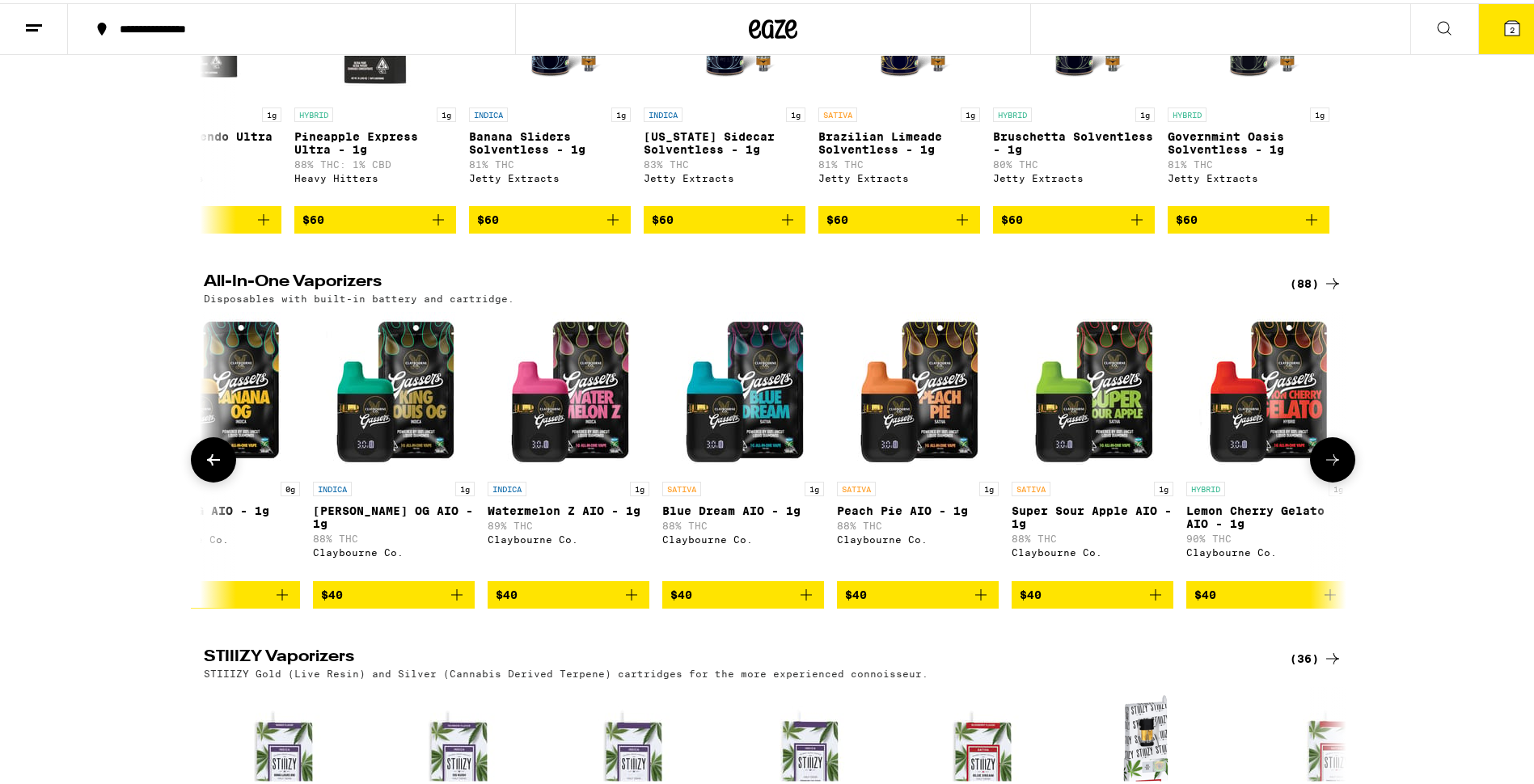
scroll to position [0, 12511]
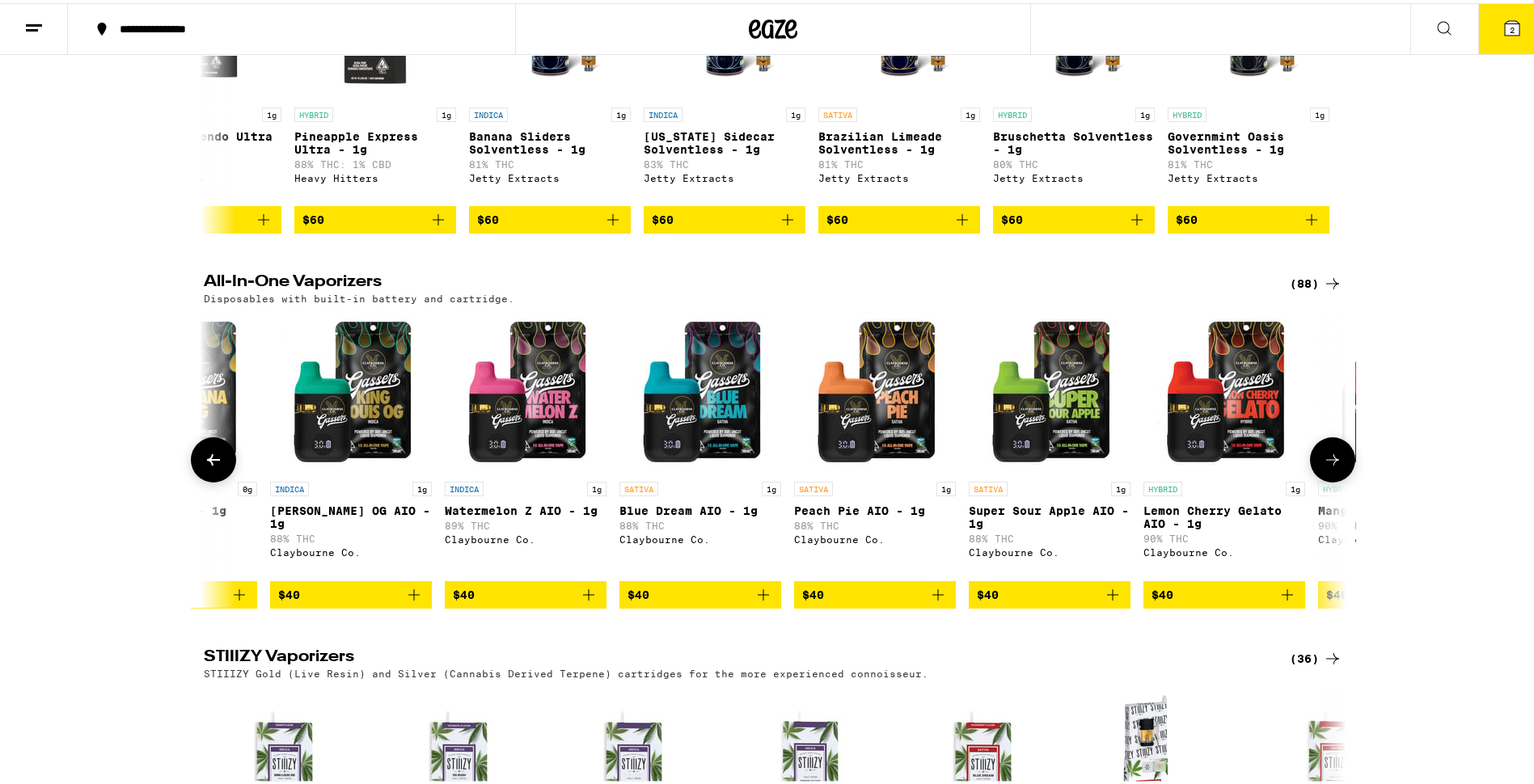
click at [1323, 466] on icon at bounding box center [1332, 456] width 19 height 19
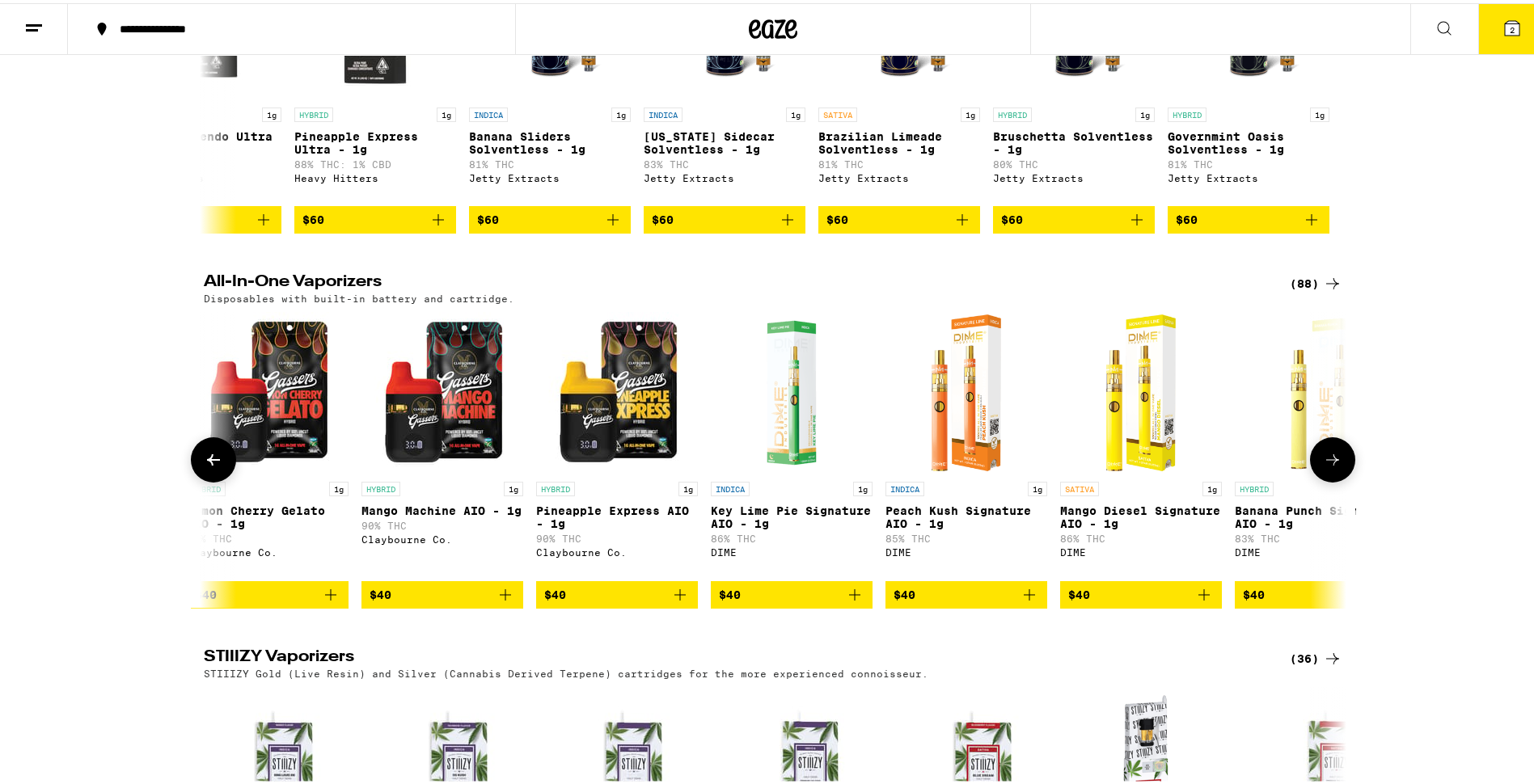
scroll to position [0, 13473]
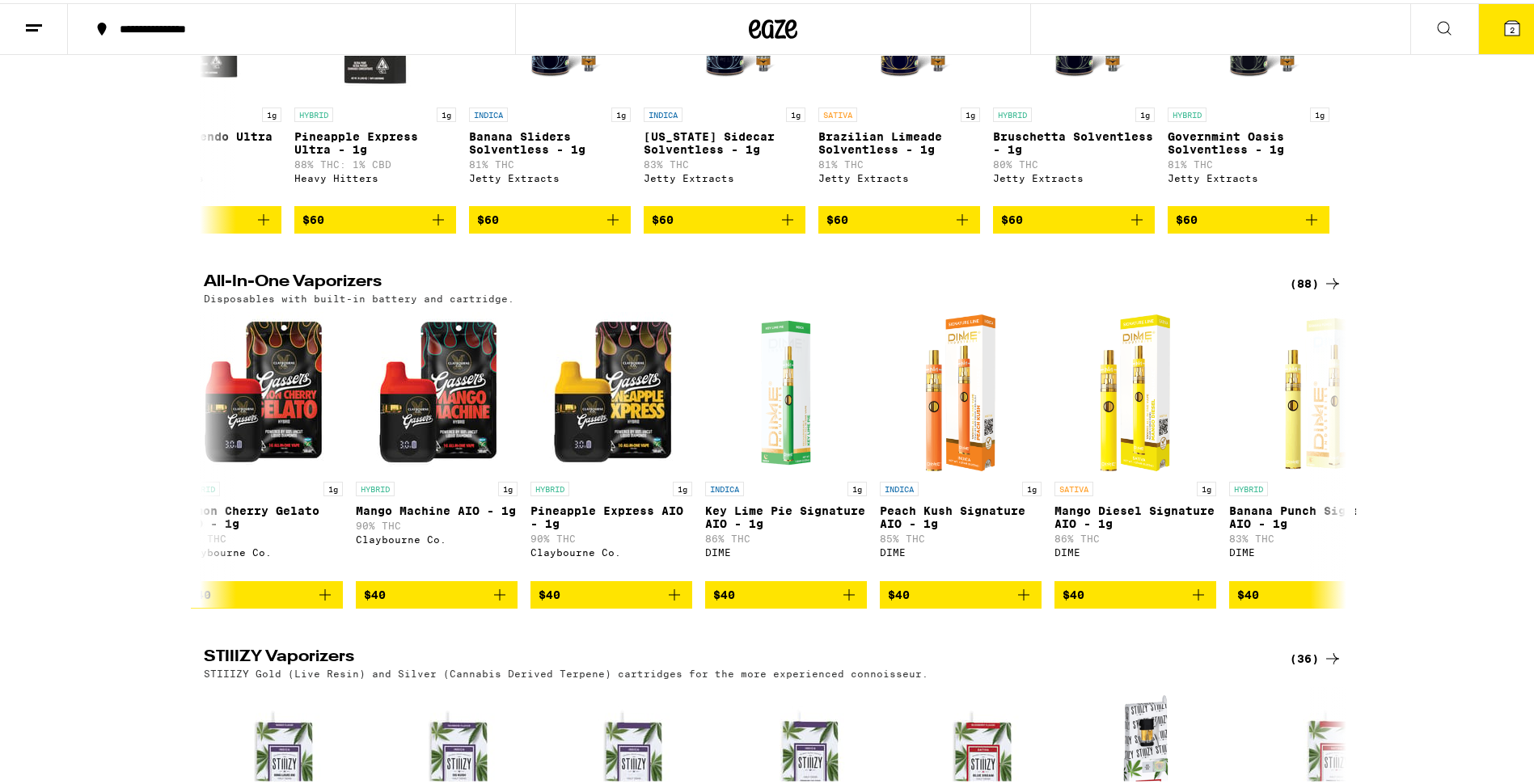
click at [1354, 533] on div "All-In-One Vaporizers (88) Disposables with built-in battery and cartridge. HYB…" at bounding box center [772, 437] width 1546 height 334
click at [1340, 479] on button at bounding box center [1332, 456] width 45 height 45
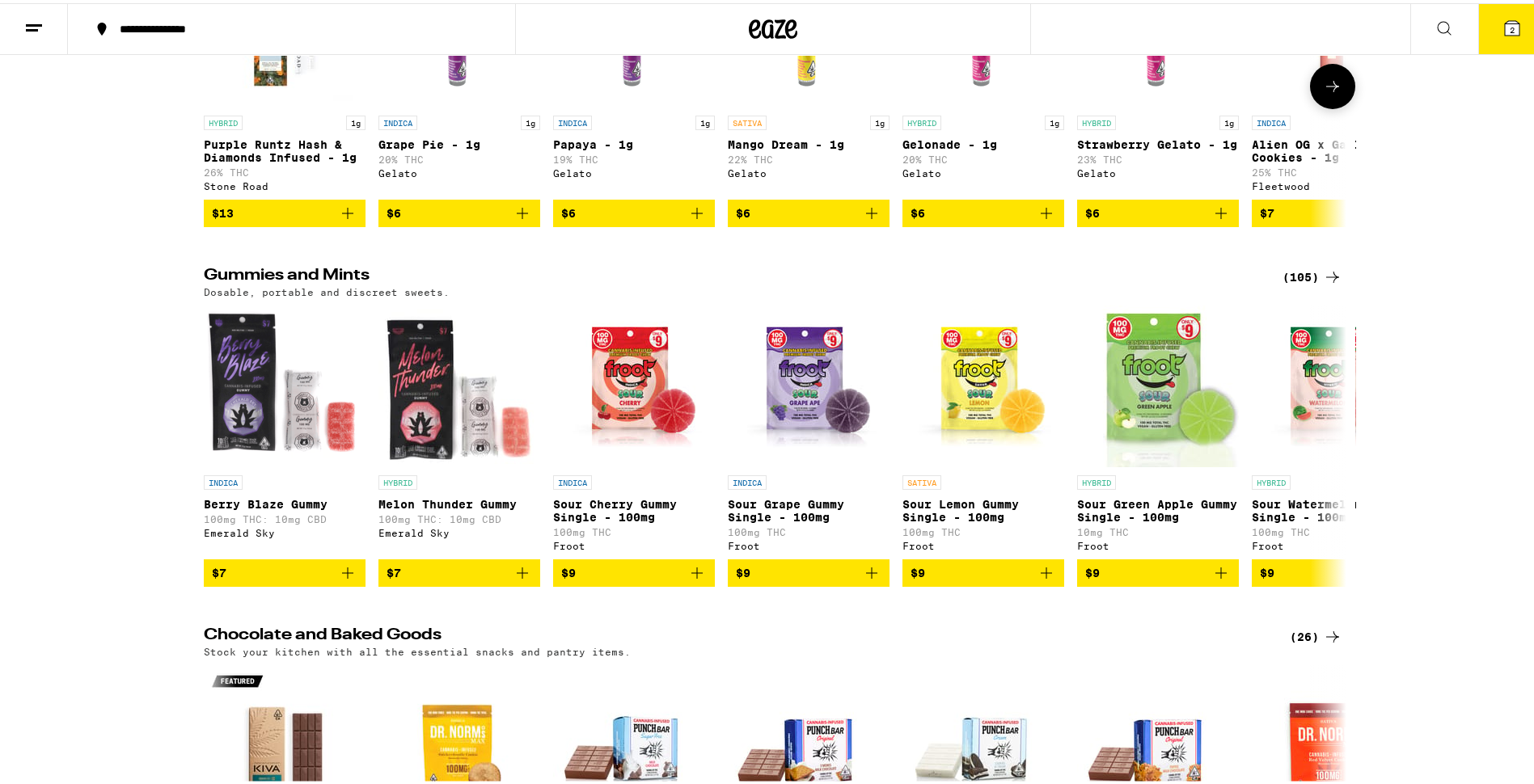
scroll to position [4527, 0]
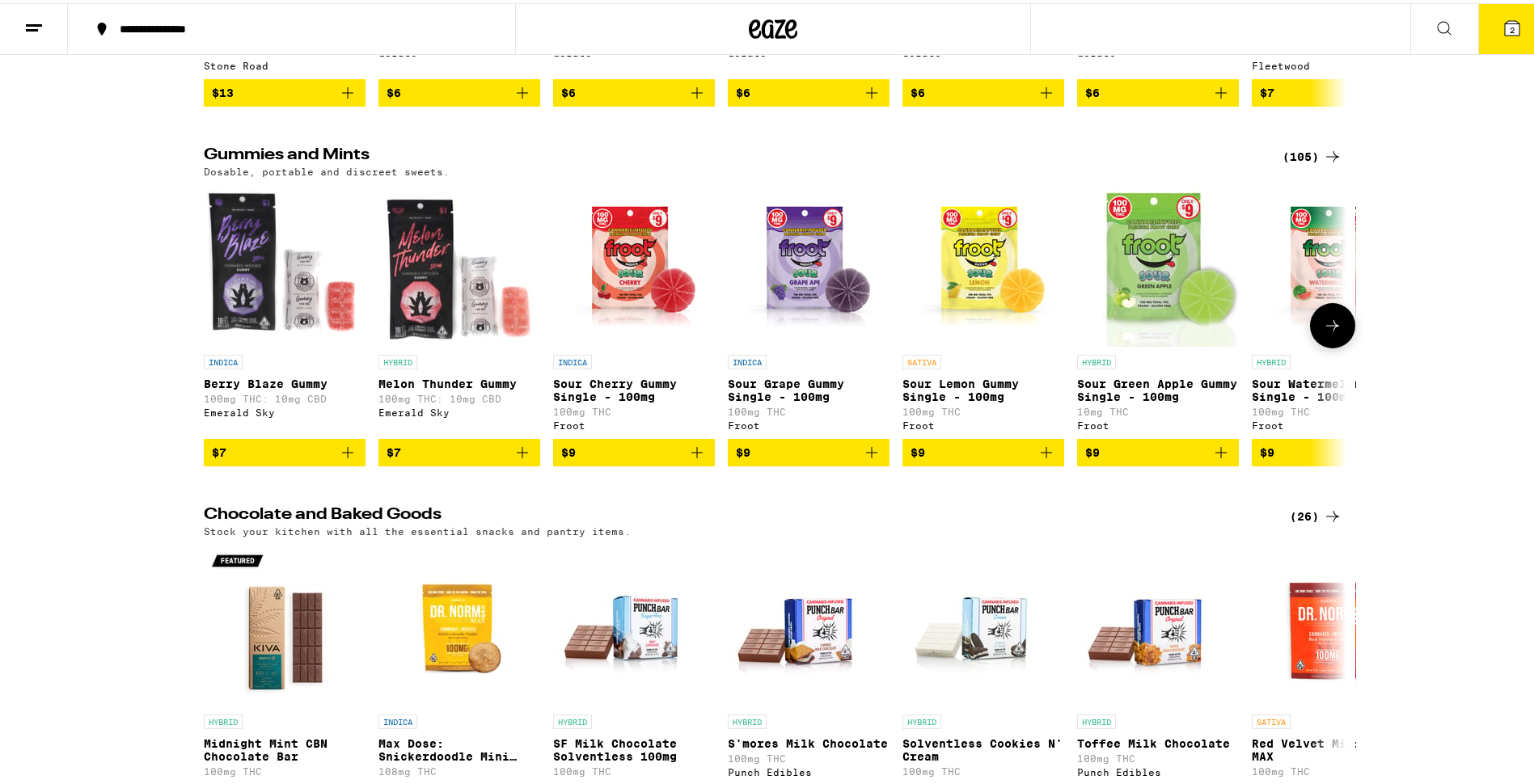
click at [1336, 345] on button at bounding box center [1332, 322] width 45 height 45
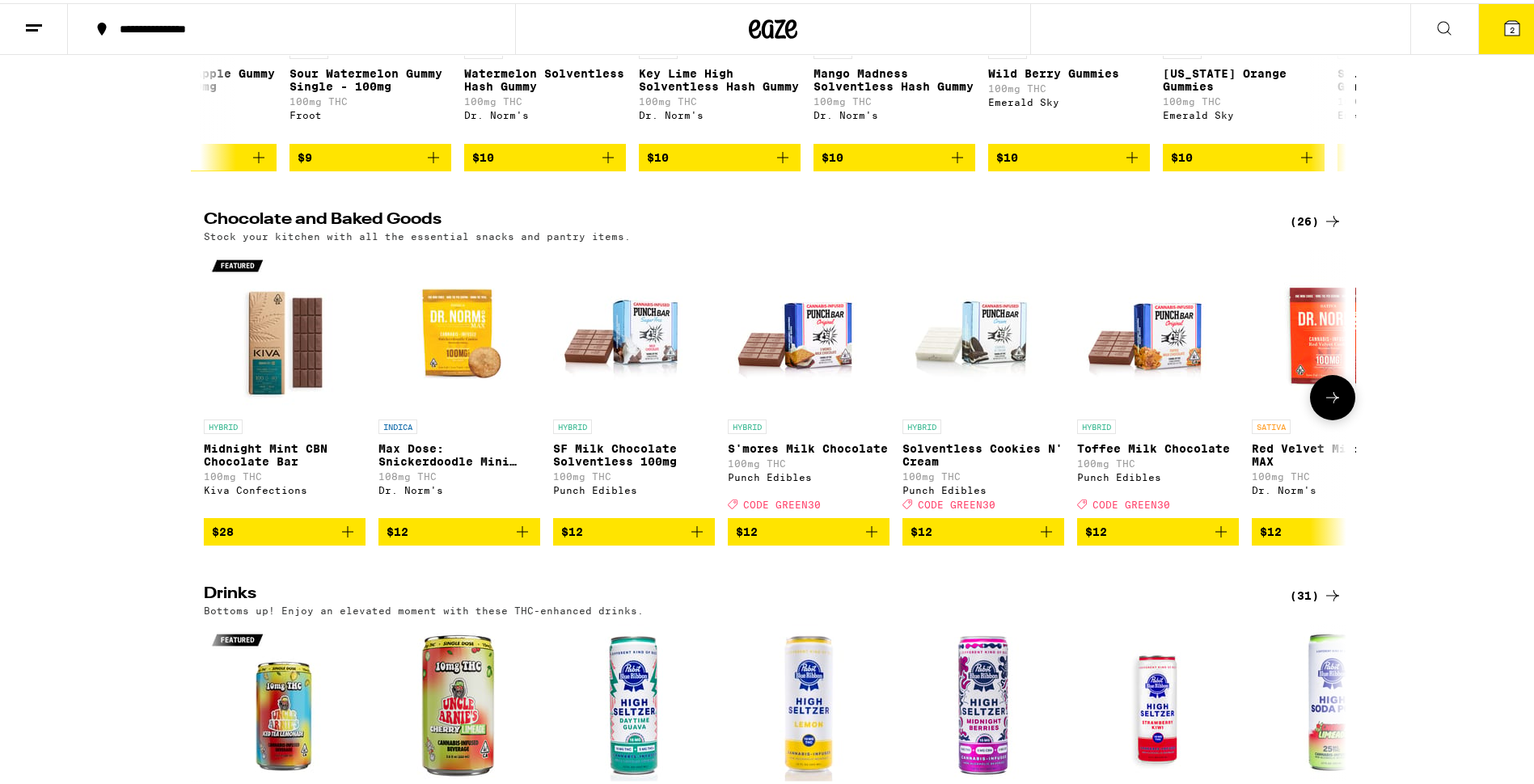
scroll to position [4849, 0]
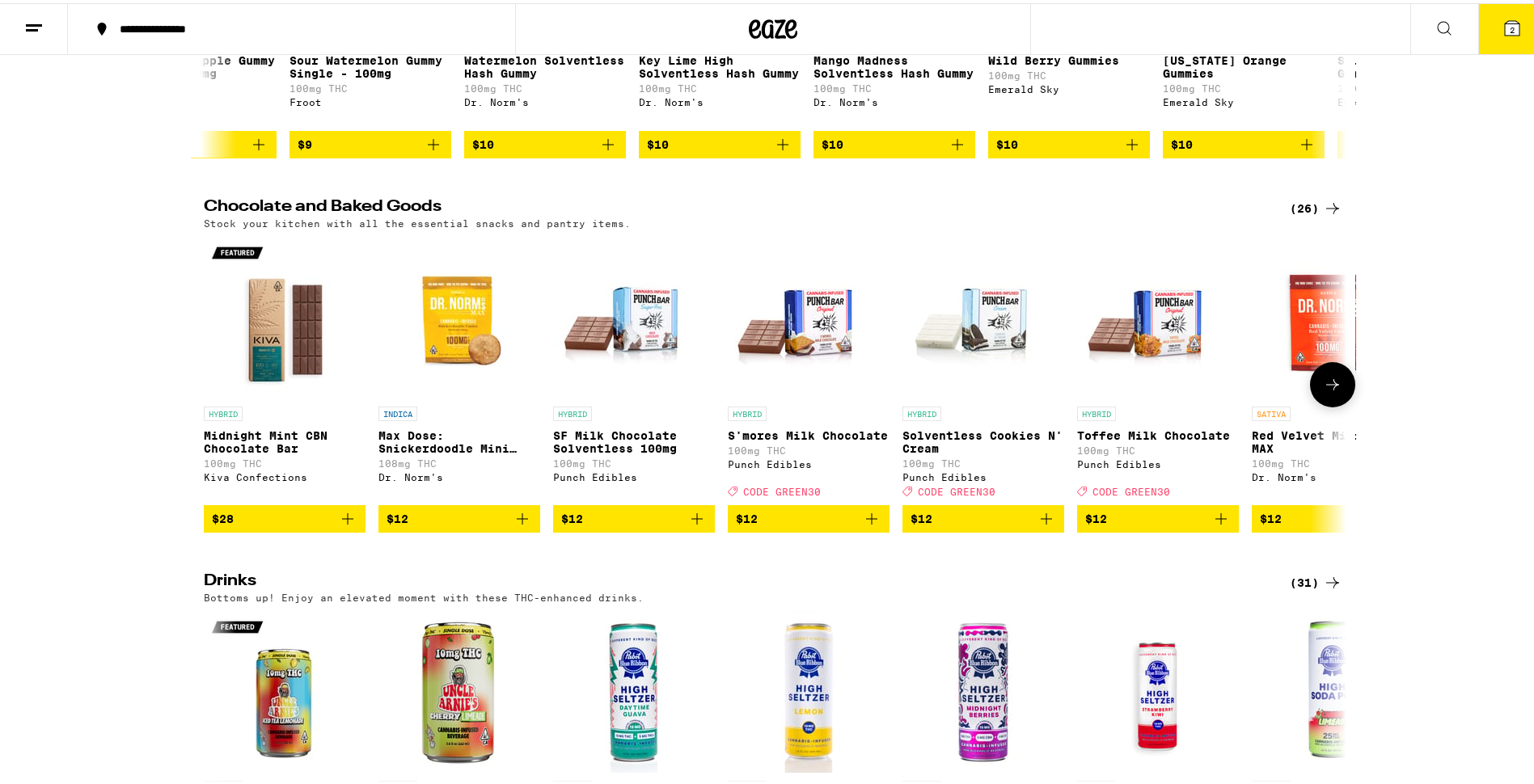
click at [1336, 404] on button at bounding box center [1332, 381] width 45 height 45
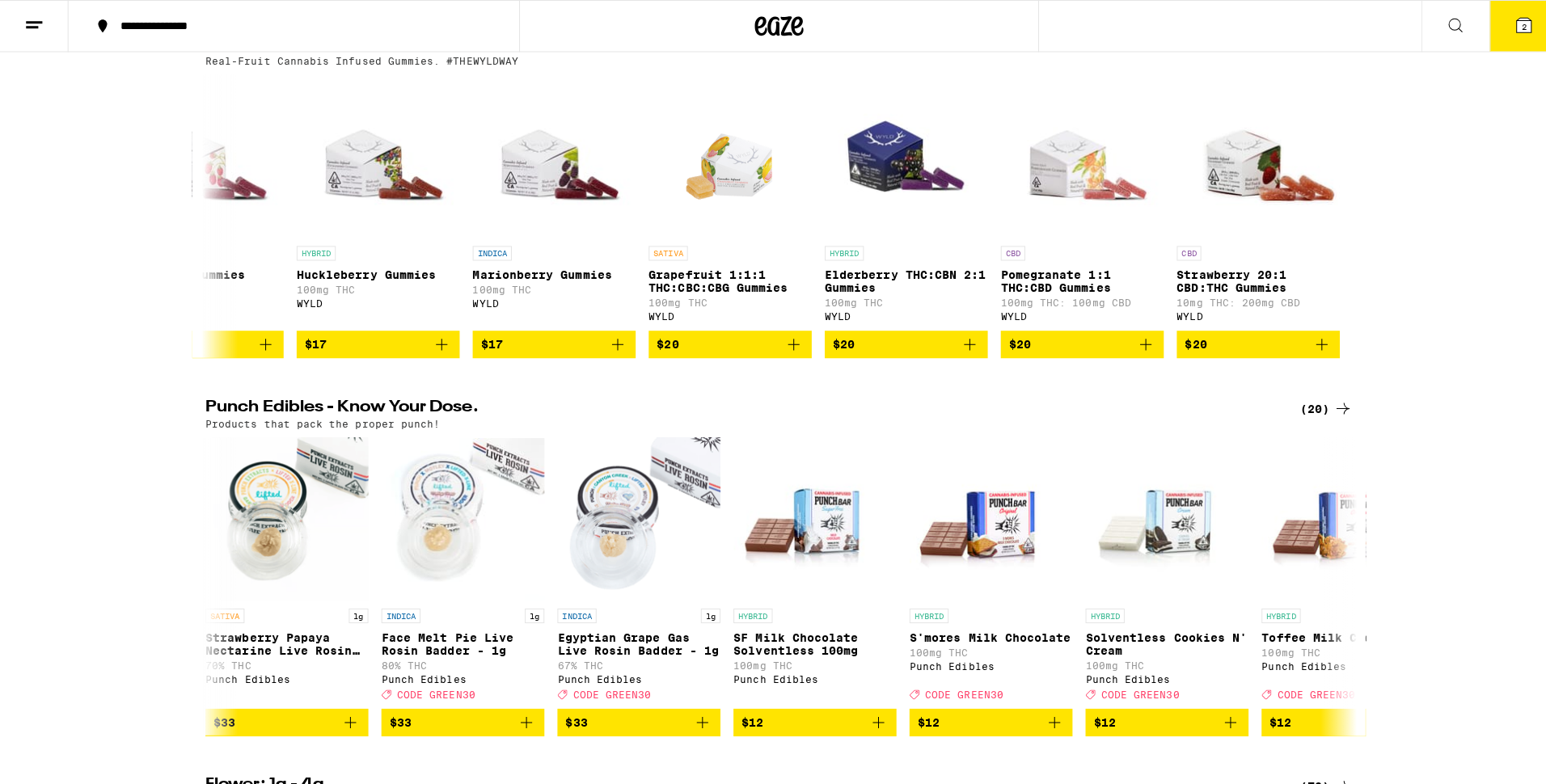
scroll to position [0, 0]
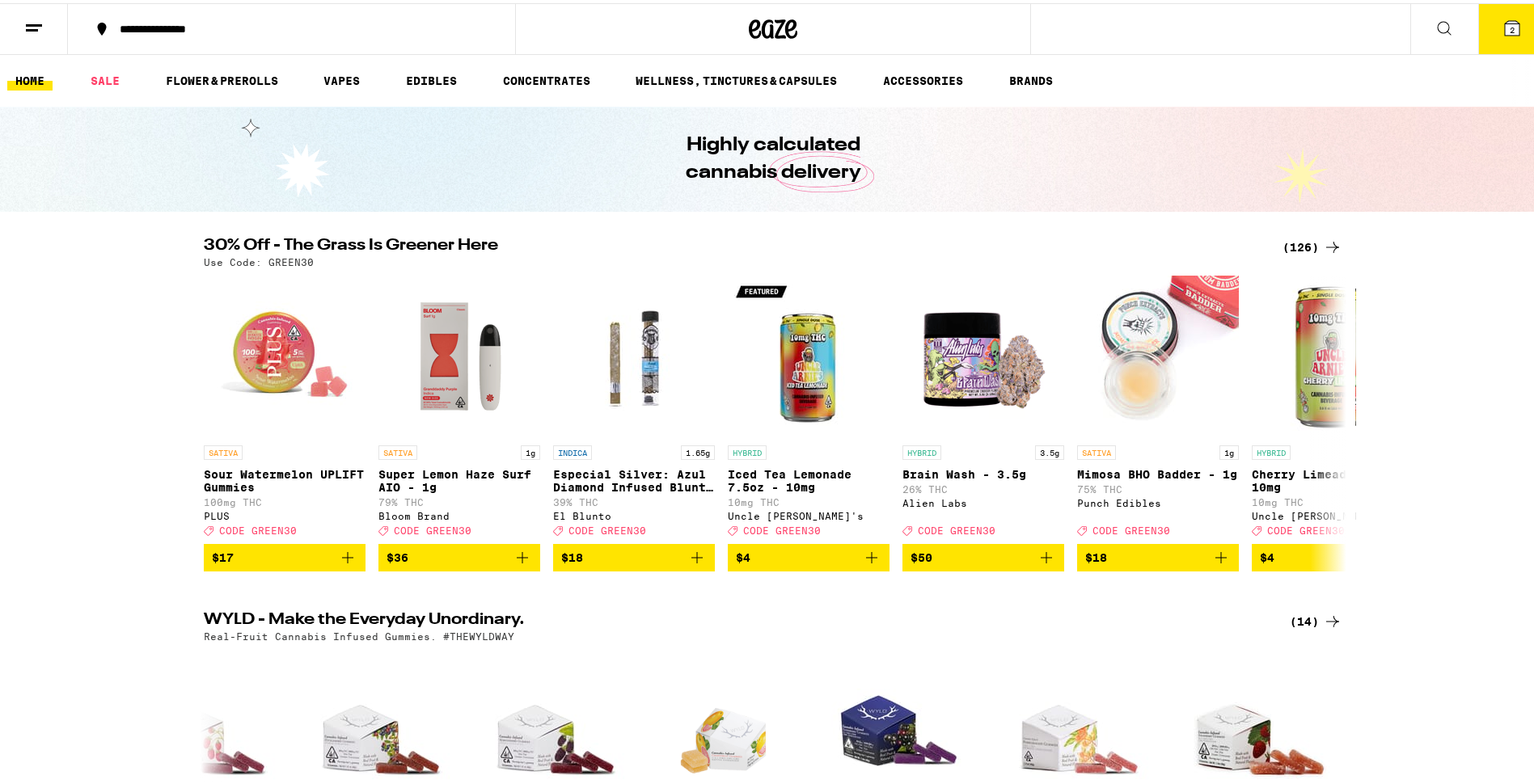
click at [1504, 38] on button "2" at bounding box center [1512, 26] width 68 height 50
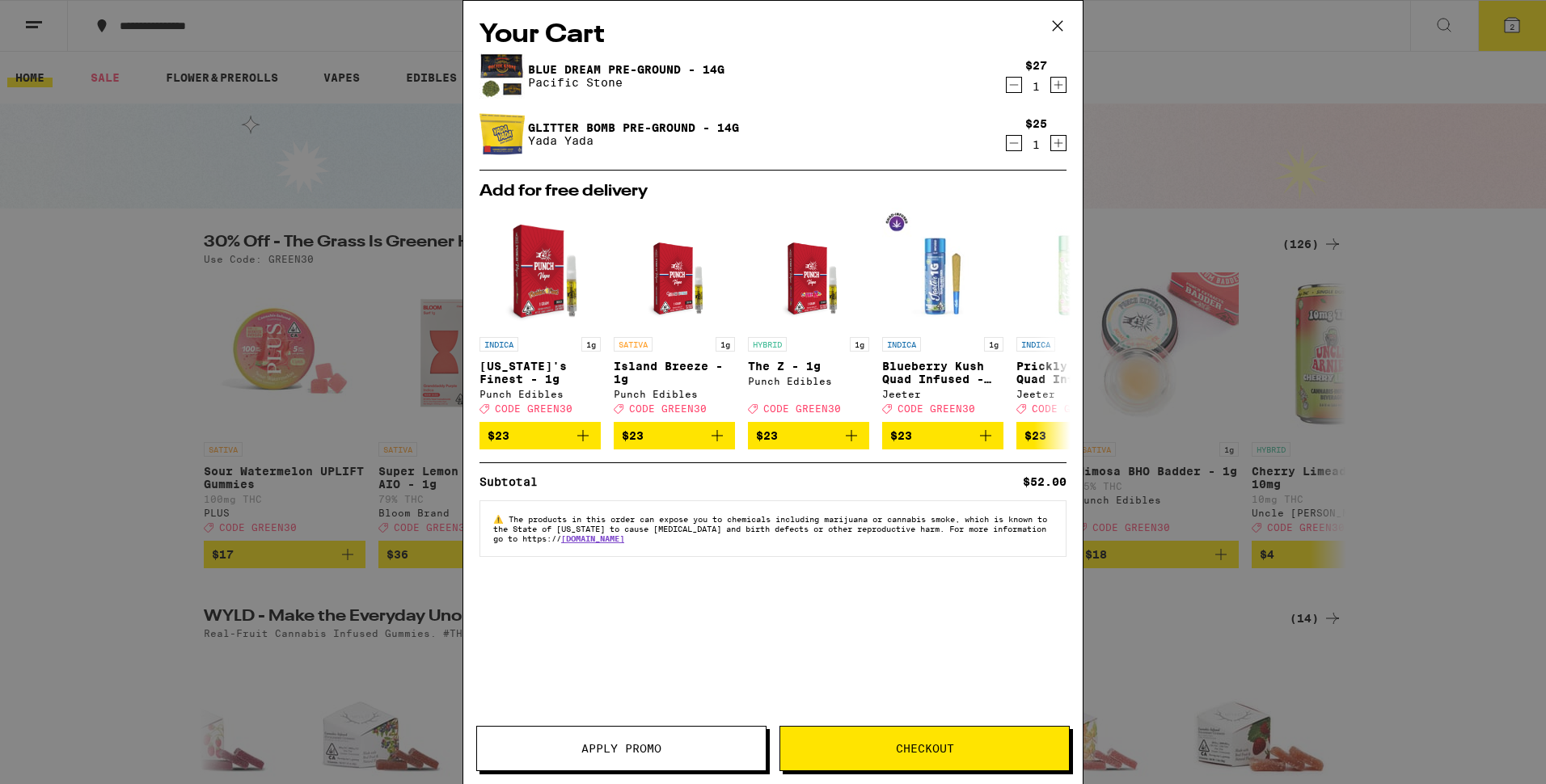
click at [353, 289] on div "Your Cart Blue Dream Pre-Ground - 14g Pacific Stone $27 1 Glitter Bomb Pre-Grou…" at bounding box center [773, 392] width 1546 height 784
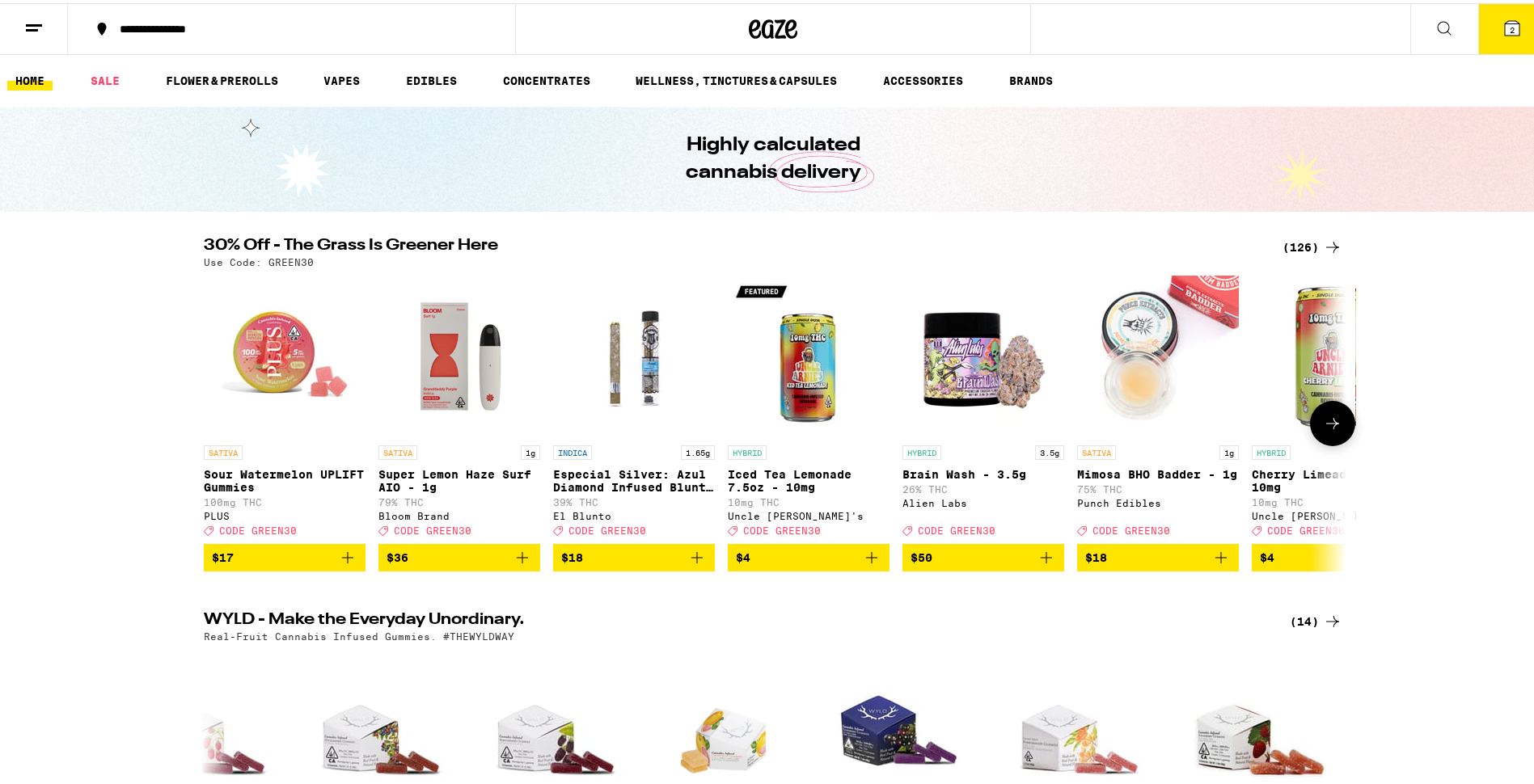
drag, startPoint x: 352, startPoint y: 281, endPoint x: 375, endPoint y: 265, distance: 28.0
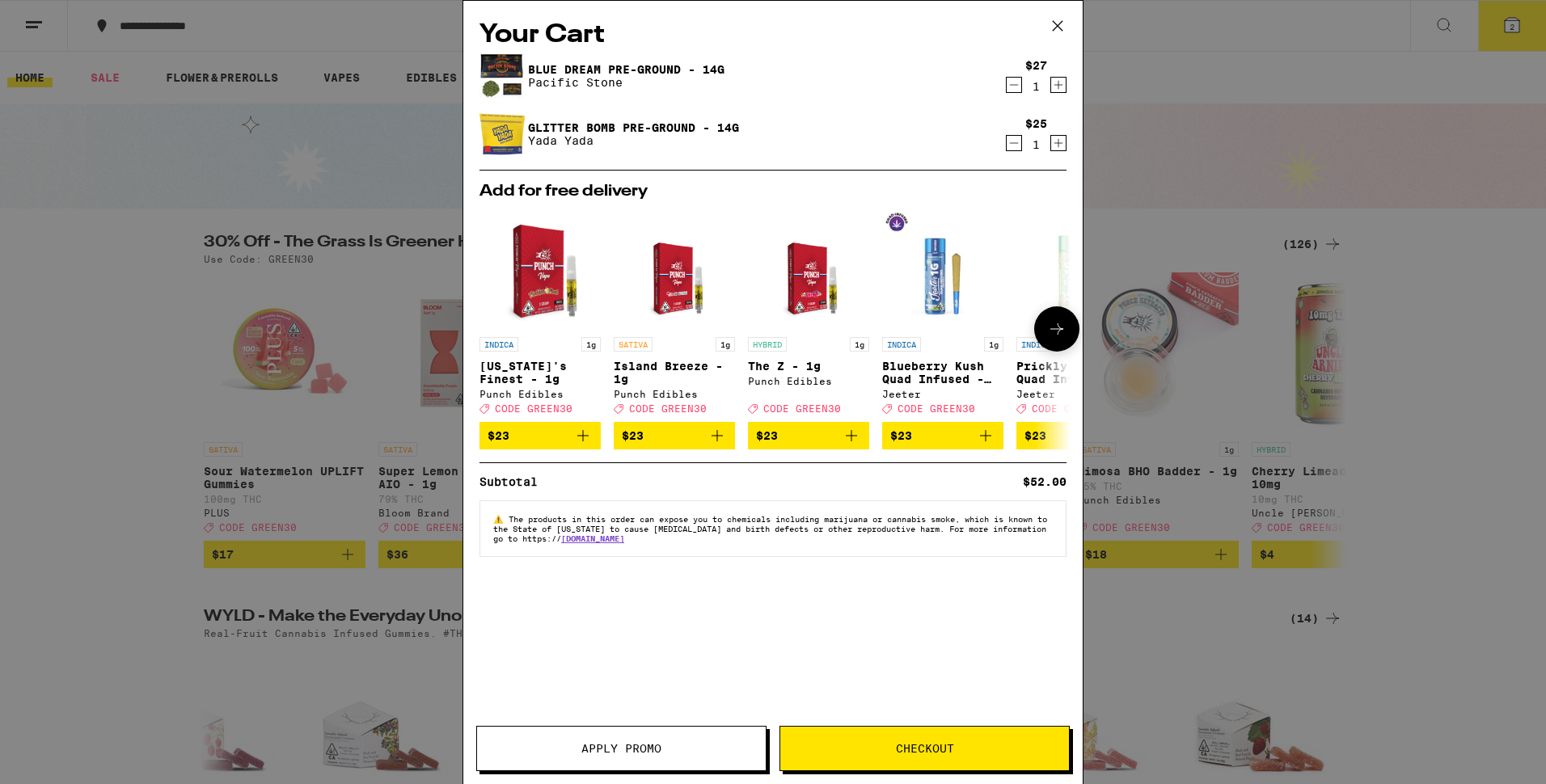
drag, startPoint x: 429, startPoint y: 221, endPoint x: 418, endPoint y: 225, distance: 11.7
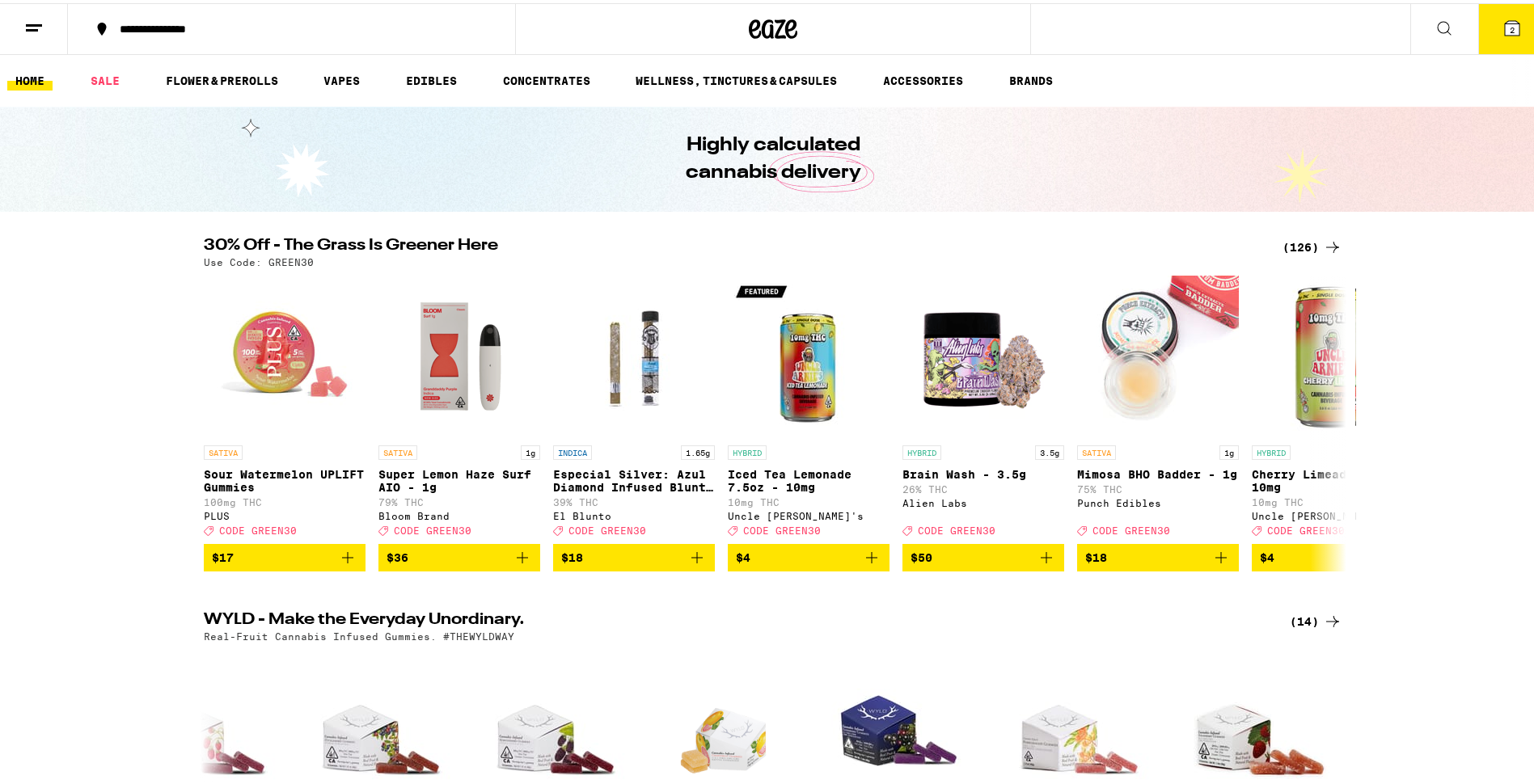
click at [67, 8] on button at bounding box center [34, 26] width 68 height 51
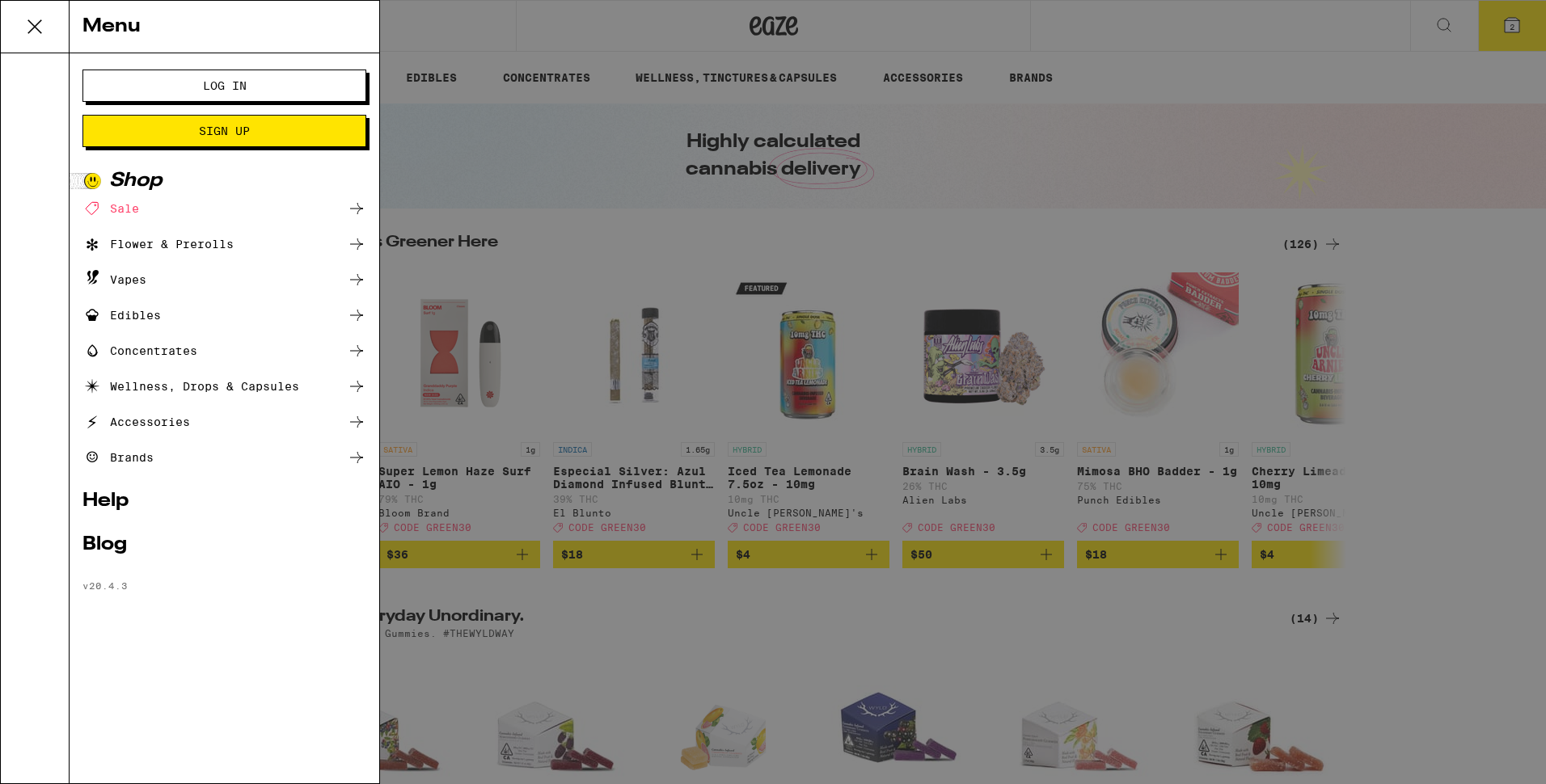
click at [128, 203] on div "Sale" at bounding box center [111, 208] width 57 height 19
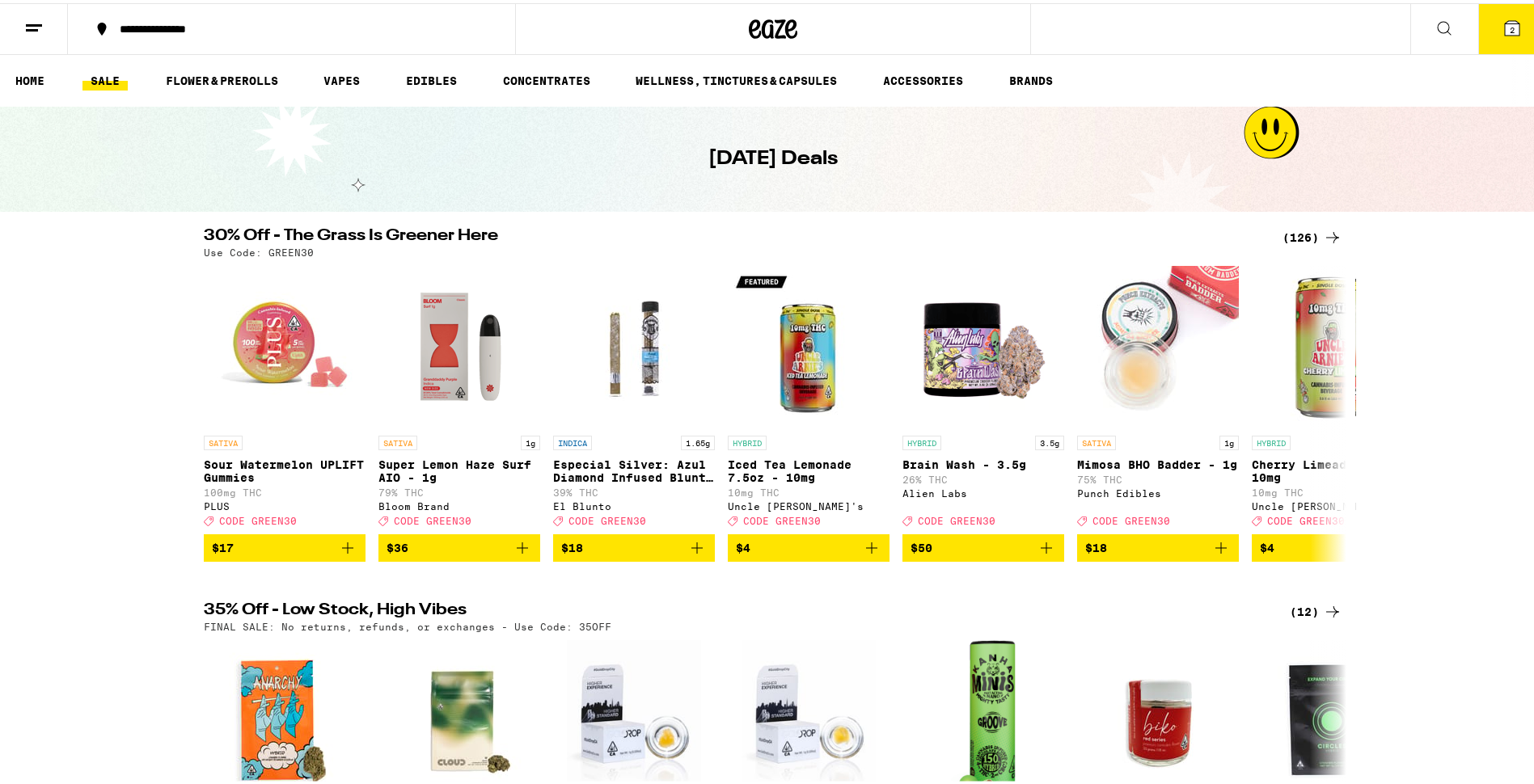
click at [1501, 35] on button "2" at bounding box center [1512, 26] width 68 height 50
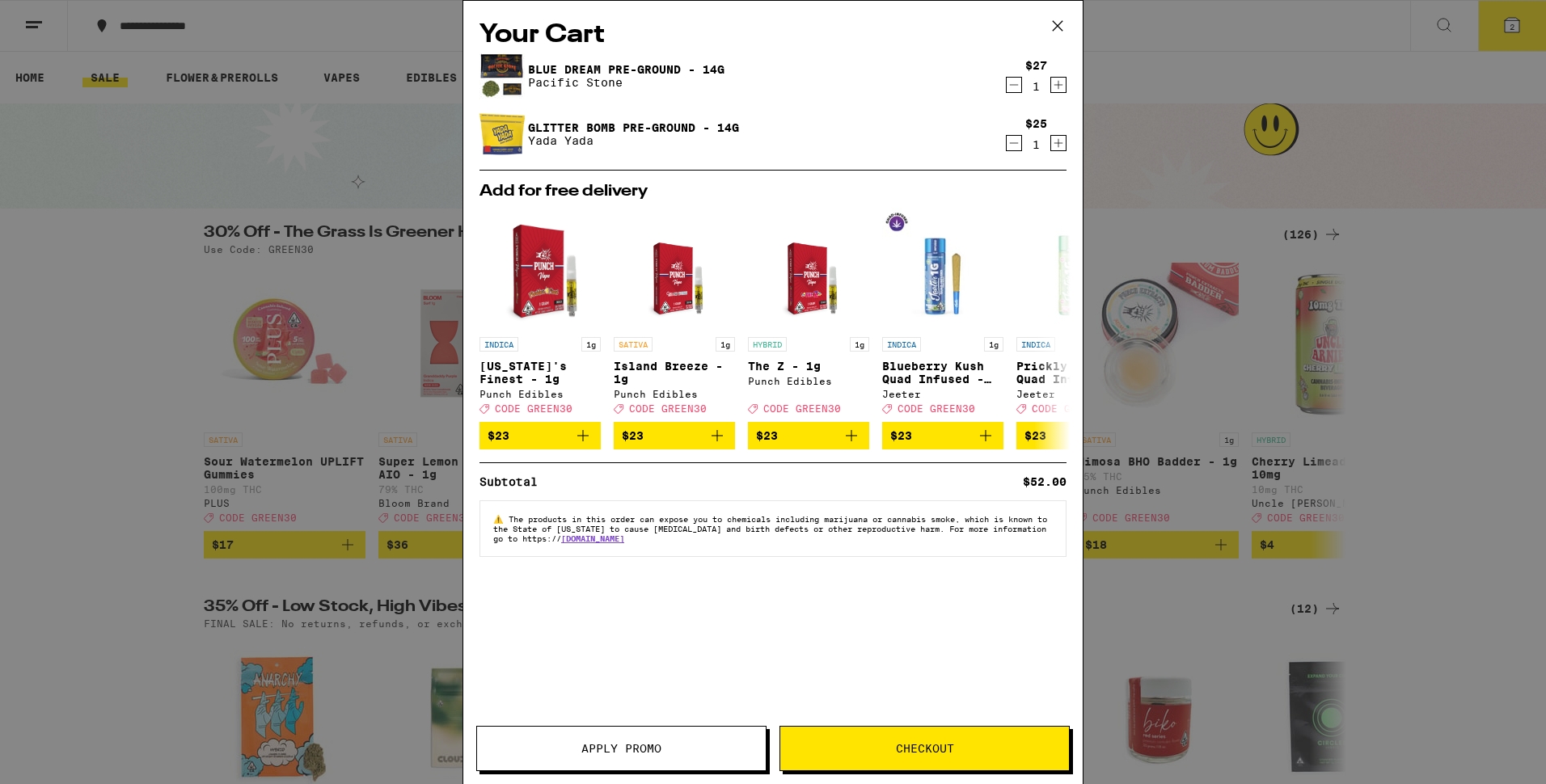
click at [928, 741] on button "Checkout" at bounding box center [924, 748] width 290 height 45
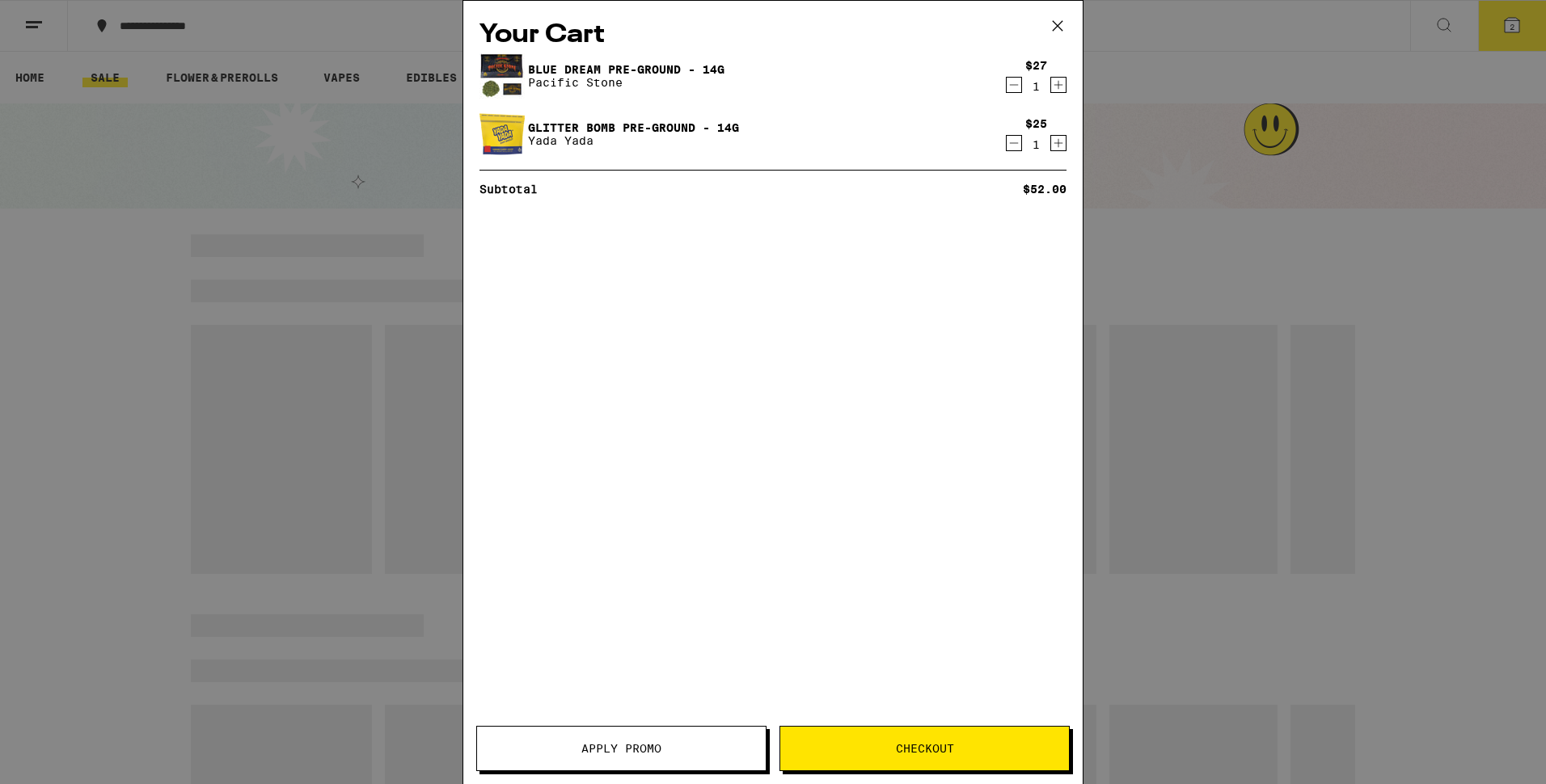
drag, startPoint x: 829, startPoint y: 354, endPoint x: 819, endPoint y: 353, distance: 10.0
